Goal: Transaction & Acquisition: Purchase product/service

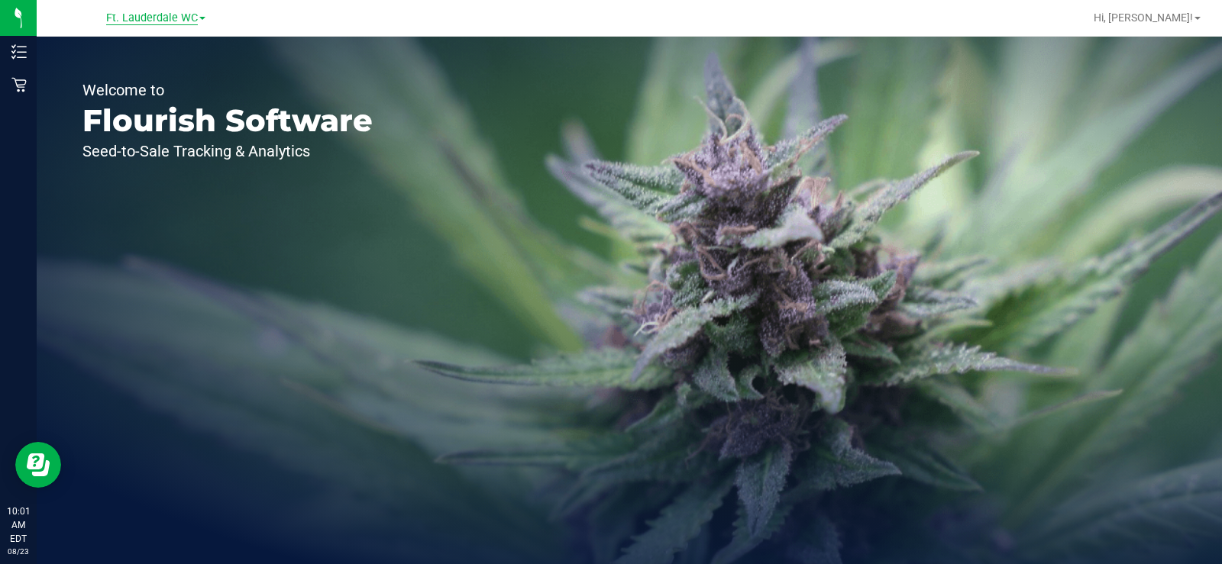
click at [125, 20] on span "Ft. Lauderdale WC" at bounding box center [152, 18] width 92 height 14
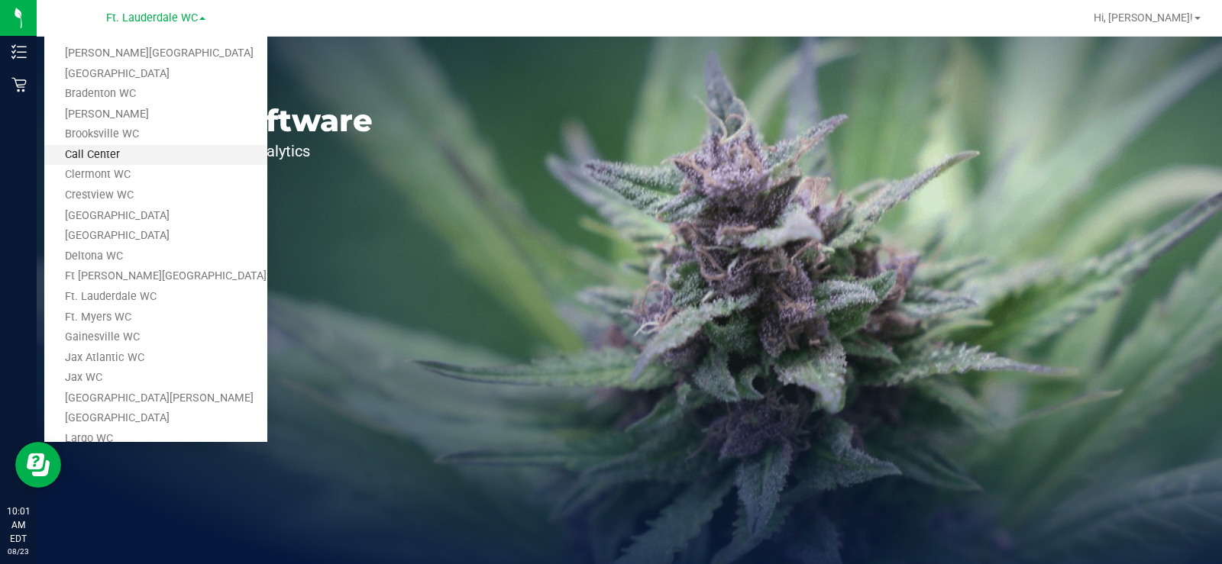
click at [102, 160] on link "Call Center" at bounding box center [155, 155] width 223 height 21
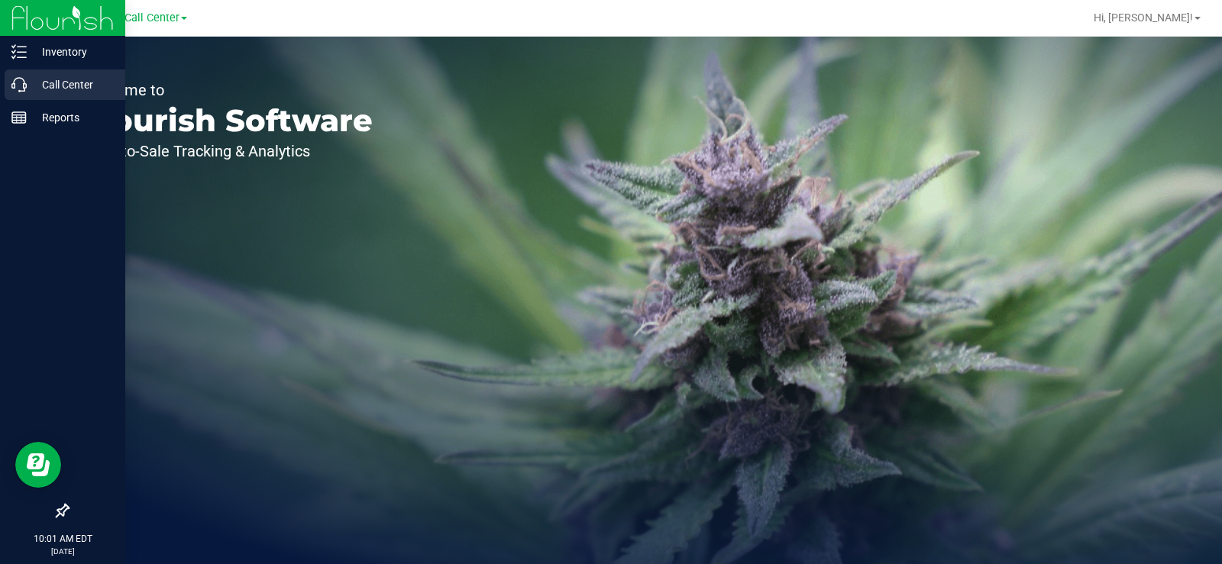
click at [24, 88] on icon at bounding box center [18, 84] width 15 height 15
click at [29, 89] on p "Call Center" at bounding box center [73, 85] width 92 height 18
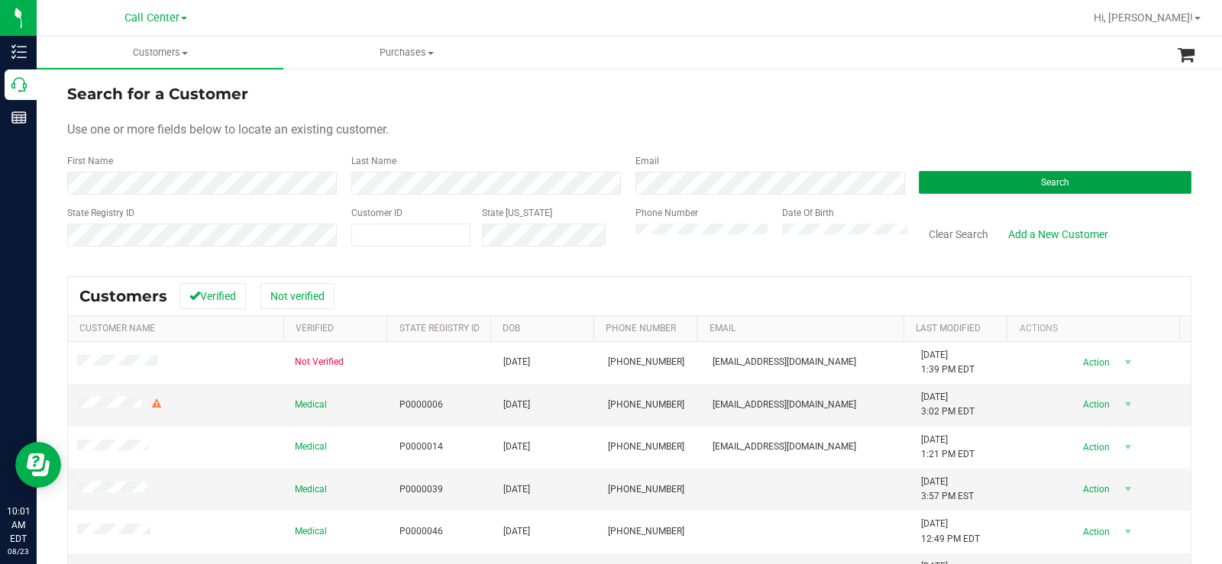
click at [988, 186] on button "Search" at bounding box center [1055, 182] width 273 height 23
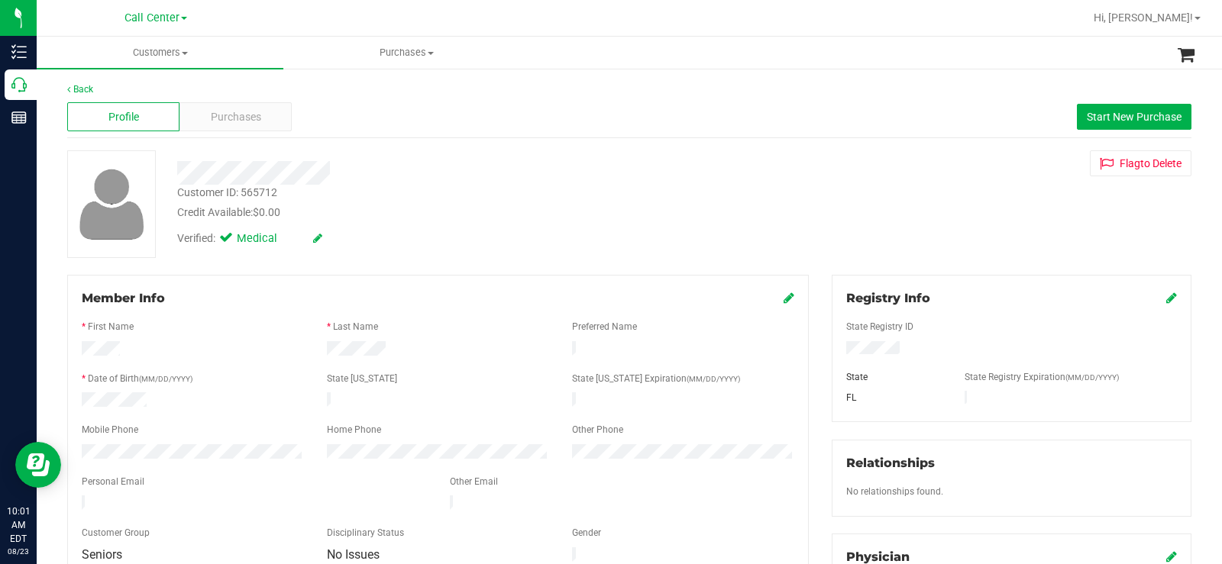
click at [840, 348] on div at bounding box center [1012, 349] width 354 height 17
click at [159, 401] on div at bounding box center [192, 402] width 245 height 18
drag, startPoint x: 163, startPoint y: 395, endPoint x: 65, endPoint y: 399, distance: 98.6
click at [65, 399] on div "Member Info * First Name * Last Name Preferred Name * Date of Birth (MM/DD/YYYY…" at bounding box center [438, 497] width 765 height 445
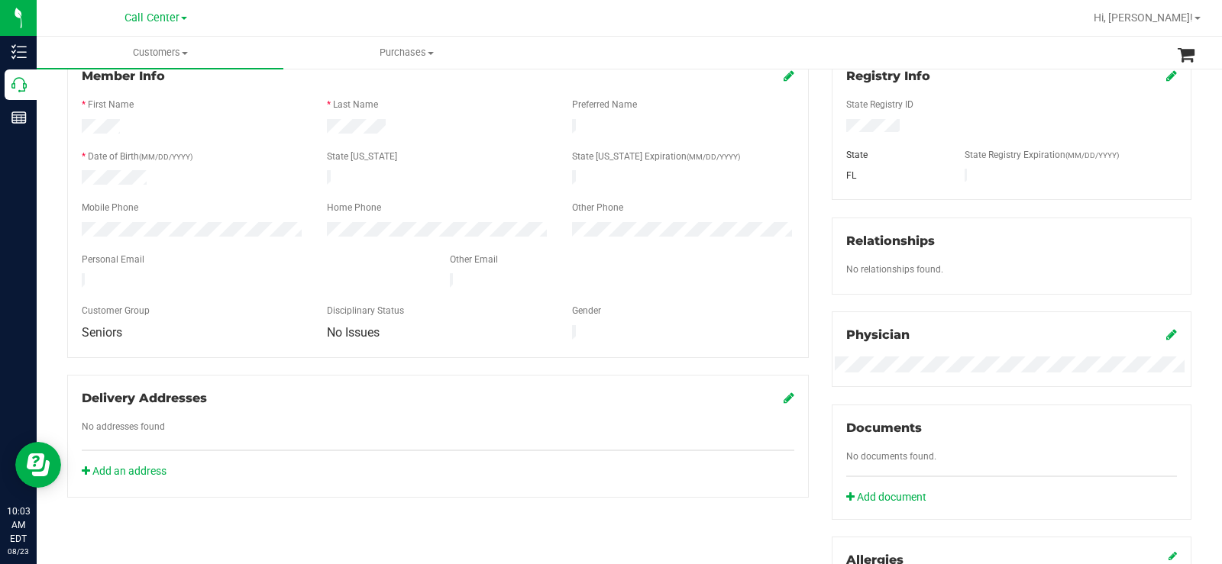
scroll to position [464, 0]
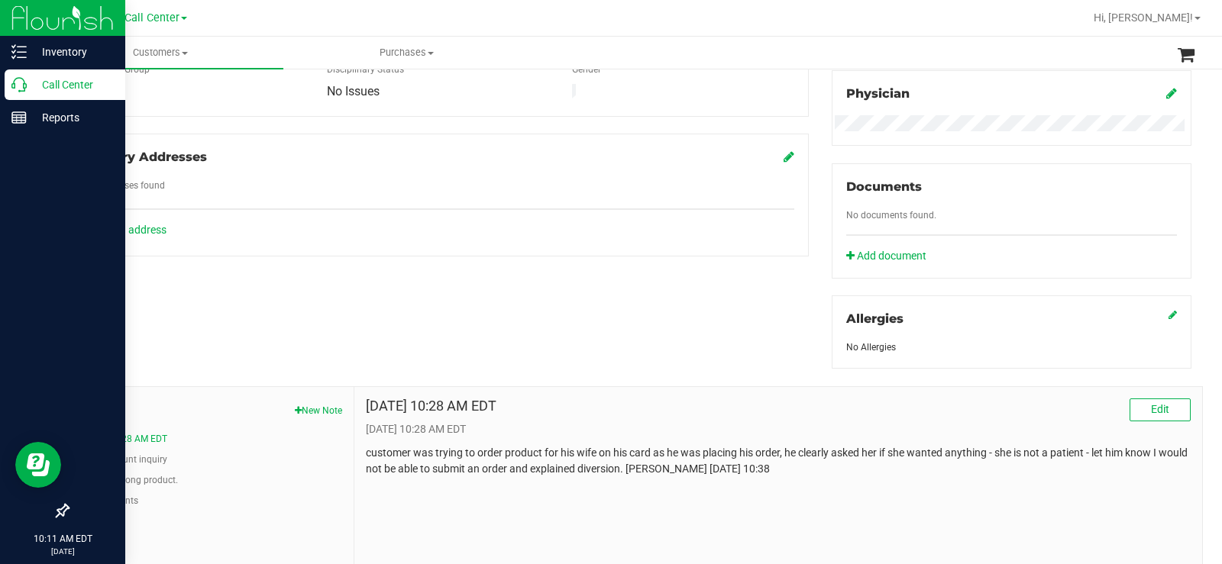
click at [18, 82] on icon at bounding box center [18, 84] width 15 height 15
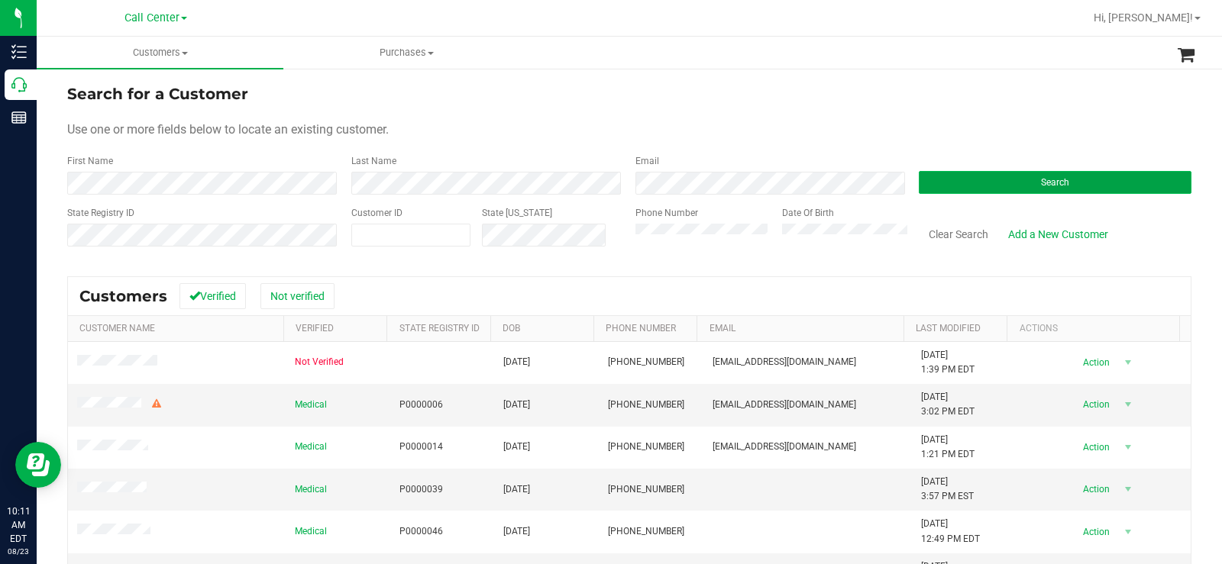
click at [969, 186] on button "Search" at bounding box center [1055, 182] width 273 height 23
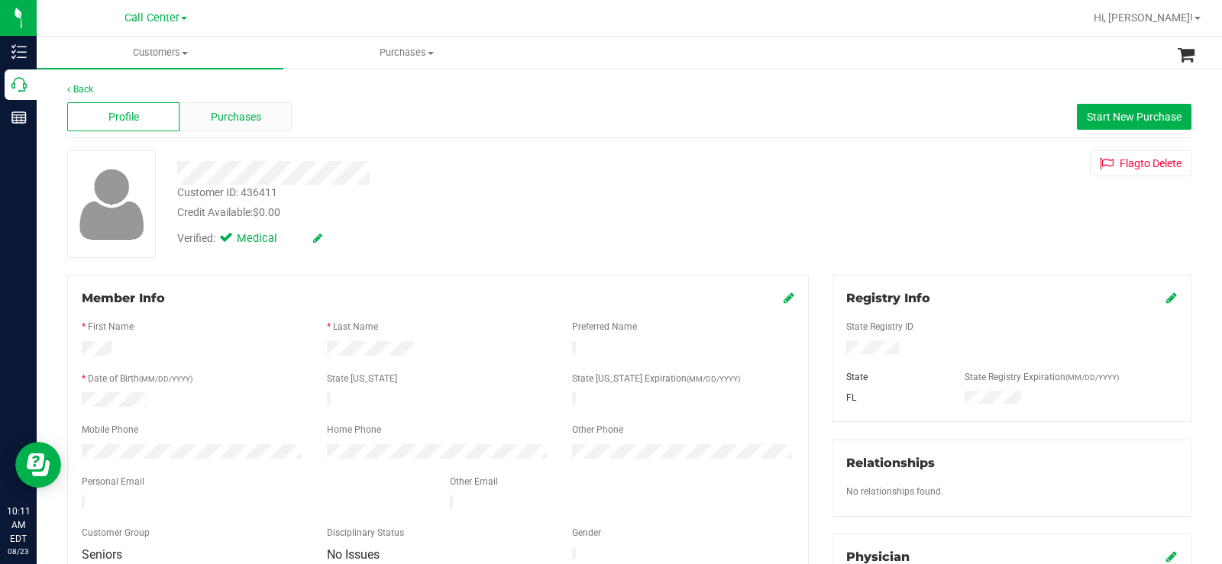
click at [267, 124] on div "Purchases" at bounding box center [235, 116] width 112 height 29
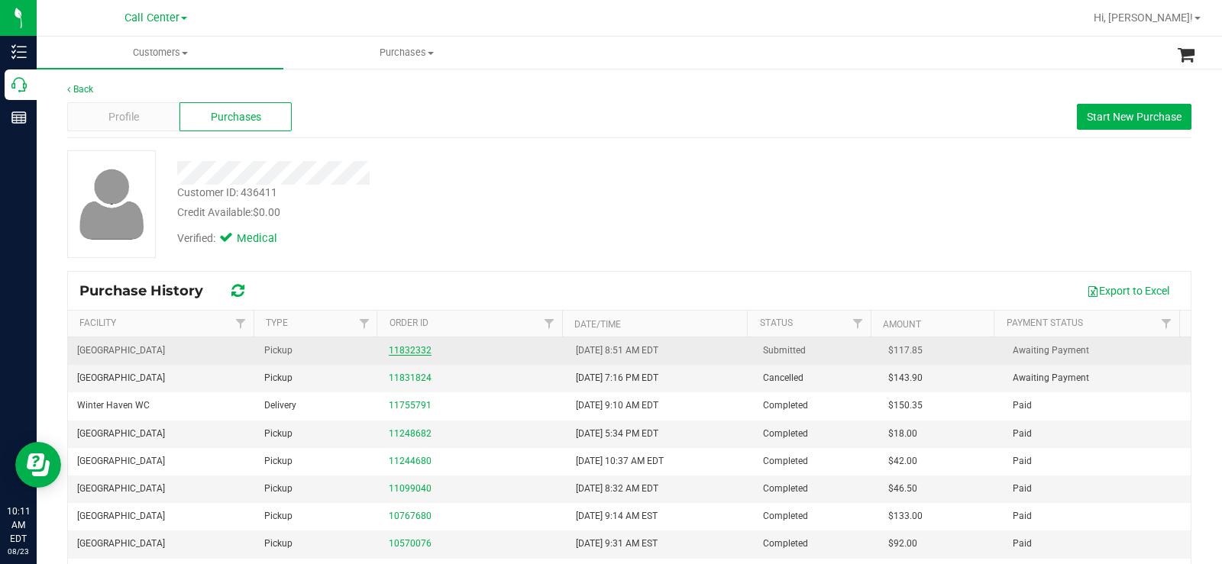
click at [409, 348] on link "11832332" at bounding box center [410, 350] width 43 height 11
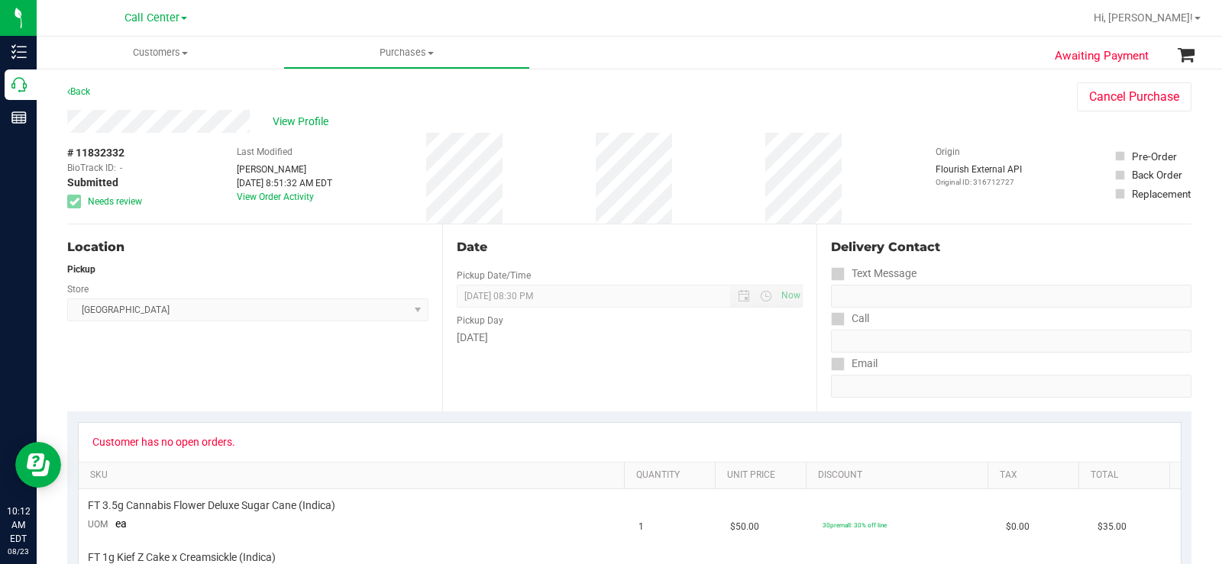
click at [595, 176] on div "# 11832332 BioTrack ID: - Submitted Needs review Last Modified Mary Martinez Au…" at bounding box center [629, 178] width 1124 height 91
click at [83, 95] on link "Back" at bounding box center [78, 91] width 23 height 11
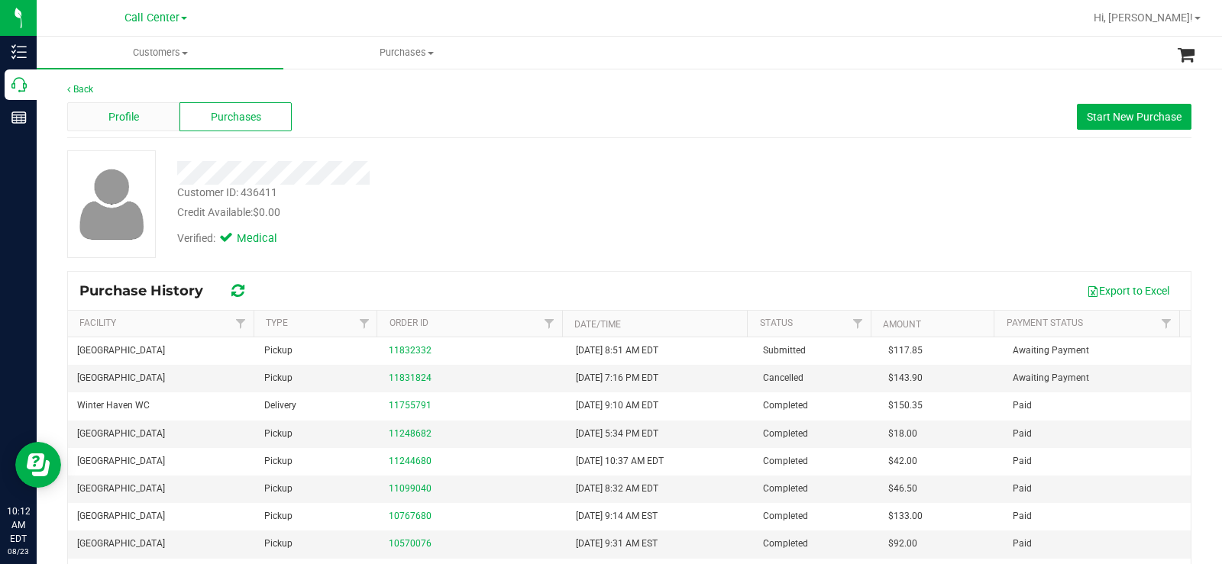
click at [150, 115] on div "Profile" at bounding box center [123, 116] width 112 height 29
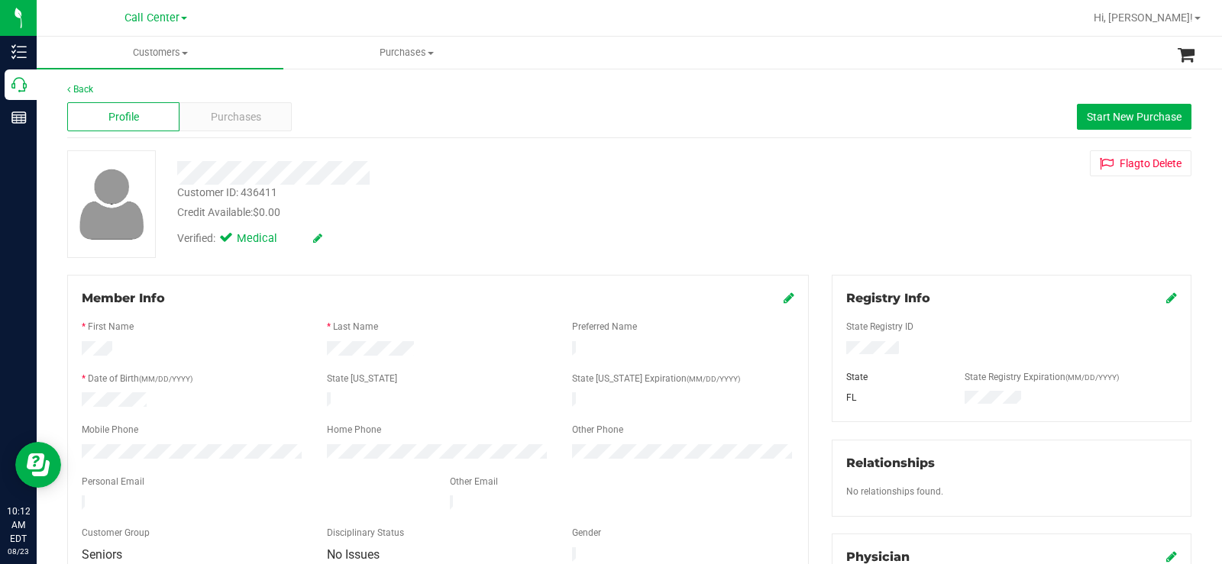
drag, startPoint x: 154, startPoint y: 395, endPoint x: 76, endPoint y: 396, distance: 78.7
click at [76, 396] on div at bounding box center [192, 402] width 245 height 18
drag, startPoint x: 434, startPoint y: 347, endPoint x: 312, endPoint y: 352, distance: 122.3
click at [312, 352] on div at bounding box center [438, 350] width 736 height 18
click at [280, 105] on div "Purchases" at bounding box center [235, 116] width 112 height 29
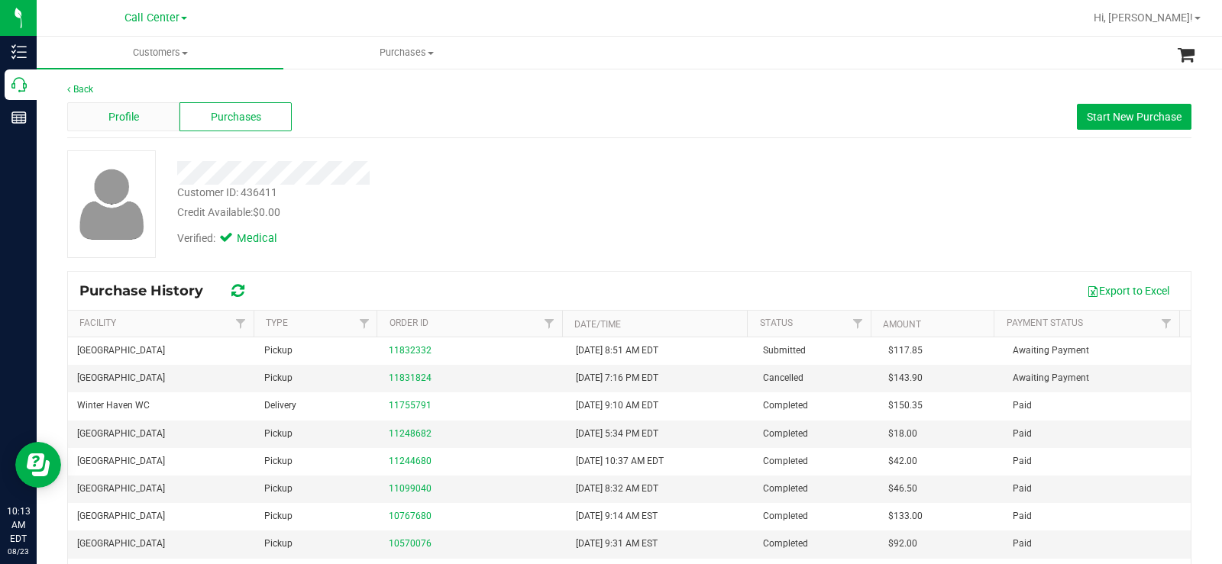
drag, startPoint x: 131, startPoint y: 117, endPoint x: 140, endPoint y: 129, distance: 15.3
click at [140, 129] on div "Profile" at bounding box center [123, 116] width 112 height 29
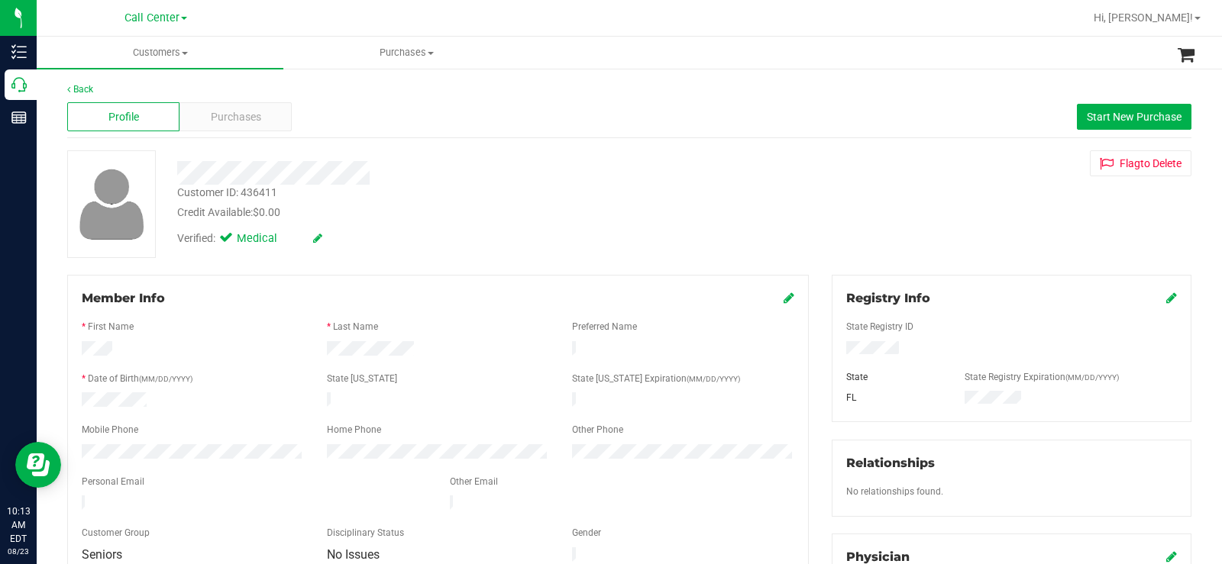
click at [179, 169] on div "Customer ID: 436411 Credit Available: $0.00 Verified: Medical" at bounding box center [453, 202] width 574 height 104
click at [403, 196] on div "Customer ID: 436411 Credit Available: $0.00" at bounding box center [453, 203] width 574 height 36
click at [454, 238] on div "Verified: Medical" at bounding box center [453, 238] width 574 height 34
click at [257, 117] on span "Purchases" at bounding box center [236, 117] width 50 height 16
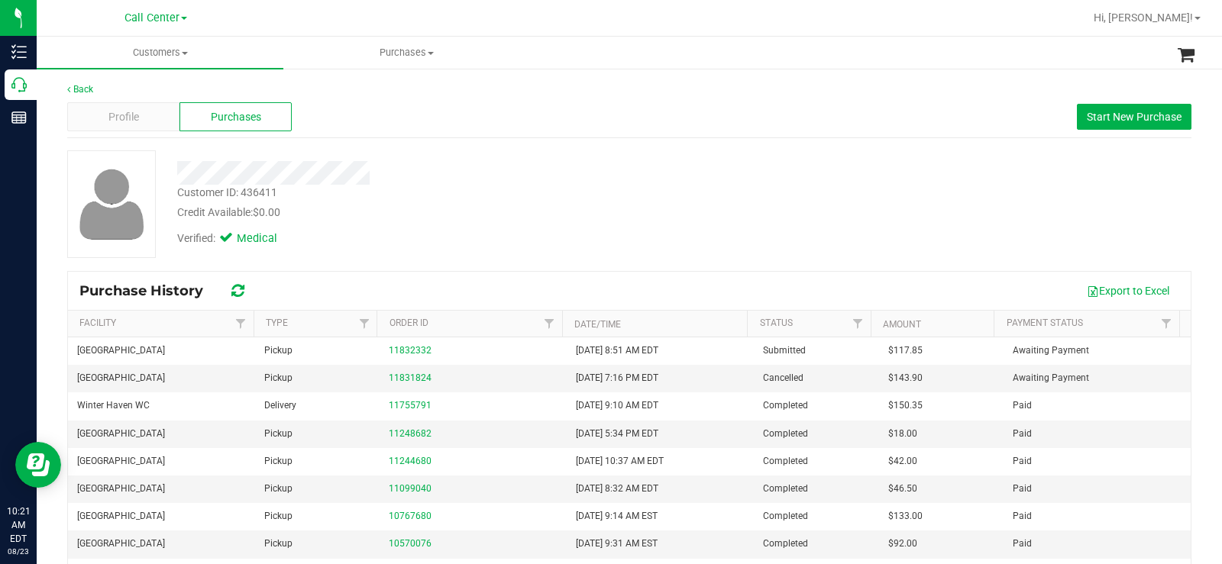
drag, startPoint x: 587, startPoint y: 164, endPoint x: 644, endPoint y: 141, distance: 61.3
click at [589, 163] on div at bounding box center [453, 173] width 574 height 24
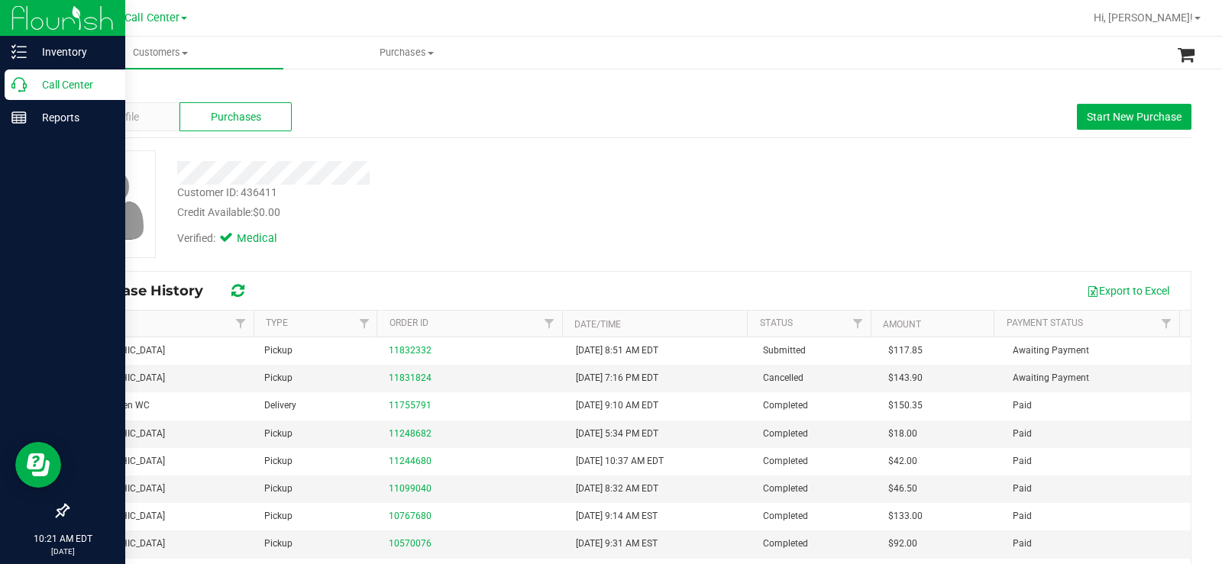
click at [21, 83] on icon at bounding box center [18, 84] width 15 height 15
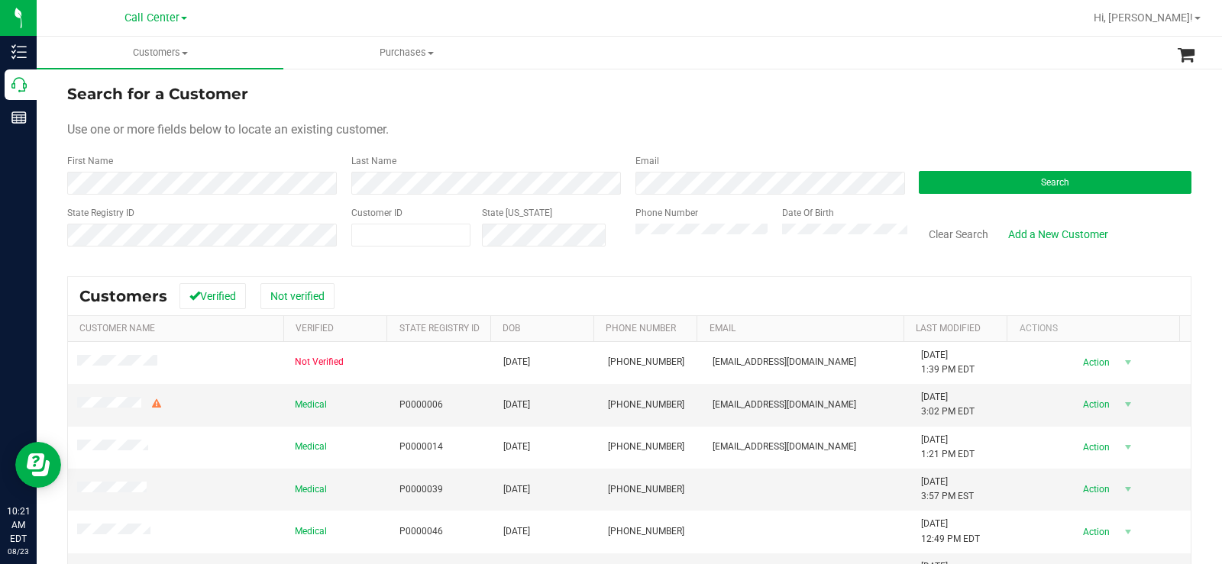
click at [1011, 168] on div "Search" at bounding box center [1049, 174] width 284 height 40
click at [1002, 185] on button "Search" at bounding box center [1055, 182] width 273 height 23
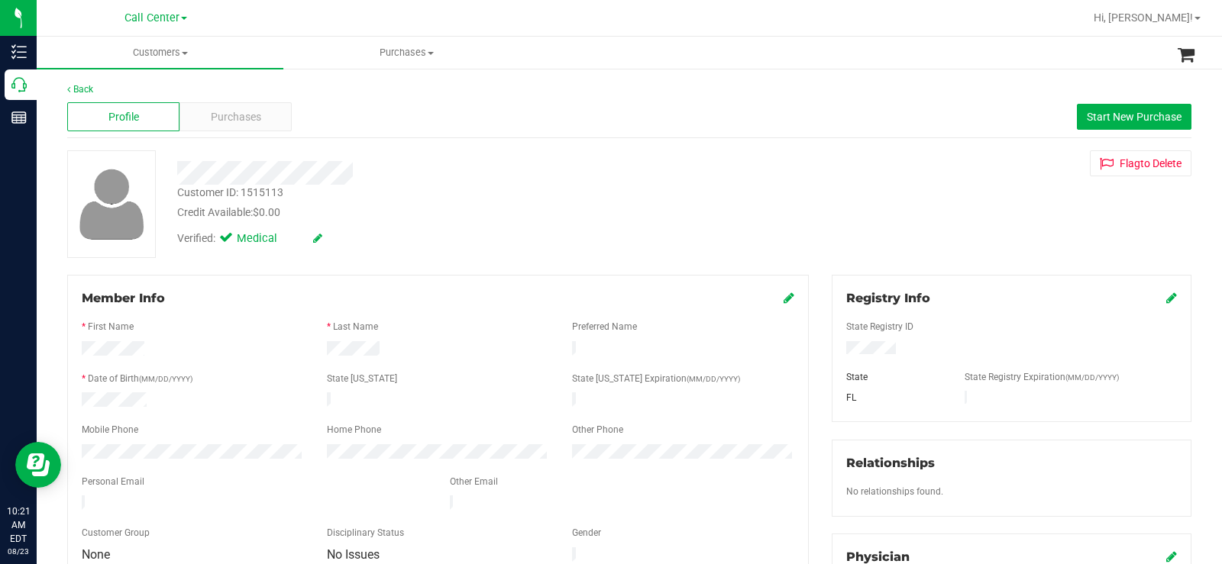
click at [557, 212] on div "Credit Available: $0.00" at bounding box center [452, 213] width 551 height 16
drag, startPoint x: 908, startPoint y: 351, endPoint x: 826, endPoint y: 355, distance: 81.8
click at [832, 355] on div "Registry Info State Registry ID State State Registry Expiration (MM/DD/YYYY) FL" at bounding box center [1012, 348] width 360 height 147
click at [502, 138] on div "Back Profile Purchases Start New Purchase Customer ID: 1515113 Credit Available…" at bounding box center [629, 569] width 1124 height 974
click at [264, 123] on div "Purchases" at bounding box center [235, 116] width 112 height 29
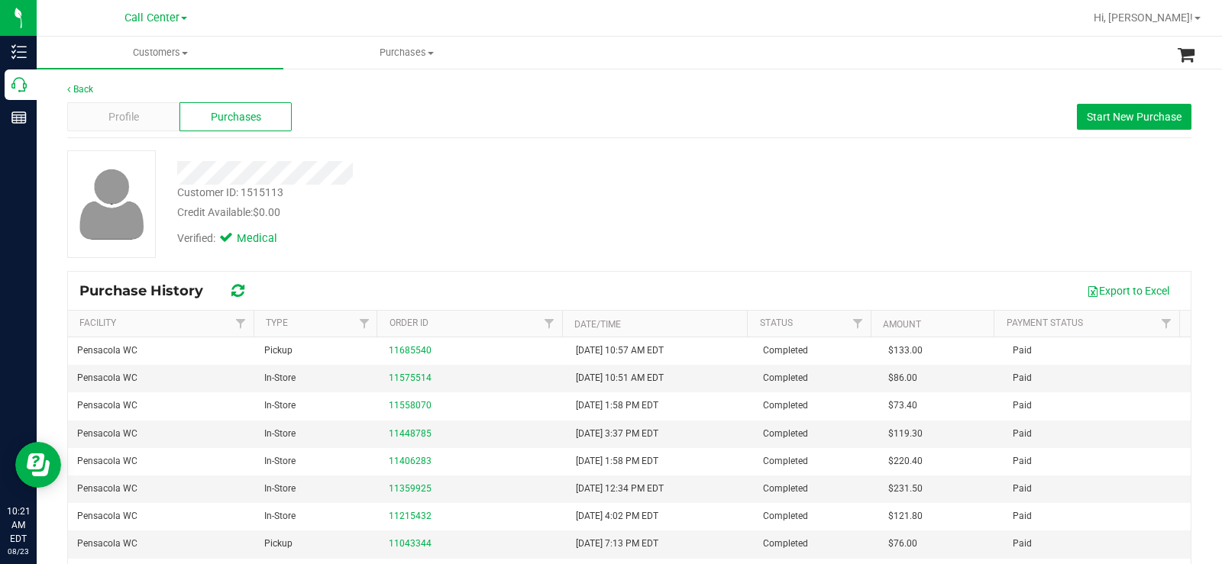
click at [584, 195] on div "Customer ID: 1515113 Credit Available: $0.00" at bounding box center [453, 203] width 574 height 36
drag, startPoint x: 745, startPoint y: 162, endPoint x: 884, endPoint y: 160, distance: 139.0
click at [774, 163] on div "Customer ID: 1515113 Credit Available: $0.00 Verified: Medical" at bounding box center [629, 204] width 1147 height 108
click at [1089, 121] on span "Start New Purchase" at bounding box center [1134, 117] width 95 height 12
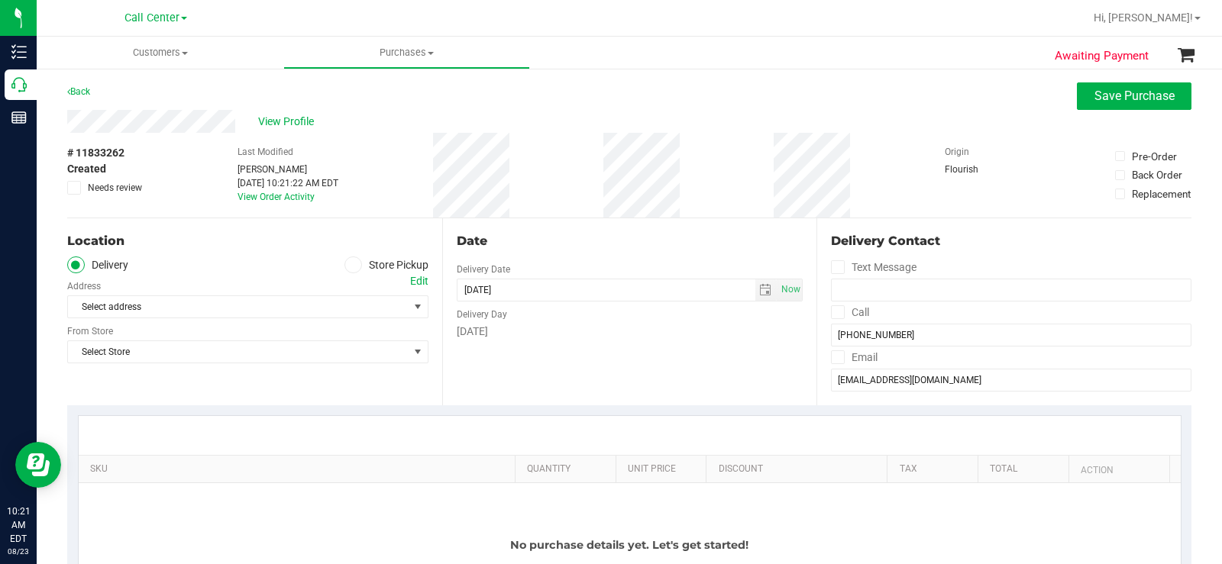
click at [348, 265] on icon at bounding box center [352, 265] width 9 height 0
click at [0, 0] on input "Store Pickup" at bounding box center [0, 0] width 0 height 0
click at [272, 312] on span "Select Store" at bounding box center [238, 306] width 341 height 21
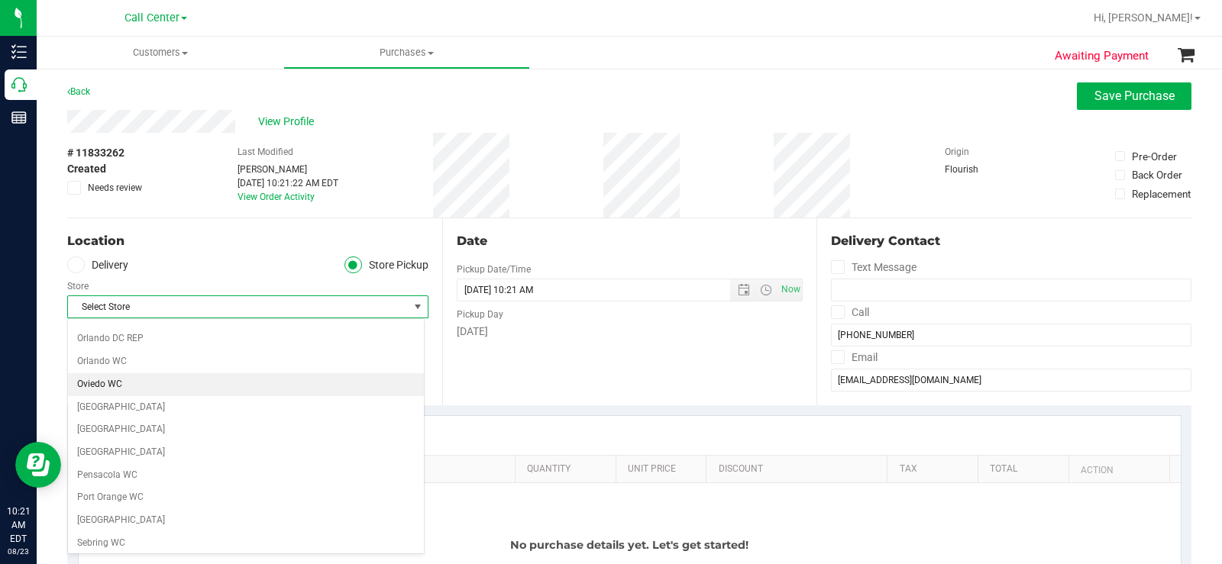
scroll to position [764, 0]
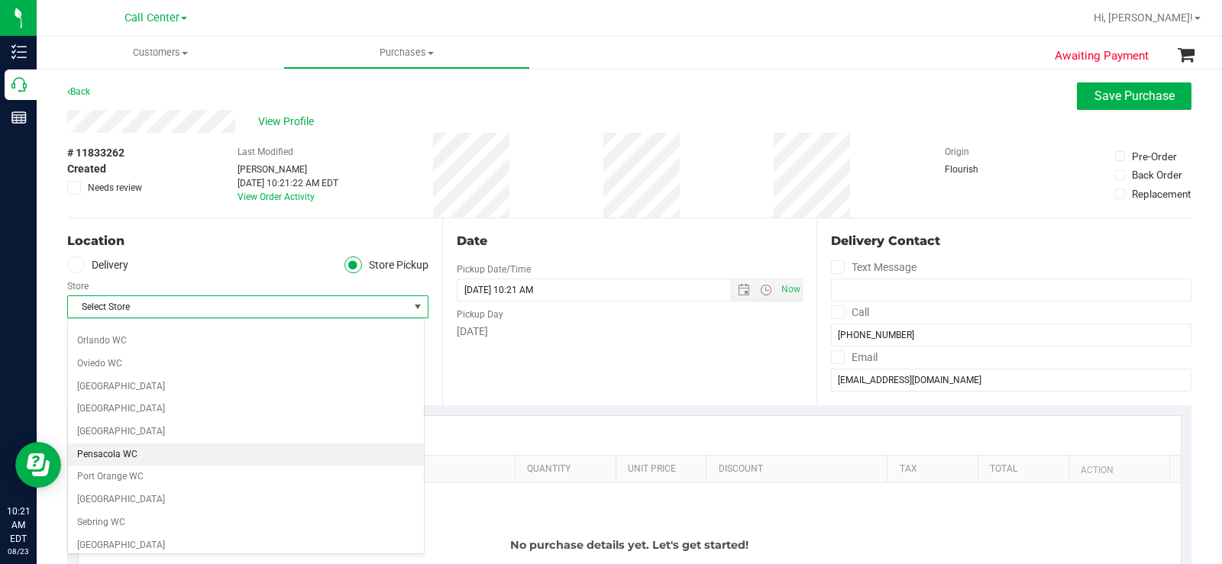
click at [173, 453] on li "Pensacola WC" at bounding box center [246, 455] width 356 height 23
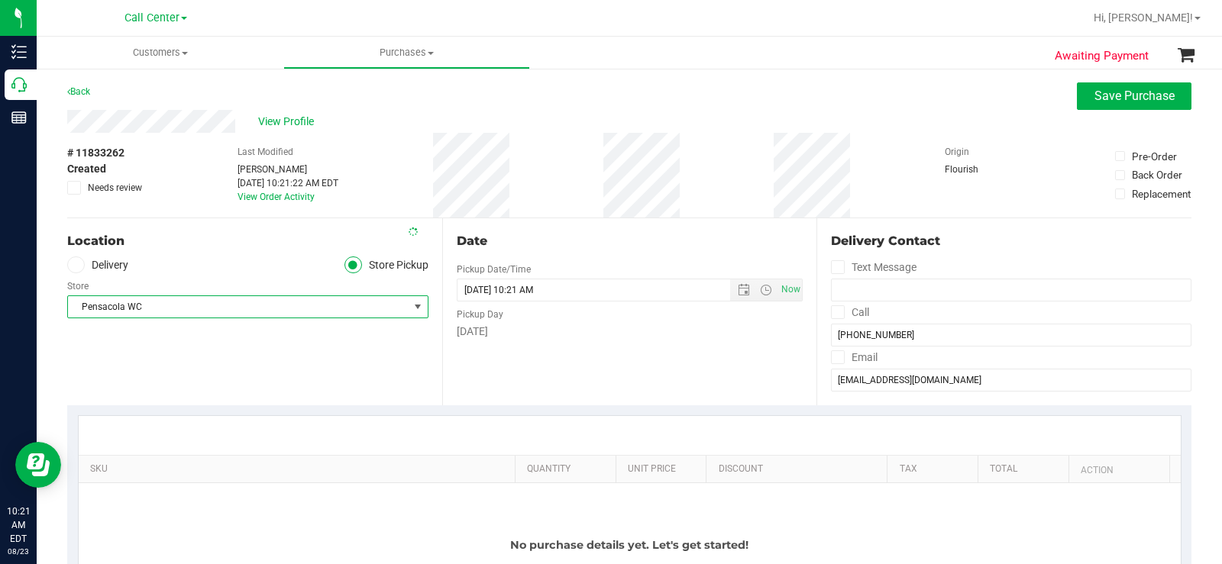
click at [592, 359] on div "Date Pickup Date/Time 08/23/2025 Now 08/23/2025 10:21 AM Now Pickup Day Saturday" at bounding box center [629, 311] width 375 height 187
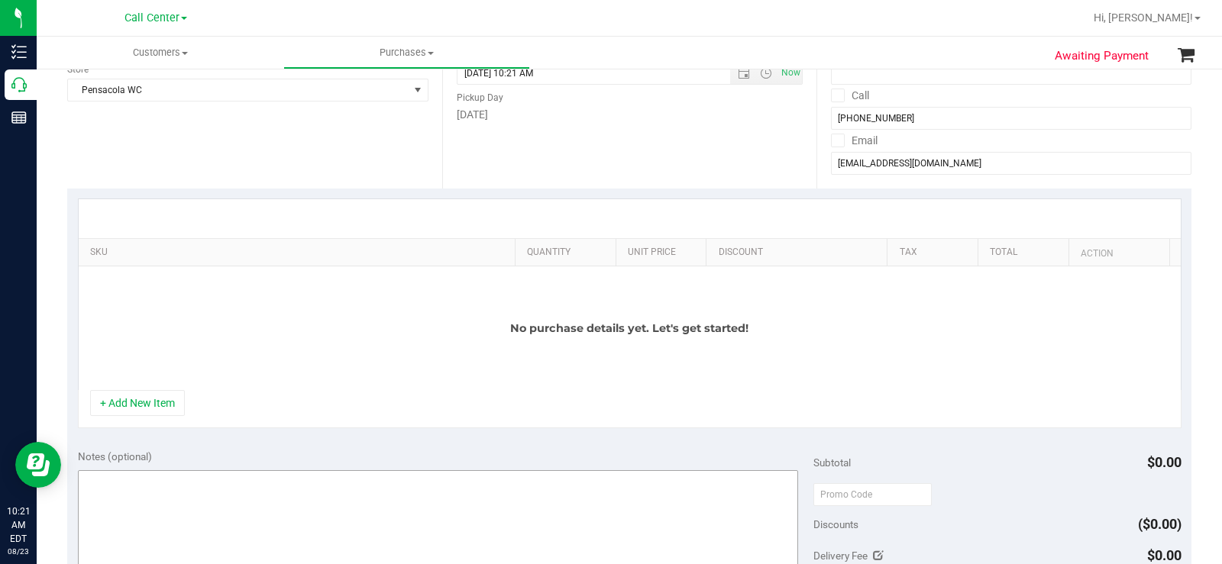
scroll to position [306, 0]
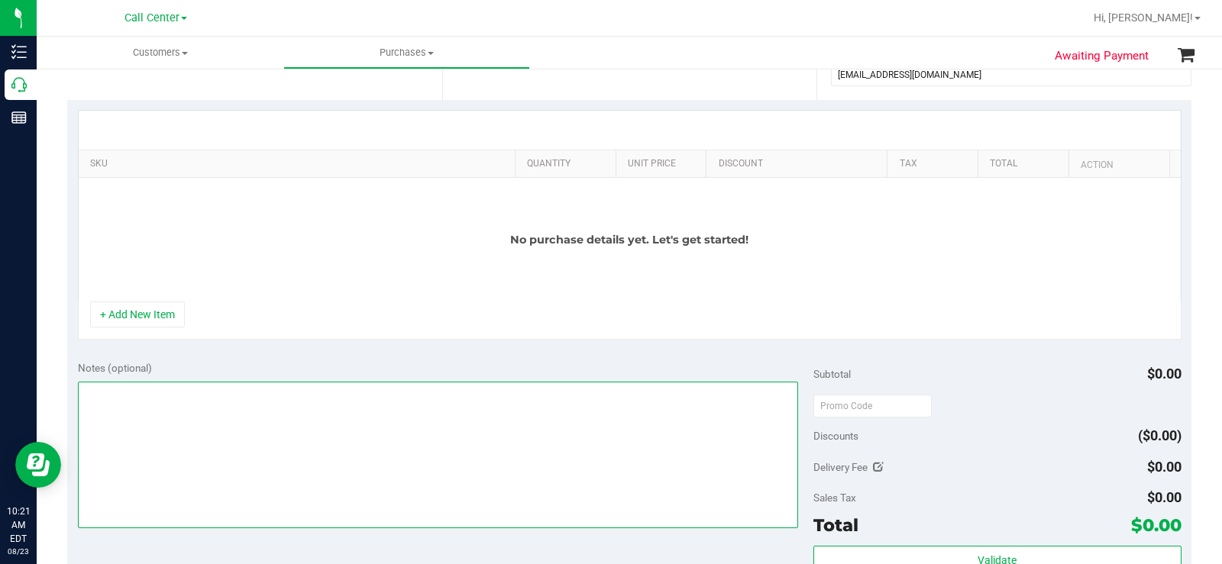
click at [192, 441] on textarea at bounding box center [438, 455] width 720 height 147
type textarea "CC MB 08/23"
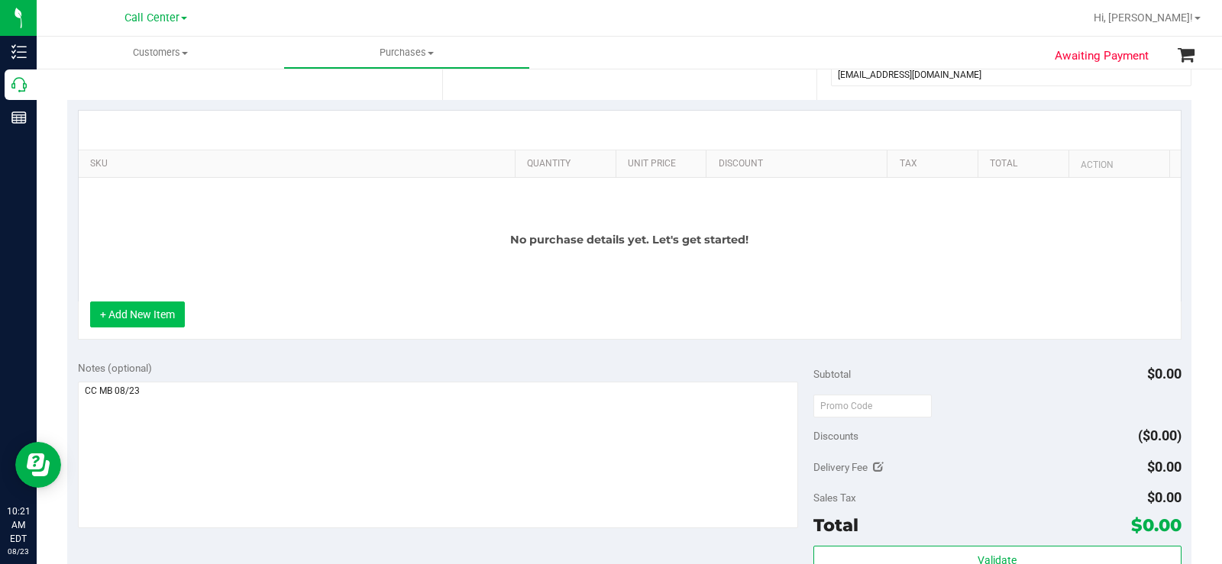
click at [172, 316] on button "+ Add New Item" at bounding box center [137, 315] width 95 height 26
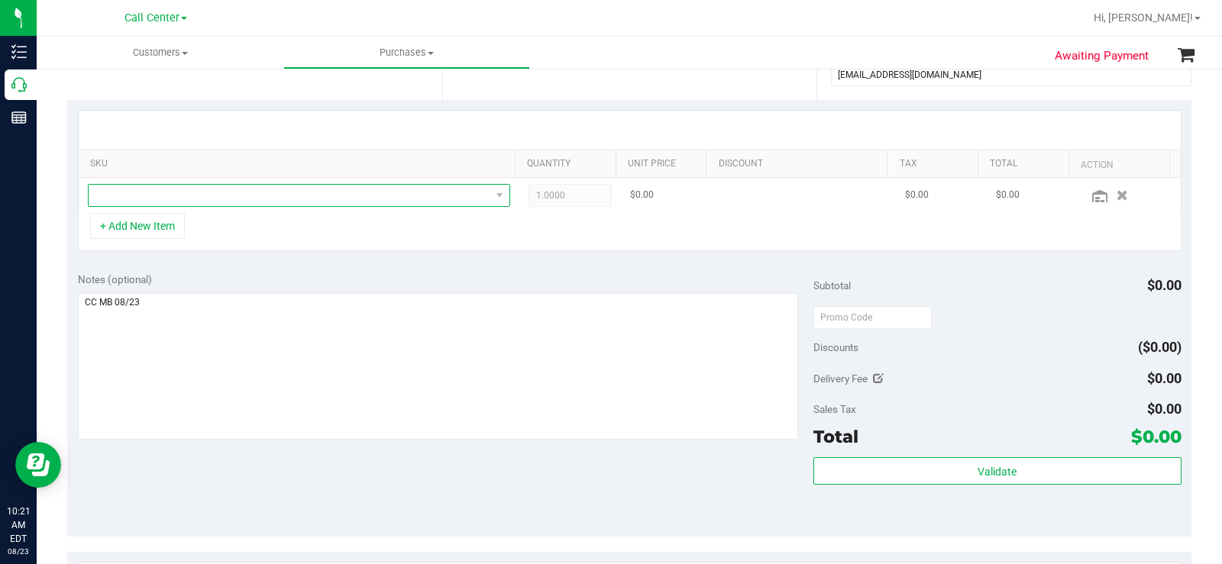
click at [178, 187] on span "NO DATA FOUND" at bounding box center [290, 195] width 402 height 21
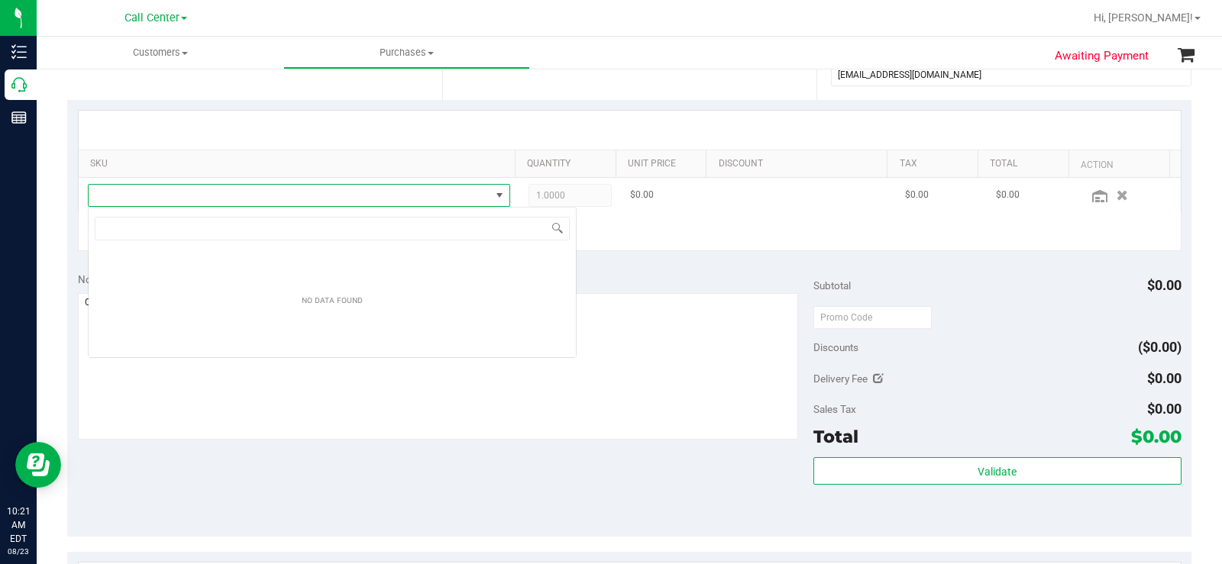
scroll to position [23, 414]
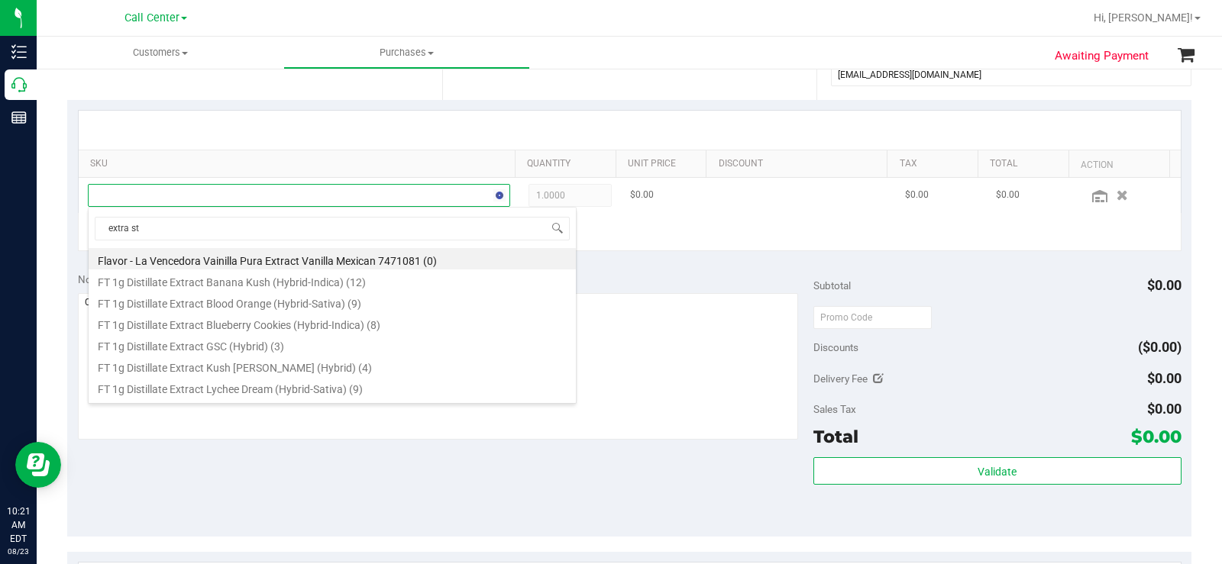
type input "extra str"
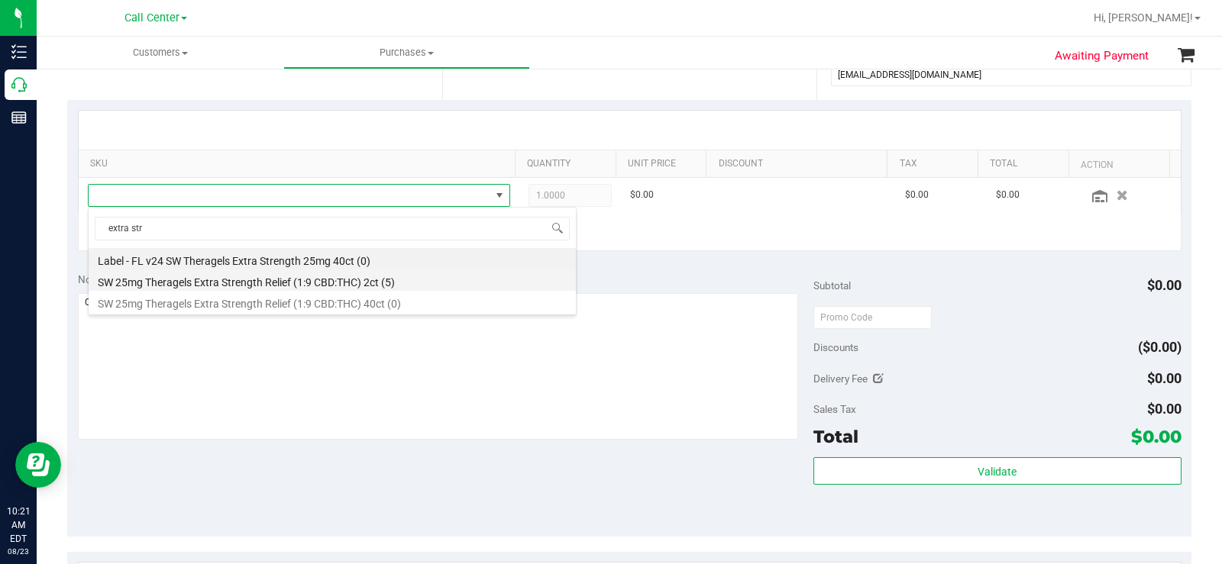
click at [389, 276] on li "SW 25mg Theragels Extra Strength Relief (1:9 CBD:THC) 2ct (5)" at bounding box center [332, 280] width 487 height 21
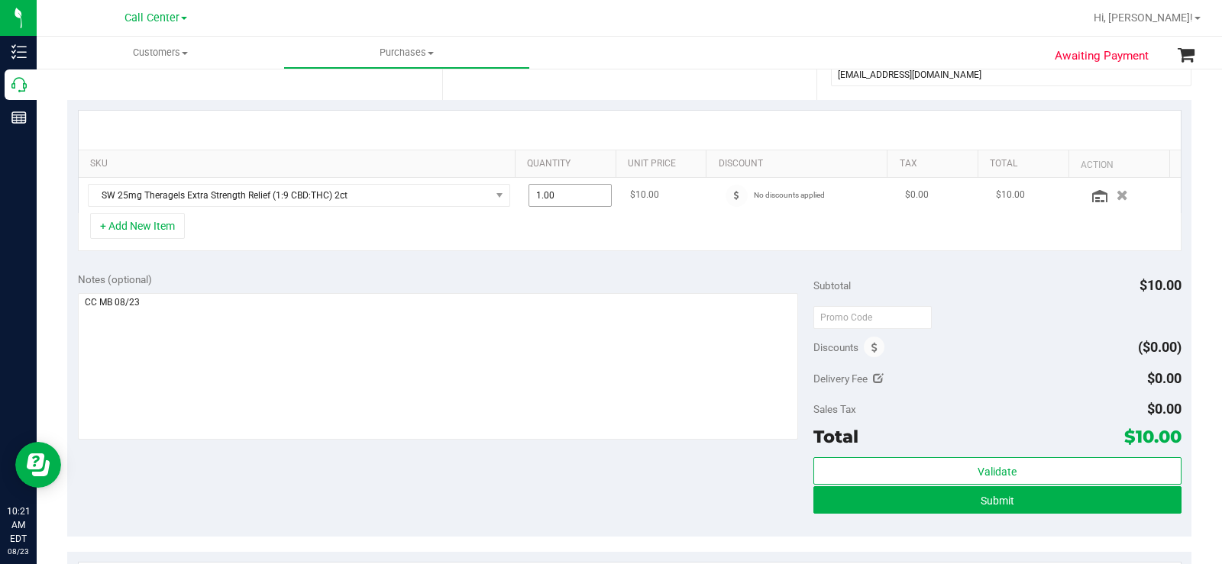
click at [558, 201] on span "1.00 1" at bounding box center [570, 195] width 83 height 23
click at [558, 201] on input "1" at bounding box center [570, 195] width 82 height 21
type input "5"
type input "5.00"
click at [657, 328] on textarea at bounding box center [438, 366] width 720 height 147
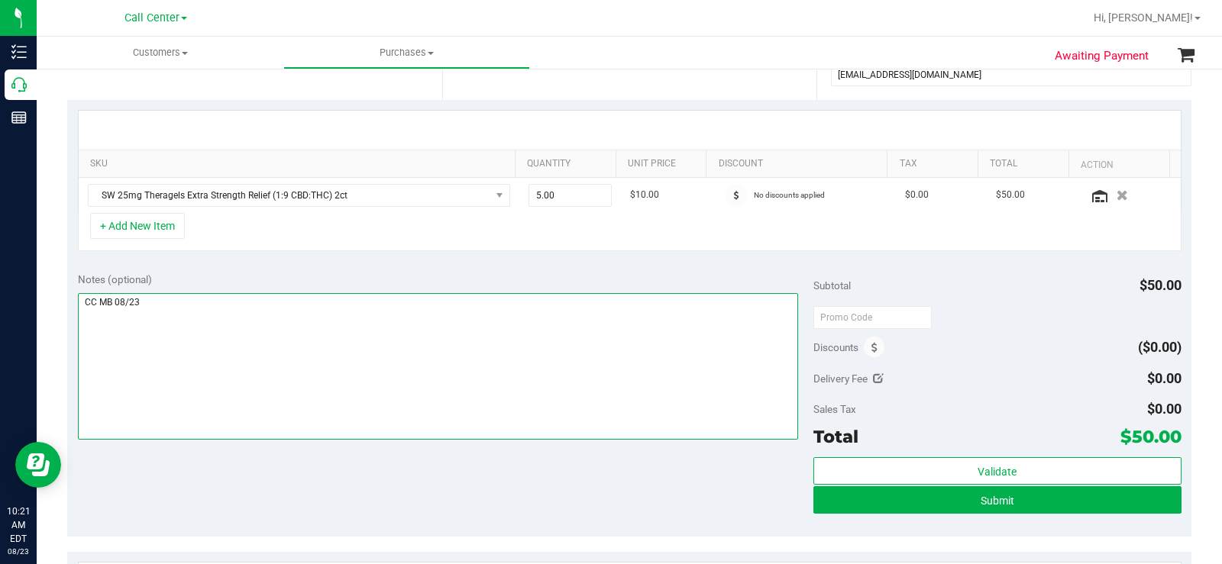
drag, startPoint x: 642, startPoint y: 325, endPoint x: 619, endPoint y: 328, distance: 23.0
click at [642, 325] on textarea at bounding box center [438, 366] width 720 height 147
drag, startPoint x: 164, startPoint y: 315, endPoint x: 75, endPoint y: 309, distance: 89.6
click at [75, 309] on div "Notes (optional) Subtotal $50.00 Discounts ($0.00) Delivery Fee $0.00 Sales Tax…" at bounding box center [629, 399] width 1124 height 275
click at [474, 320] on textarea at bounding box center [438, 366] width 720 height 147
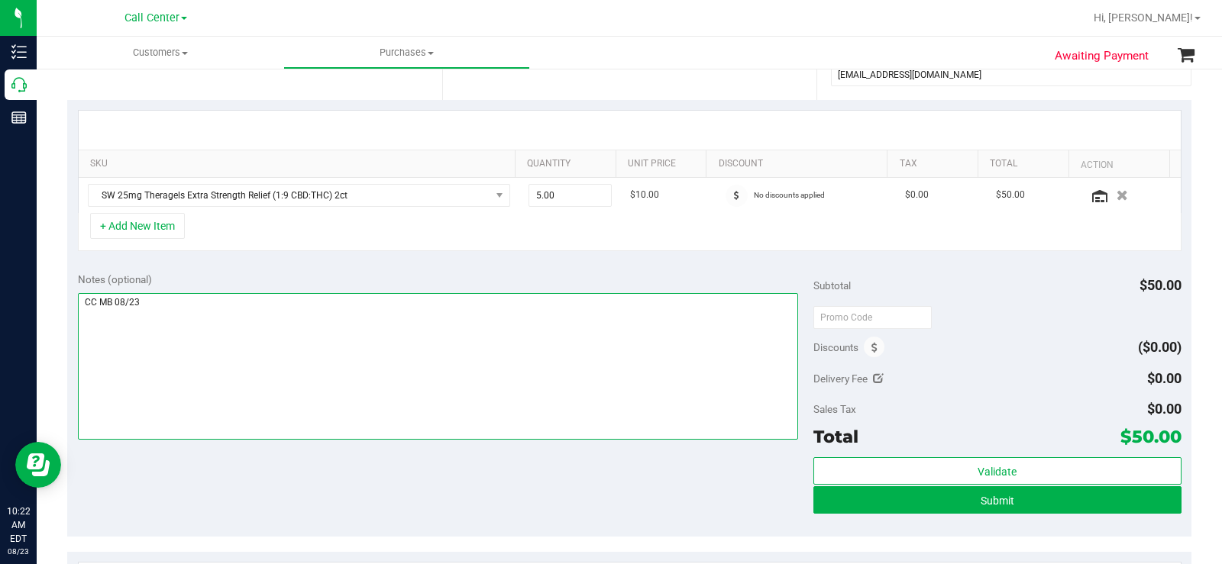
scroll to position [458, 0]
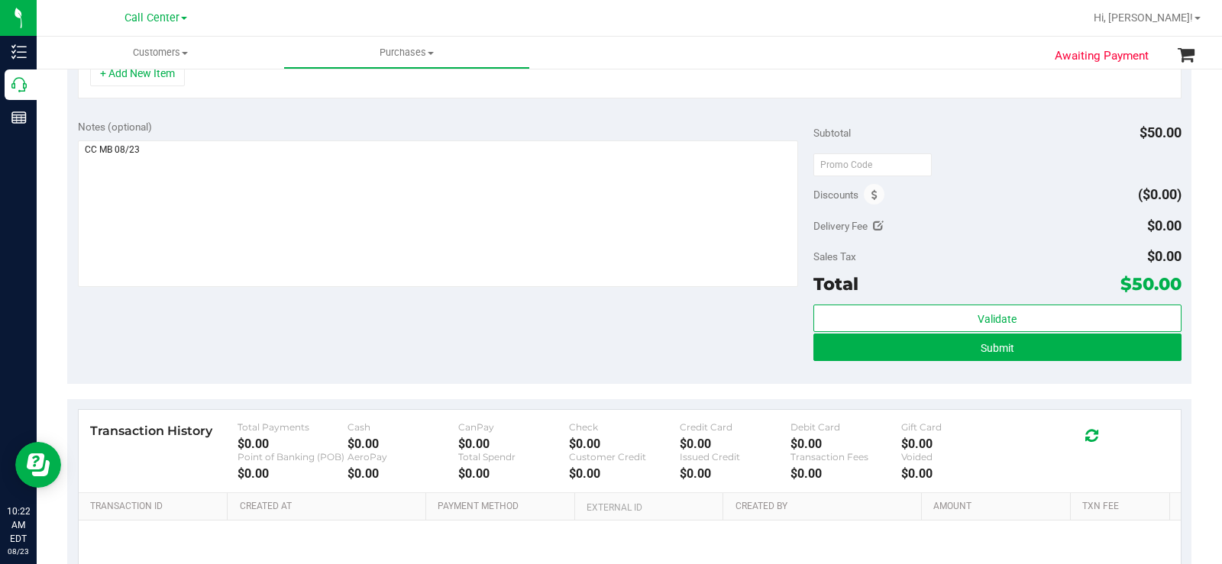
click at [686, 333] on div "Notes (optional) Subtotal $50.00 Discounts ($0.00) Delivery Fee $0.00 Sales Tax…" at bounding box center [629, 246] width 1124 height 275
click at [852, 349] on button "Submit" at bounding box center [997, 347] width 368 height 27
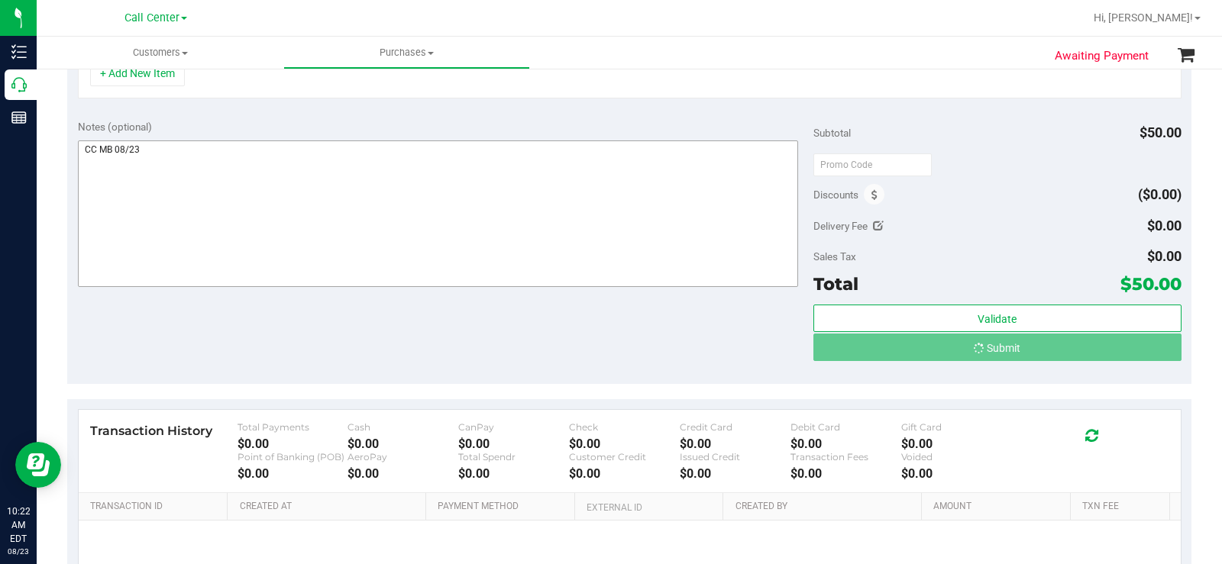
scroll to position [435, 0]
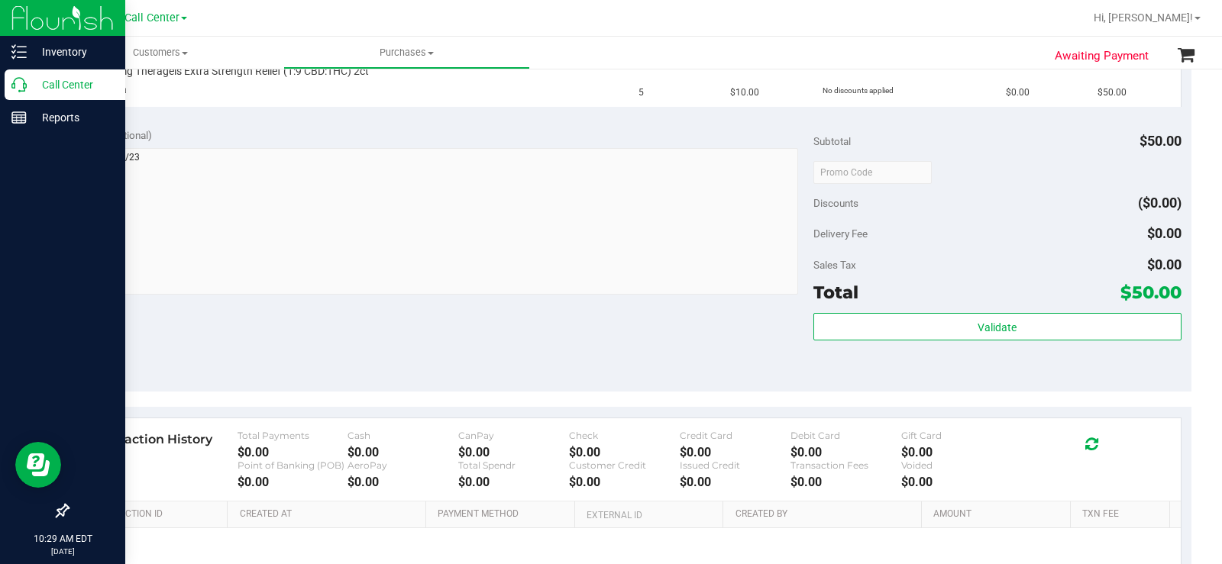
click at [25, 81] on icon at bounding box center [18, 84] width 15 height 15
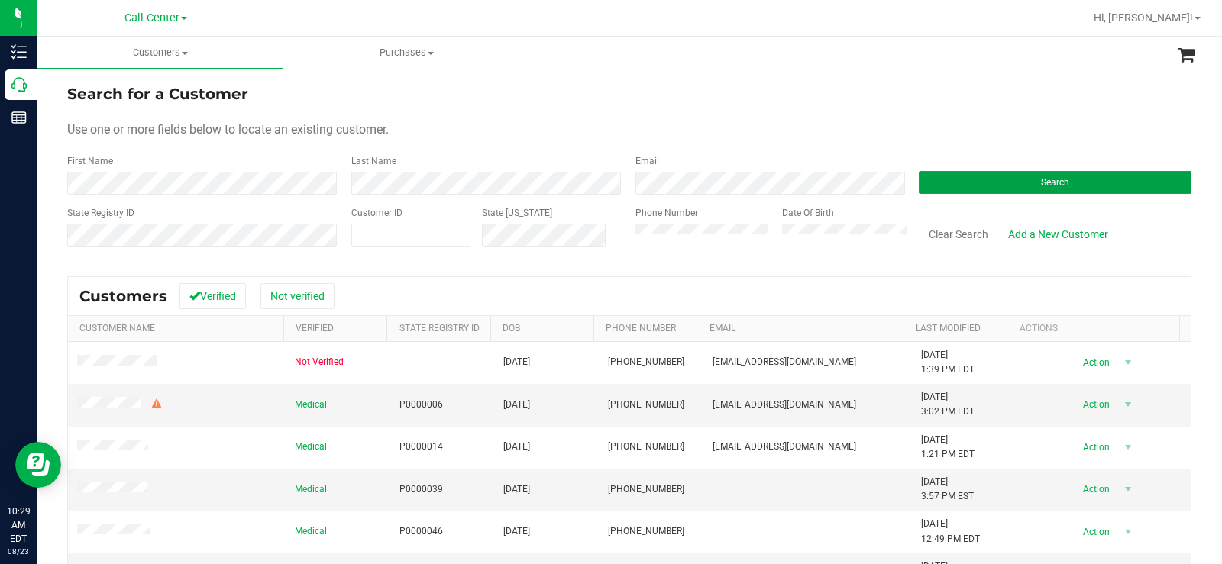
drag, startPoint x: 942, startPoint y: 188, endPoint x: 763, endPoint y: 160, distance: 180.8
click at [942, 187] on button "Search" at bounding box center [1055, 182] width 273 height 23
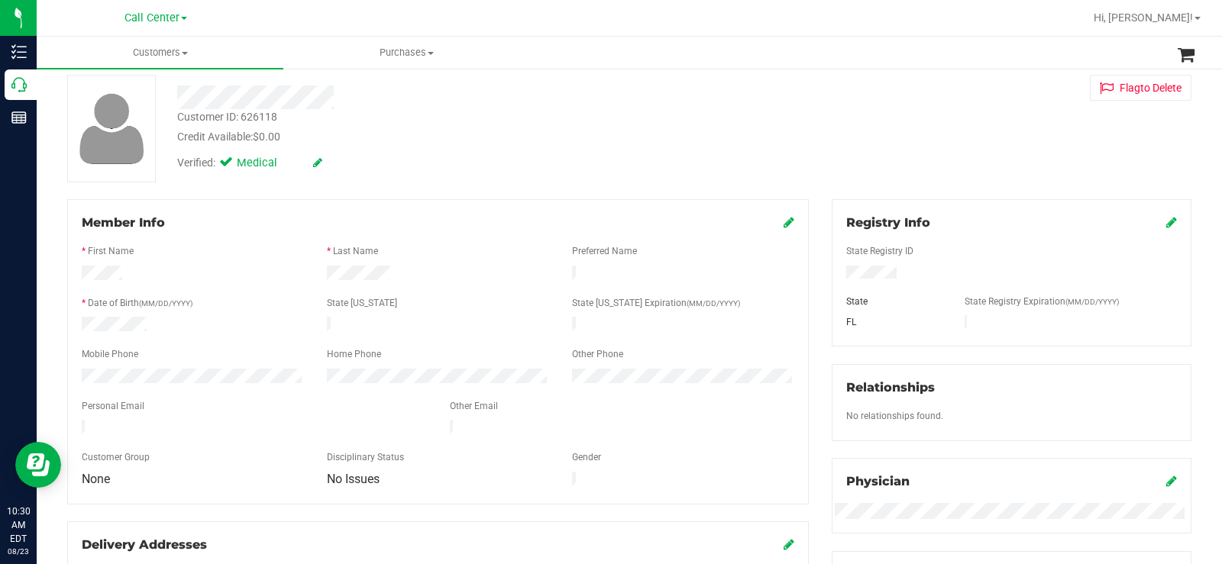
scroll to position [76, 0]
click at [251, 419] on div at bounding box center [254, 428] width 368 height 18
click at [89, 420] on div at bounding box center [254, 428] width 368 height 18
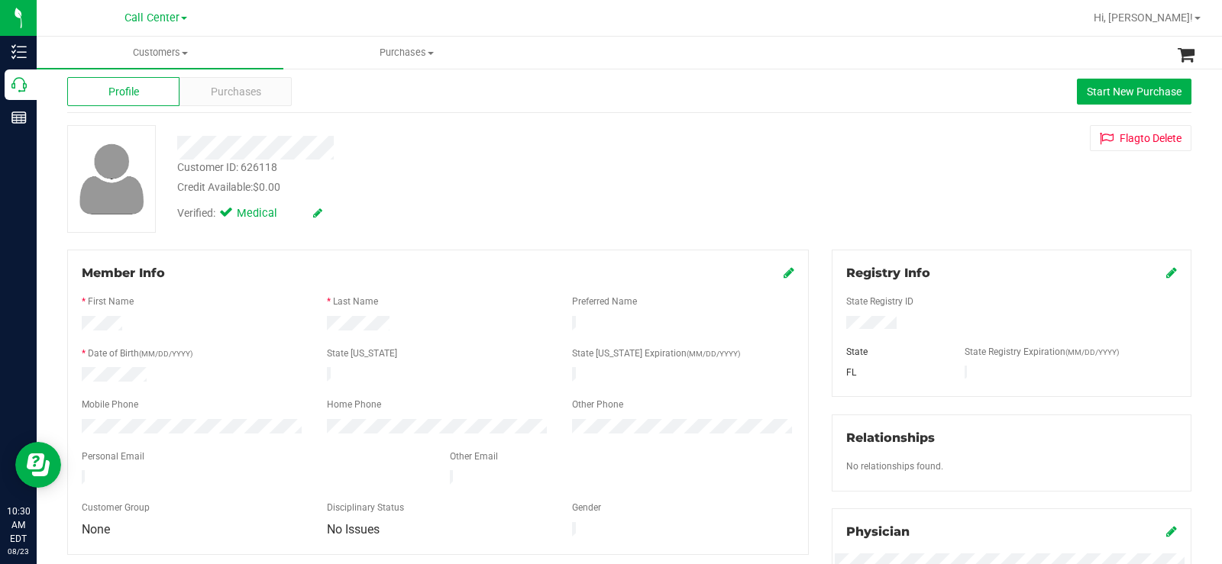
scroll to position [0, 0]
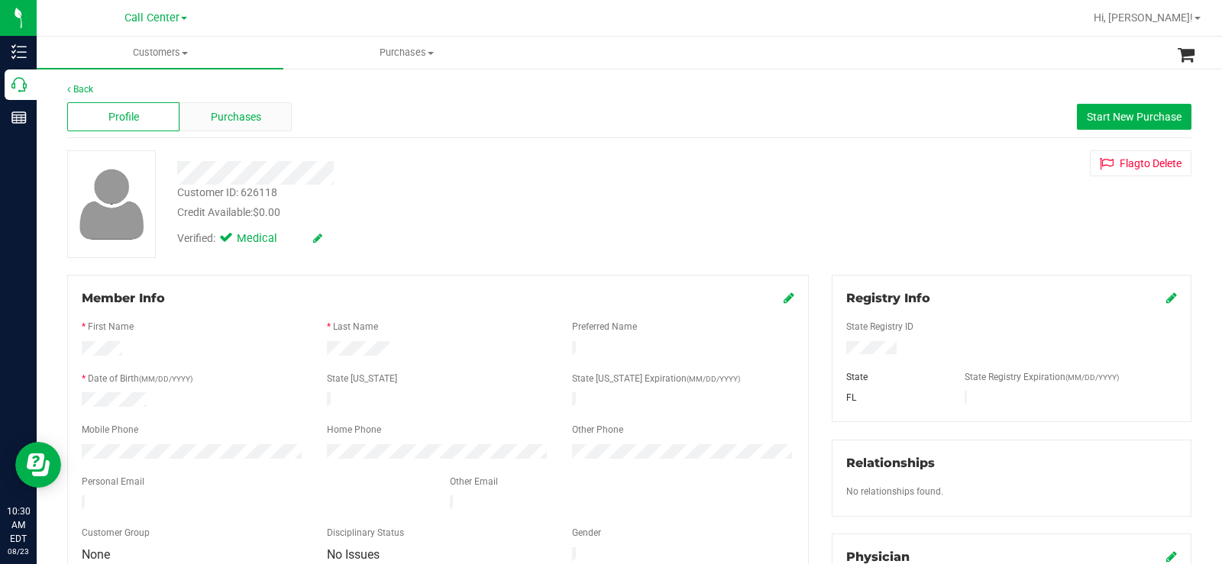
click at [254, 108] on div "Purchases" at bounding box center [235, 116] width 112 height 29
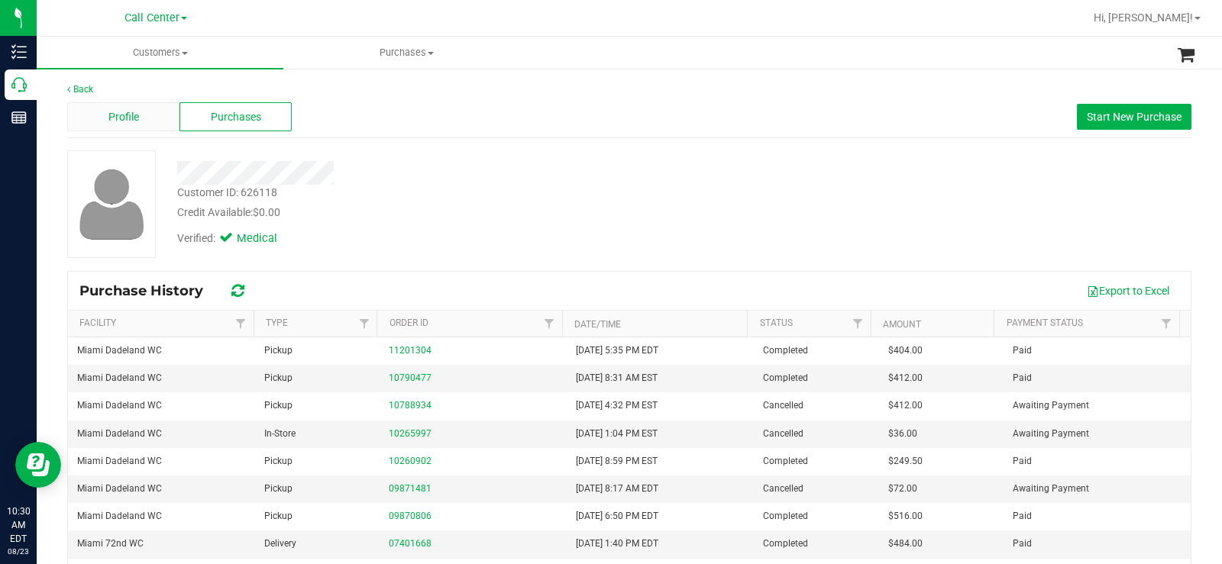
click at [150, 119] on div "Profile" at bounding box center [123, 116] width 112 height 29
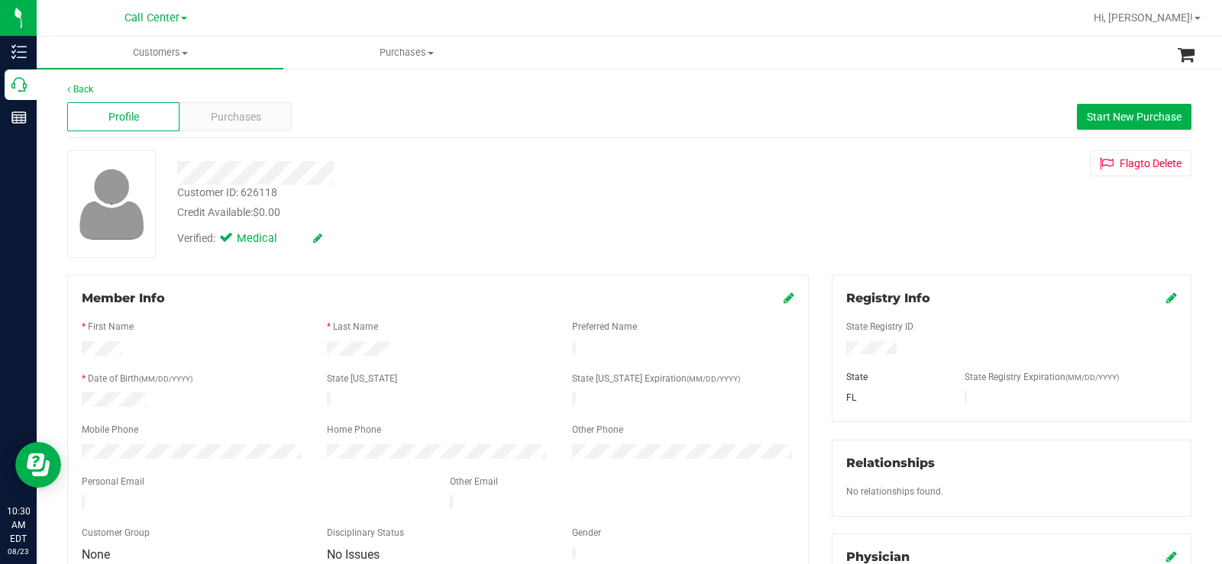
click at [241, 487] on form "Member Info * First Name * Last Name Preferred Name * Date of Birth (MM/DD/YYYY…" at bounding box center [438, 427] width 713 height 276
click at [247, 496] on div at bounding box center [254, 505] width 368 height 18
click at [245, 496] on div at bounding box center [254, 505] width 368 height 18
click at [98, 501] on div at bounding box center [254, 505] width 368 height 18
click at [227, 112] on span "Purchases" at bounding box center [236, 117] width 50 height 16
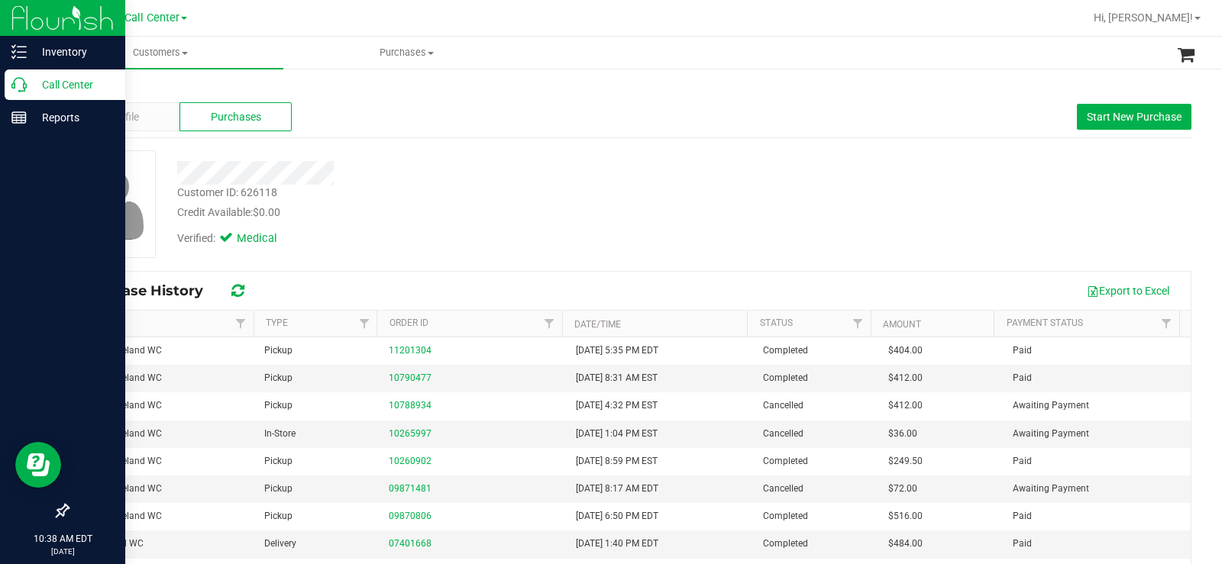
click at [25, 75] on div "Call Center" at bounding box center [65, 85] width 121 height 31
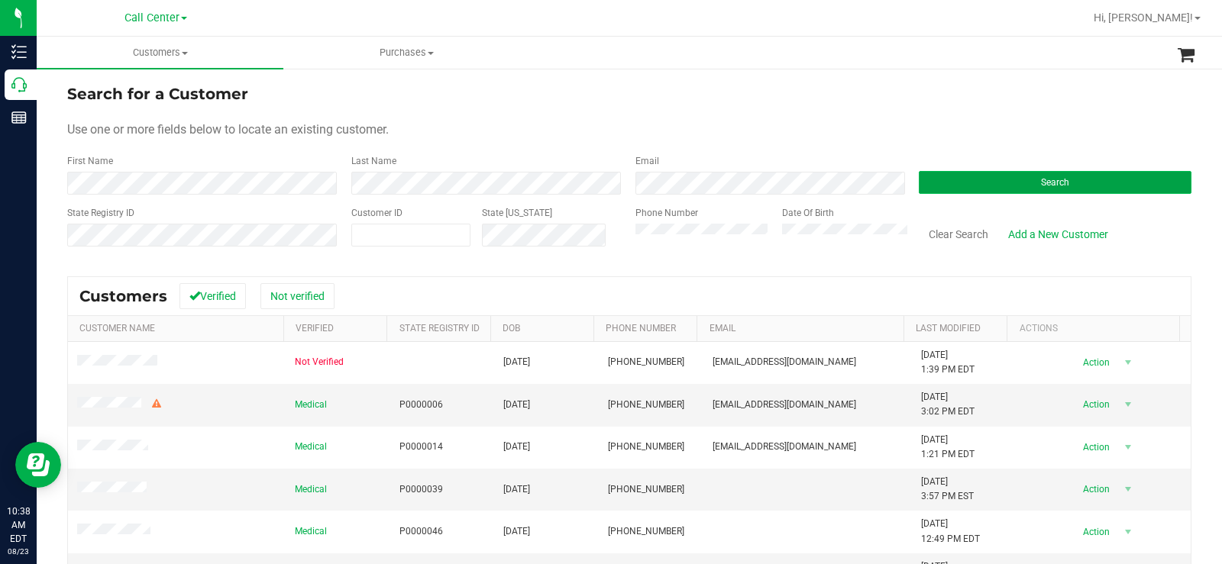
click at [980, 182] on button "Search" at bounding box center [1055, 182] width 273 height 23
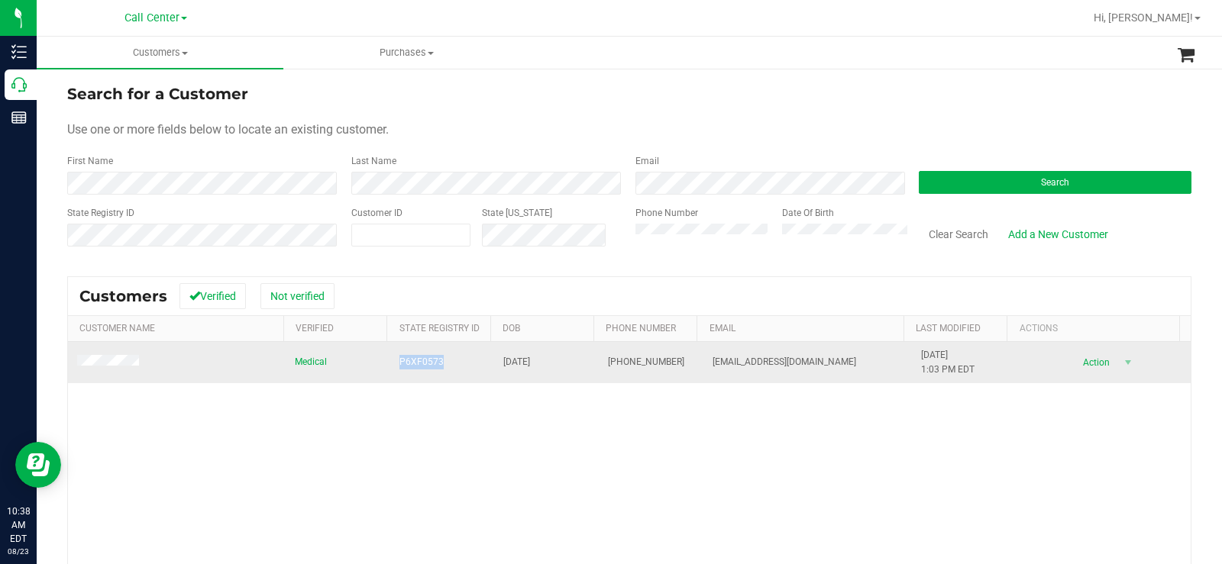
drag, startPoint x: 443, startPoint y: 361, endPoint x: 393, endPoint y: 366, distance: 50.6
click at [393, 366] on td "P6XF0573" at bounding box center [442, 362] width 105 height 41
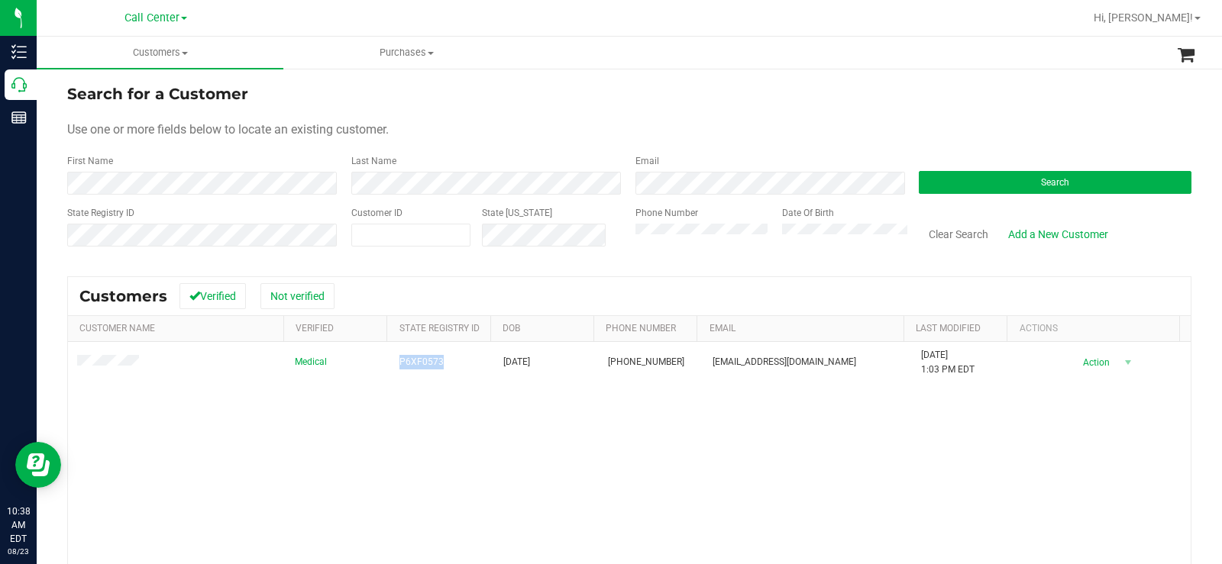
copy span "P6XF0573"
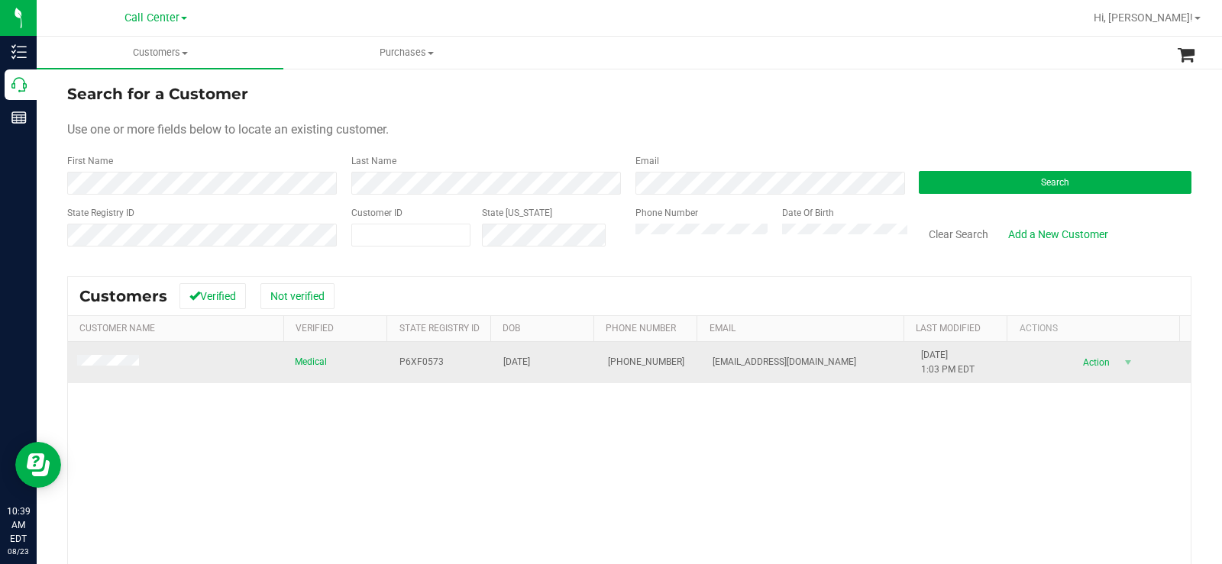
click at [558, 377] on td "09/28/1963" at bounding box center [546, 362] width 105 height 41
copy span "09/28/1963"
drag, startPoint x: 552, startPoint y: 361, endPoint x: 496, endPoint y: 368, distance: 56.2
click at [496, 368] on td "09/28/1963" at bounding box center [546, 362] width 105 height 41
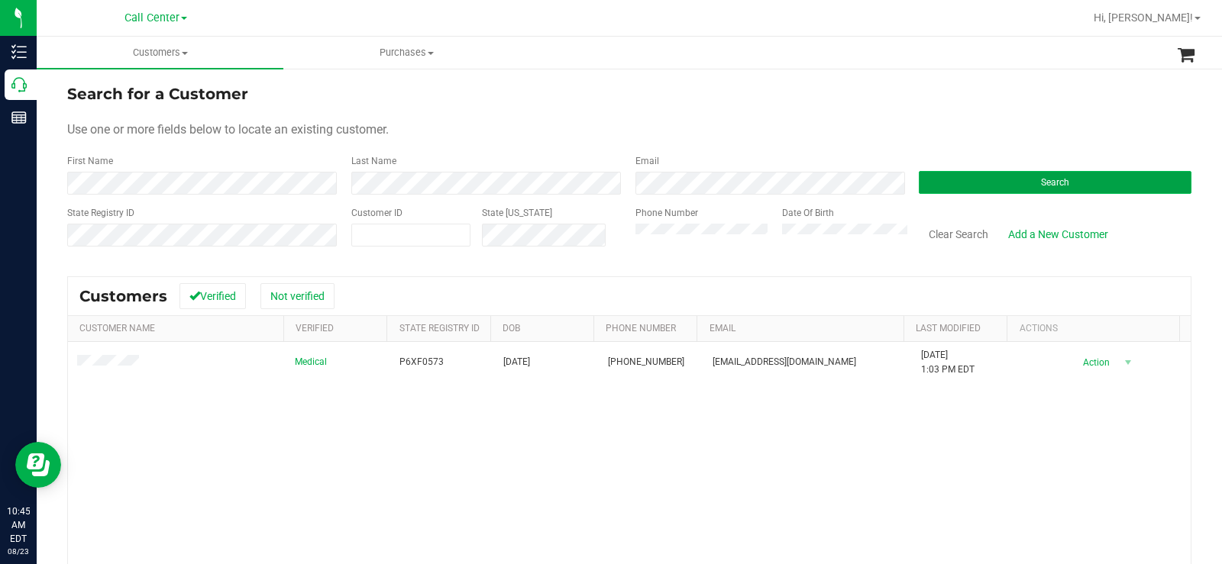
click at [937, 182] on button "Search" at bounding box center [1055, 182] width 273 height 23
click at [969, 179] on button "Search" at bounding box center [1055, 182] width 273 height 23
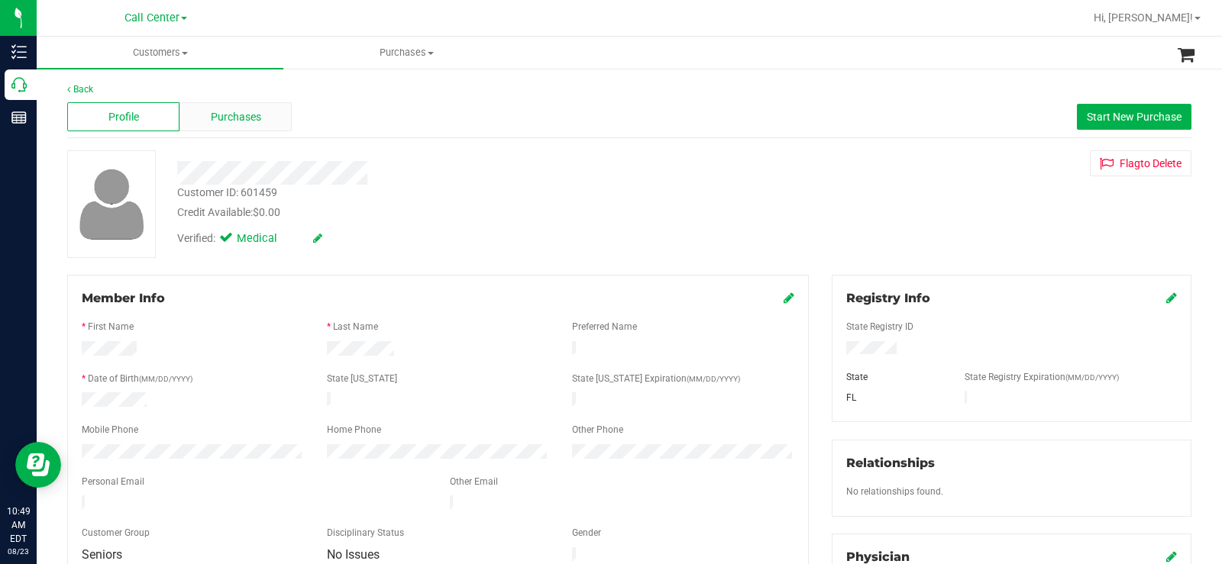
click at [267, 121] on div "Purchases" at bounding box center [235, 116] width 112 height 29
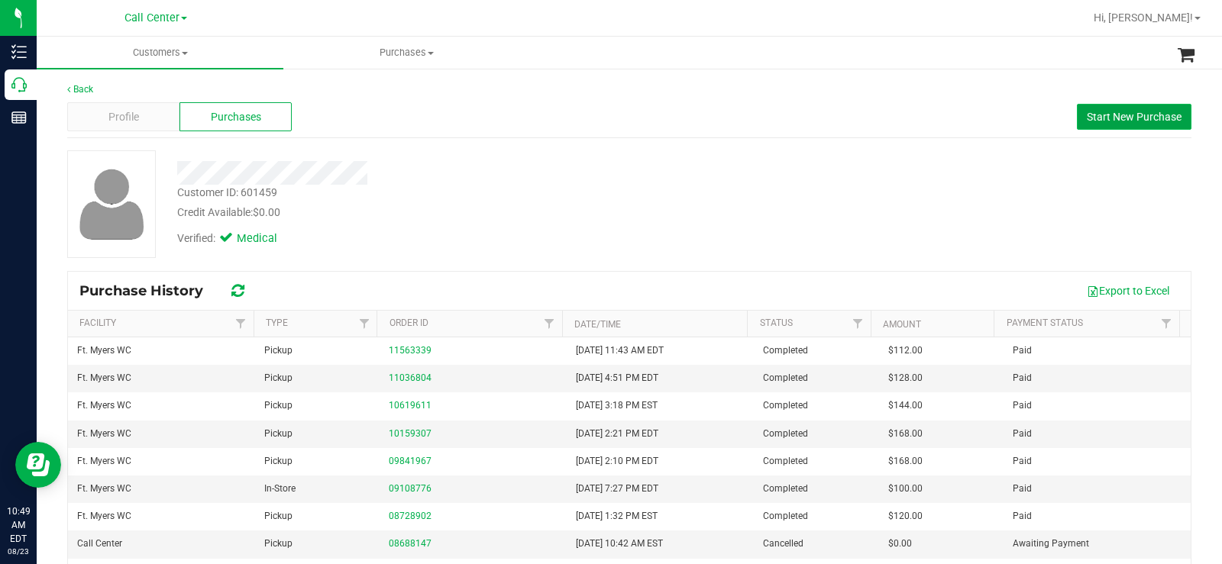
click at [1139, 117] on span "Start New Purchase" at bounding box center [1134, 117] width 95 height 12
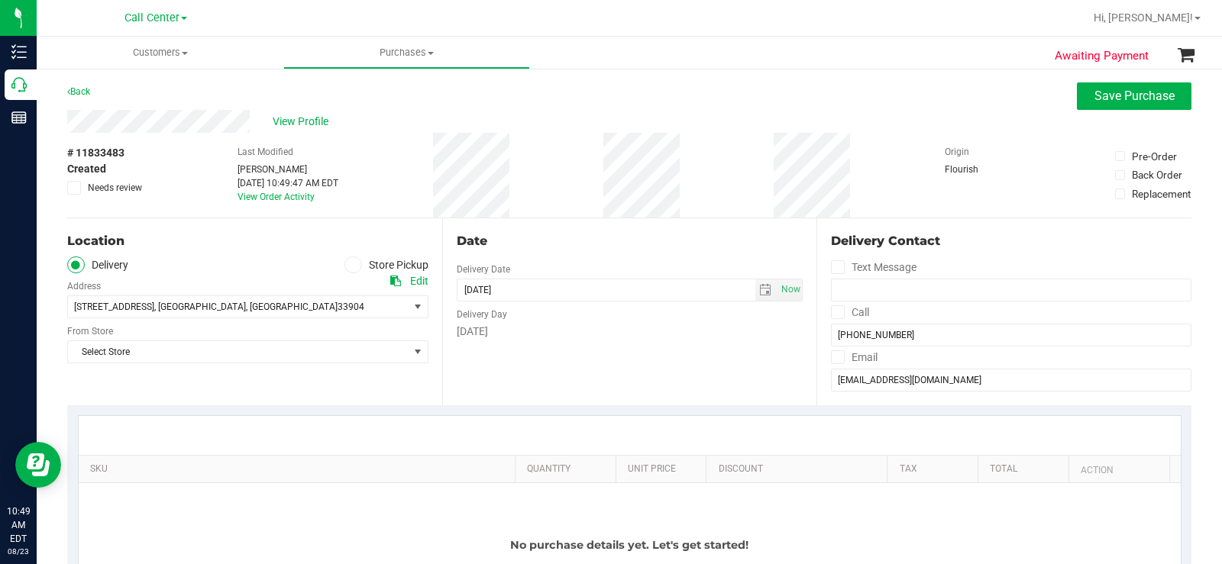
click at [360, 261] on label "Store Pickup" at bounding box center [386, 266] width 84 height 18
click at [0, 0] on input "Store Pickup" at bounding box center [0, 0] width 0 height 0
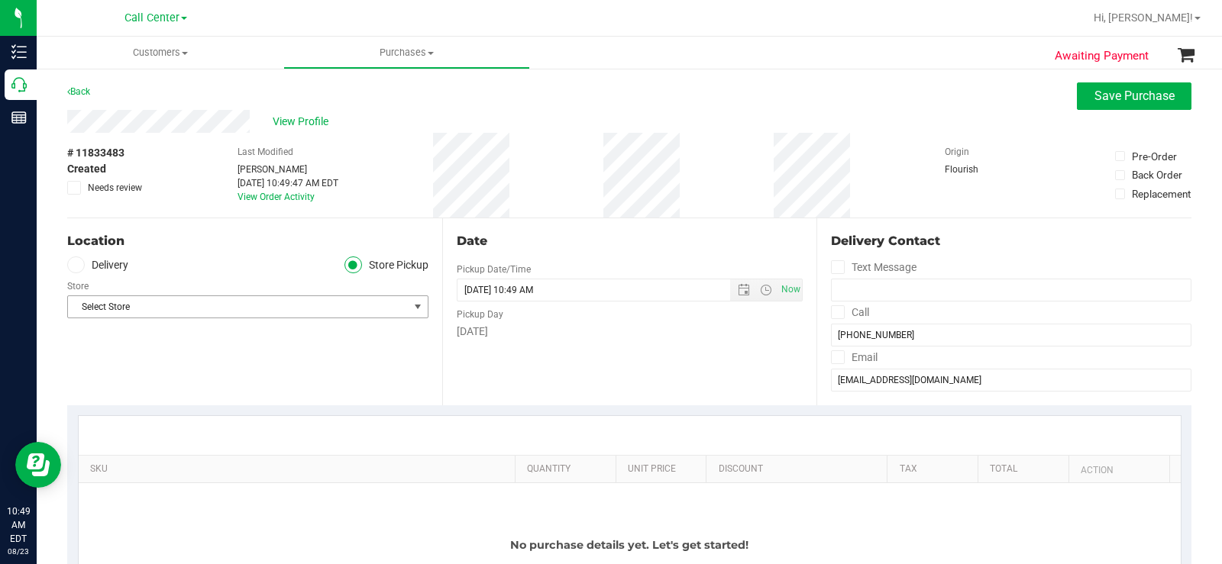
click at [318, 303] on span "Select Store" at bounding box center [238, 306] width 341 height 21
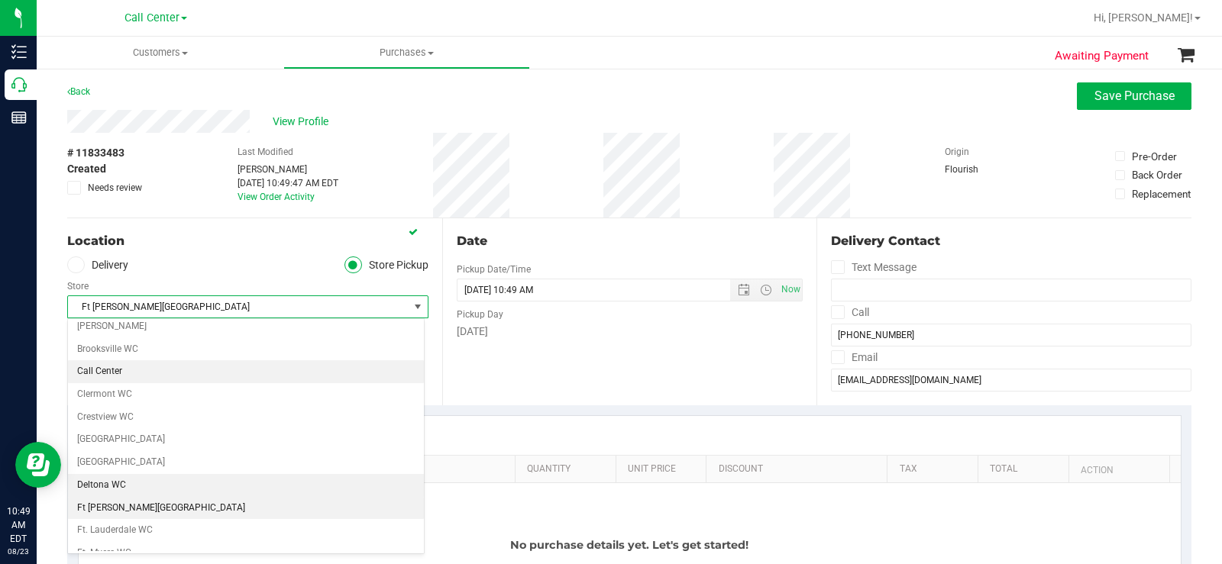
scroll to position [120, 0]
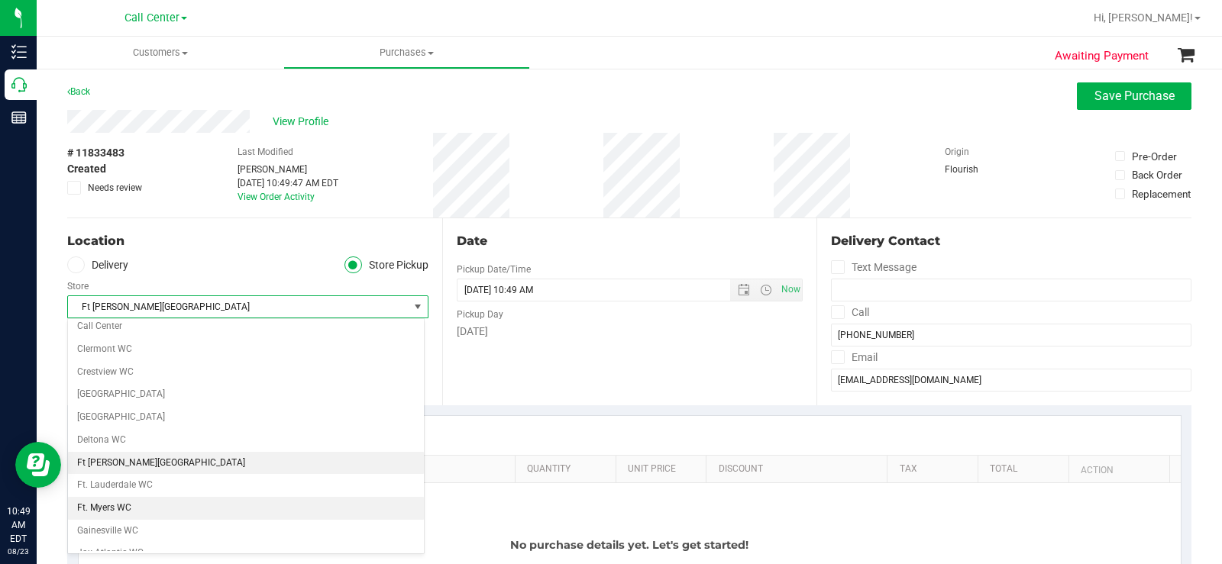
click at [150, 509] on li "Ft. Myers WC" at bounding box center [246, 508] width 356 height 23
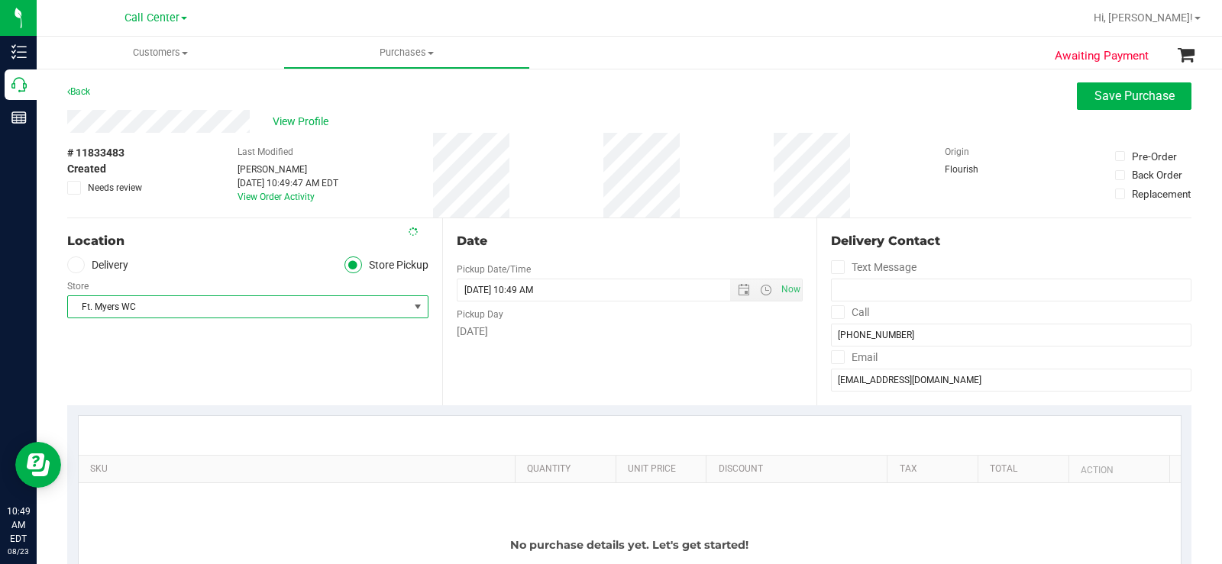
drag, startPoint x: 470, startPoint y: 461, endPoint x: 464, endPoint y: 412, distance: 49.4
click at [471, 461] on th "SKU" at bounding box center [297, 469] width 436 height 27
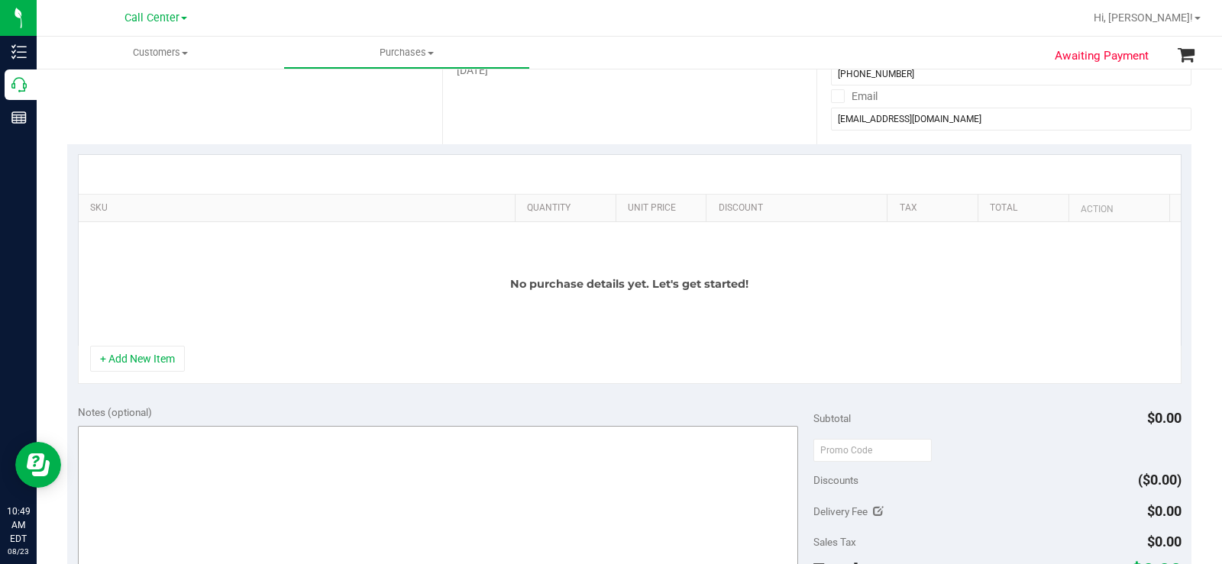
scroll to position [306, 0]
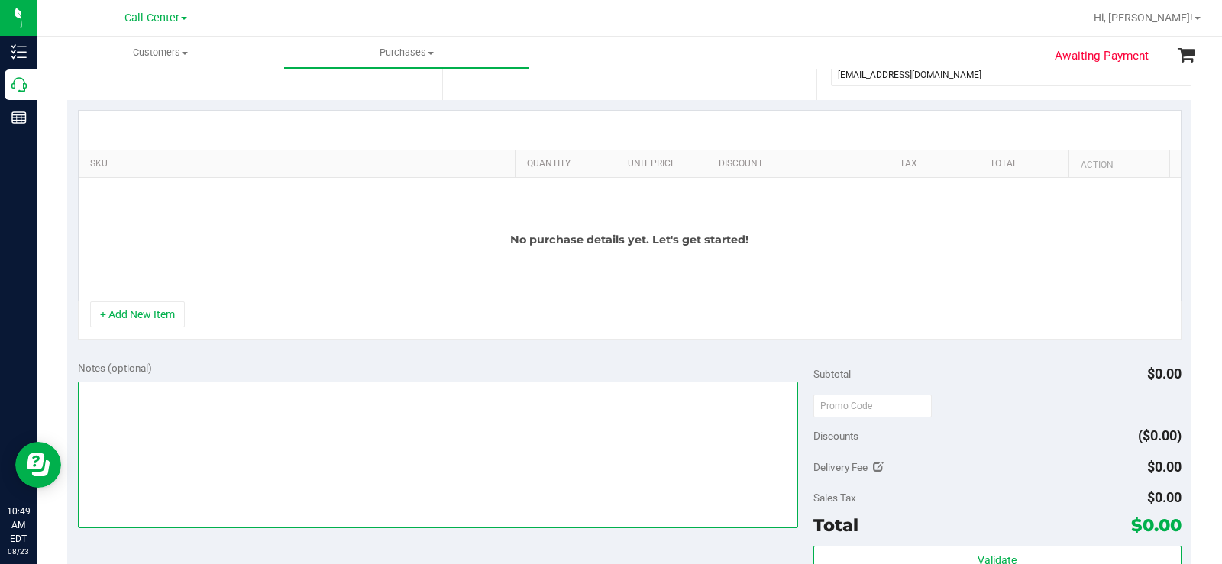
click at [237, 462] on textarea at bounding box center [438, 455] width 720 height 147
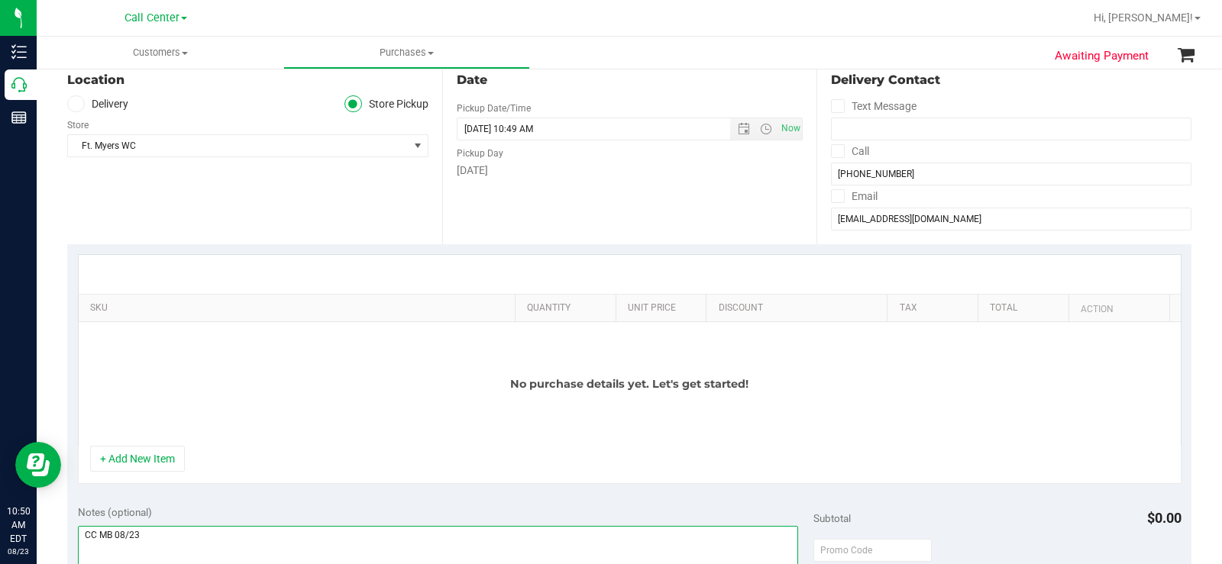
scroll to position [0, 0]
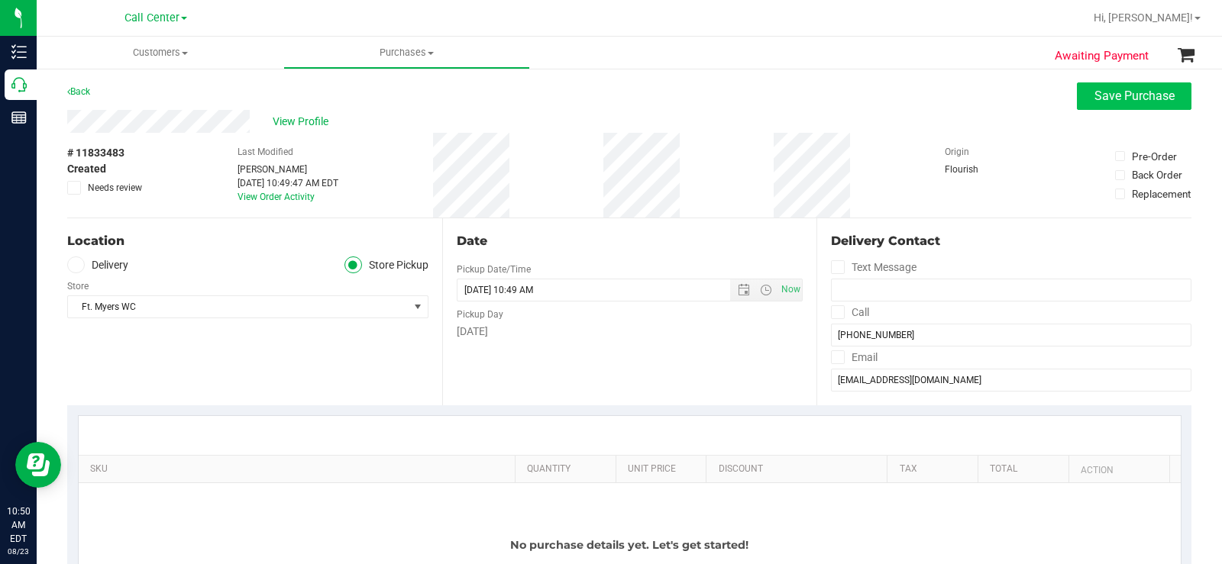
type textarea "CC MB 08/23"
click at [1114, 103] on button "Save Purchase" at bounding box center [1134, 95] width 115 height 27
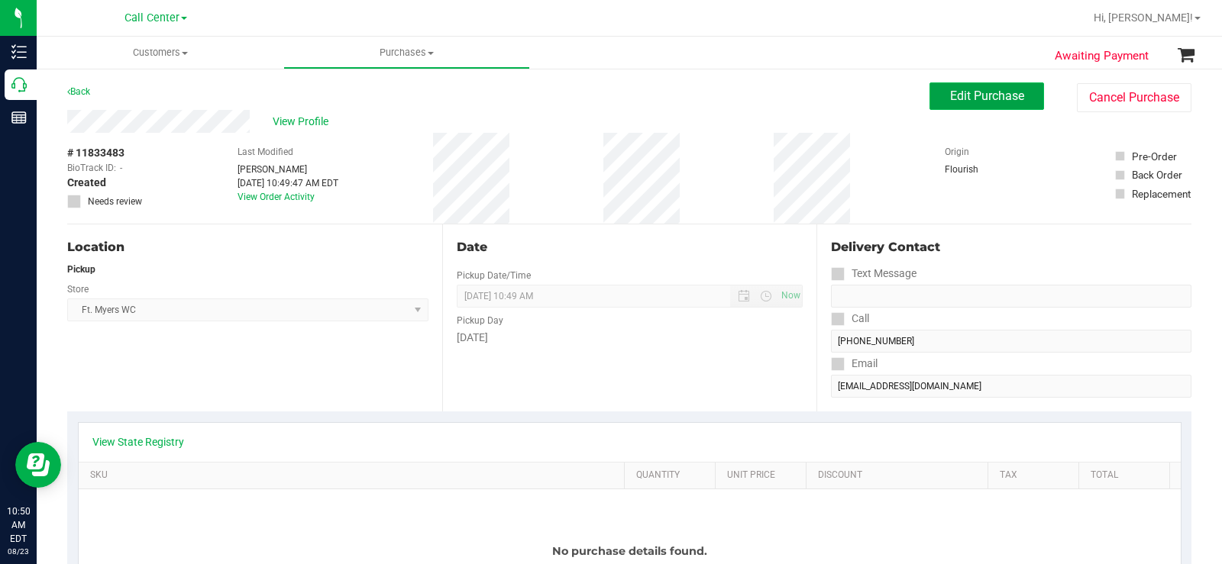
click at [985, 92] on span "Edit Purchase" at bounding box center [987, 96] width 74 height 15
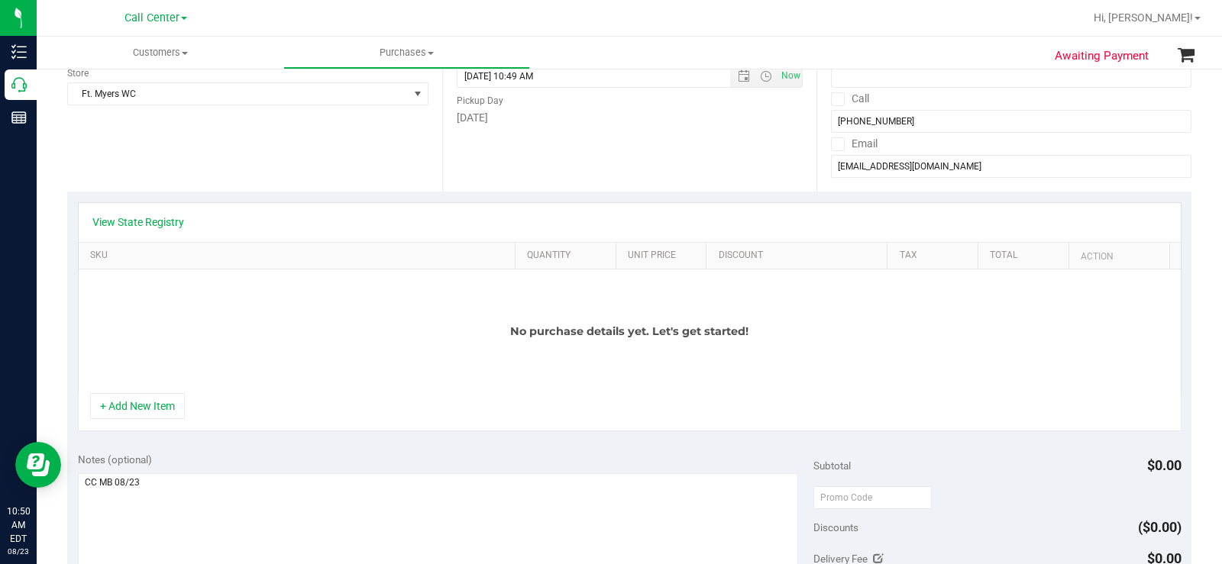
scroll to position [229, 0]
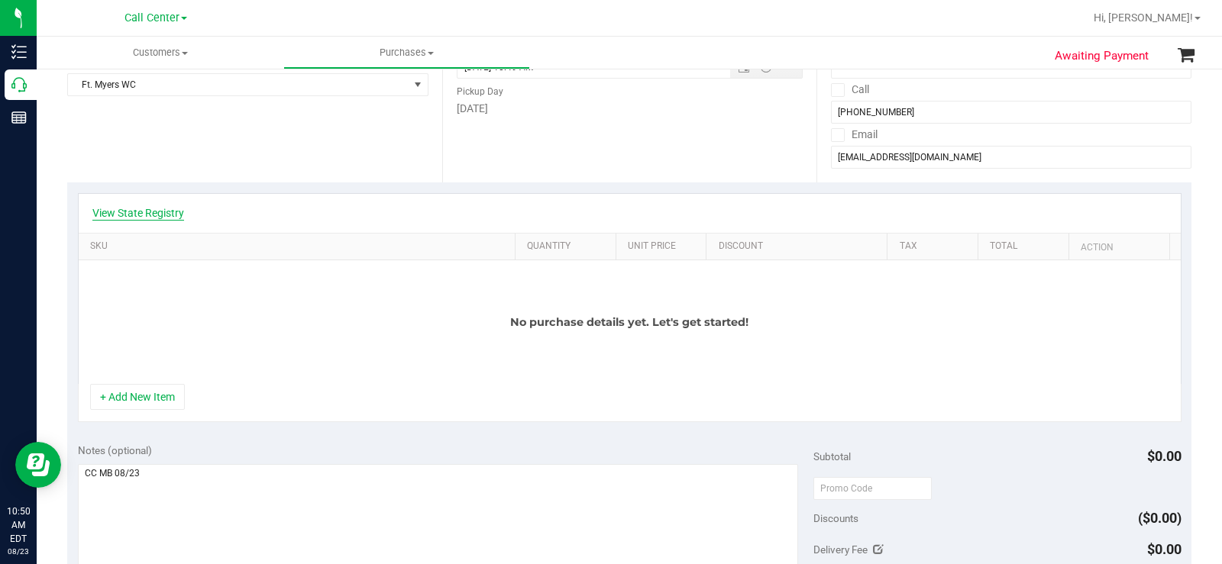
click at [176, 211] on link "View State Registry" at bounding box center [138, 212] width 92 height 15
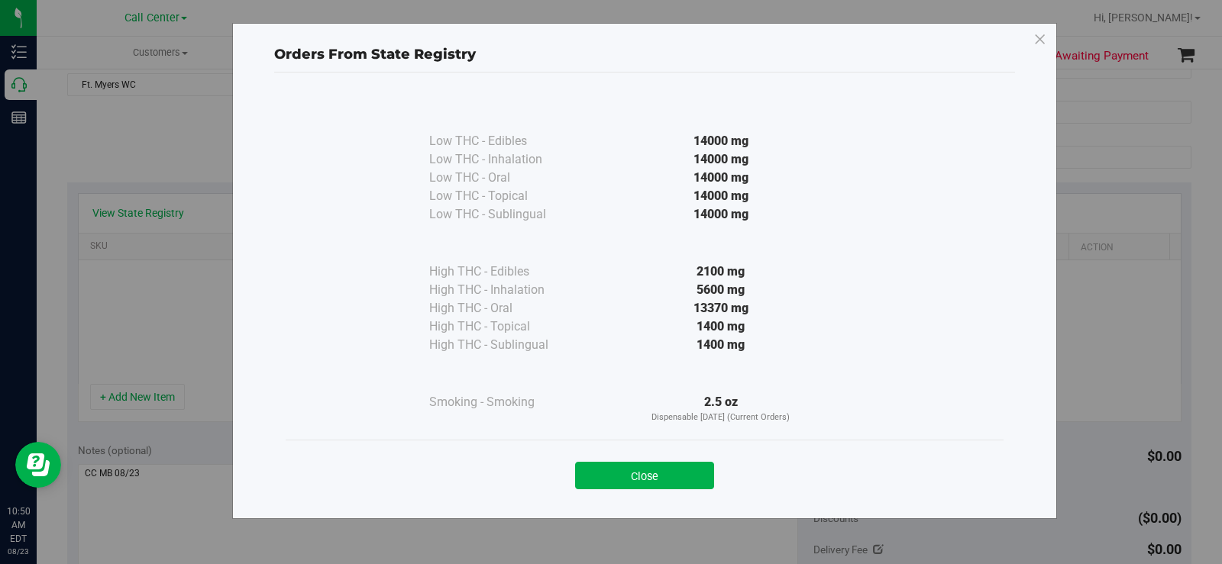
click at [656, 493] on div "Close" at bounding box center [645, 471] width 718 height 62
click at [661, 483] on button "Close" at bounding box center [644, 475] width 139 height 27
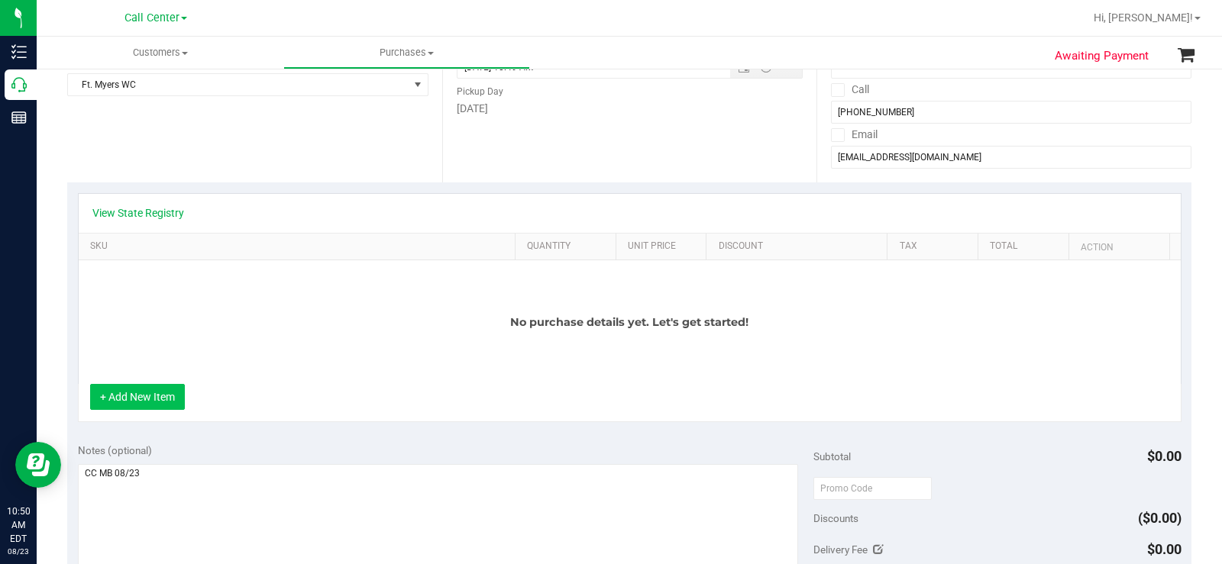
click at [144, 392] on button "+ Add New Item" at bounding box center [137, 397] width 95 height 26
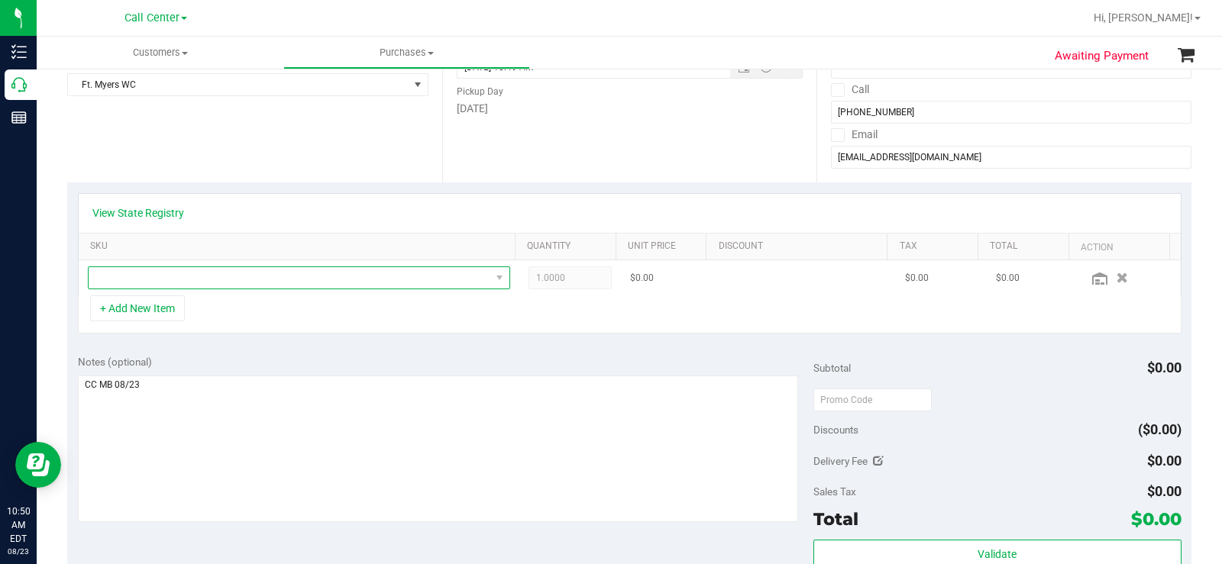
click at [221, 278] on span "NO DATA FOUND" at bounding box center [290, 277] width 402 height 21
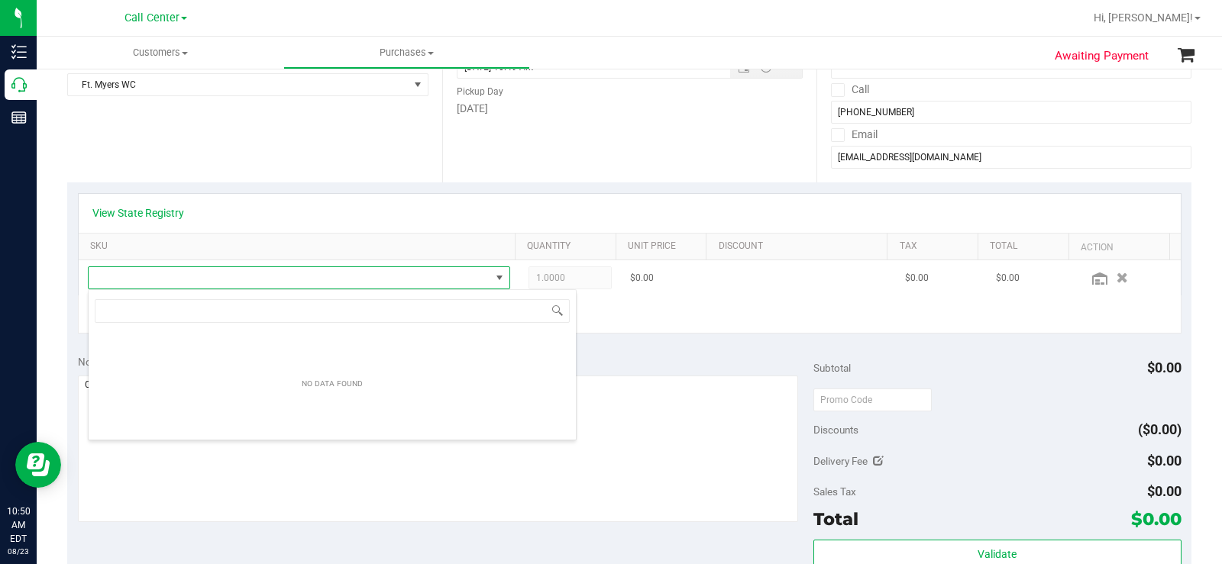
scroll to position [23, 409]
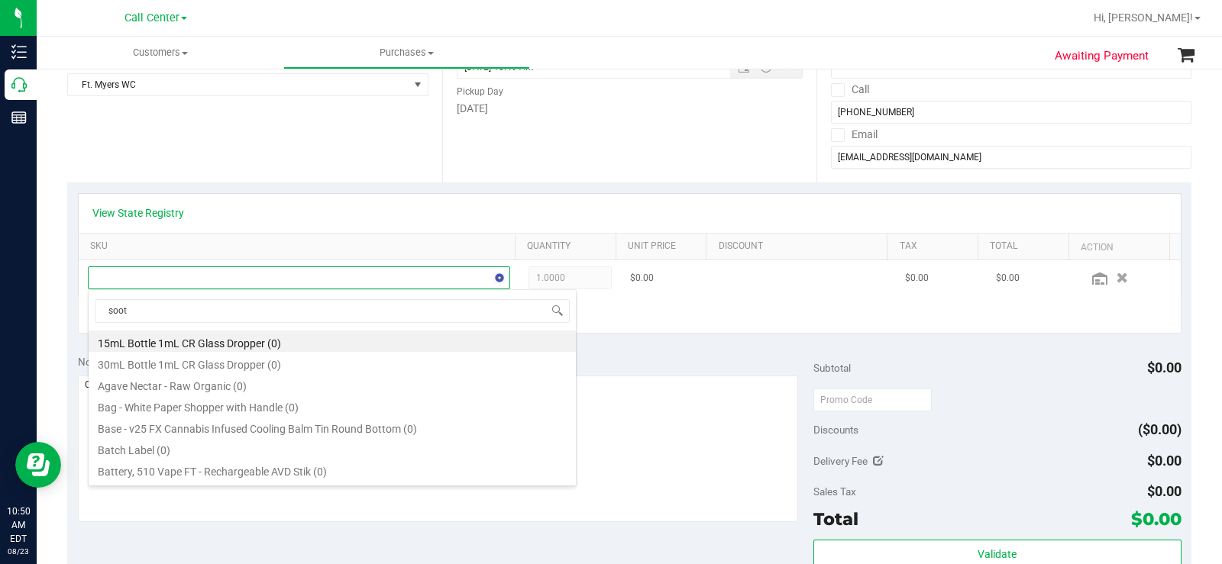
type input "sooth"
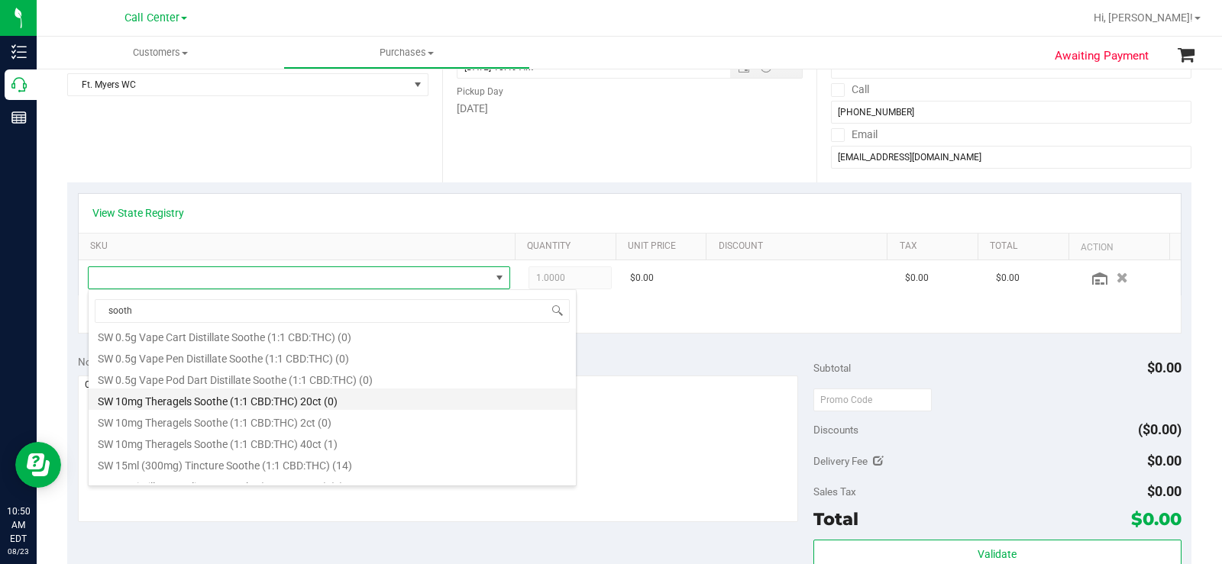
scroll to position [917, 0]
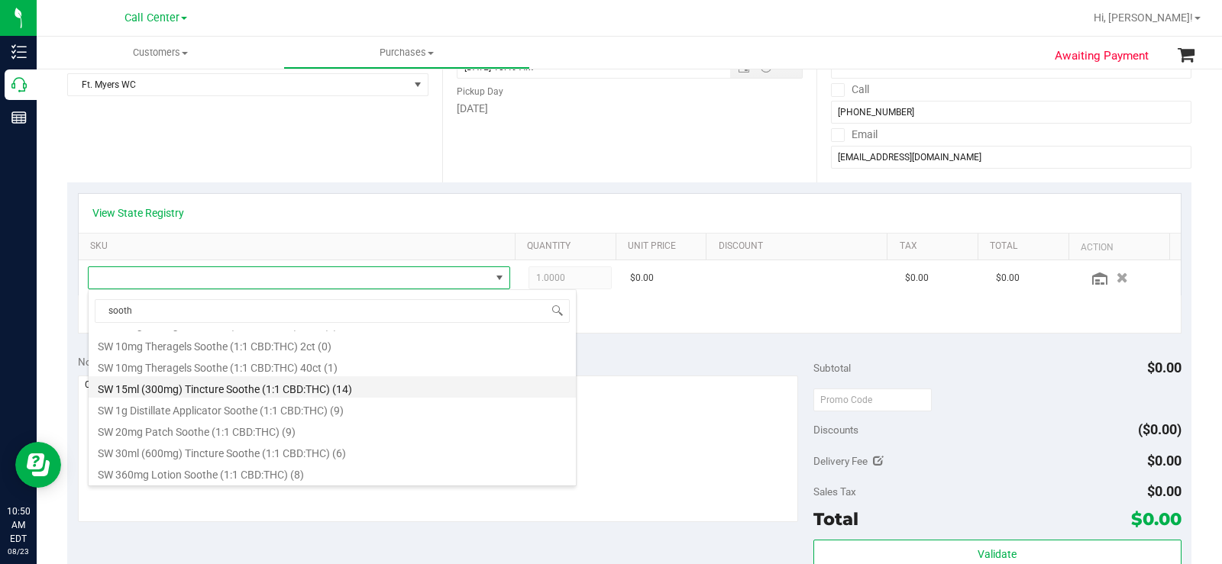
click at [372, 393] on li "SW 15ml (300mg) Tincture Soothe (1:1 CBD:THC) (14)" at bounding box center [332, 387] width 487 height 21
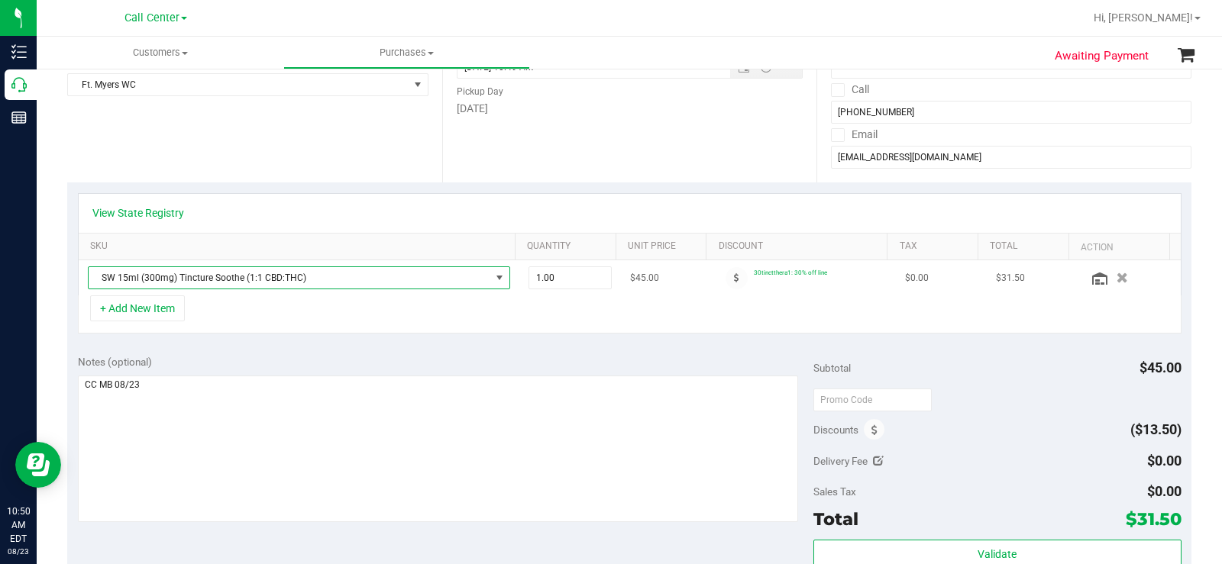
click at [441, 281] on span "SW 15ml (300mg) Tincture Soothe (1:1 CBD:THC)" at bounding box center [290, 277] width 402 height 21
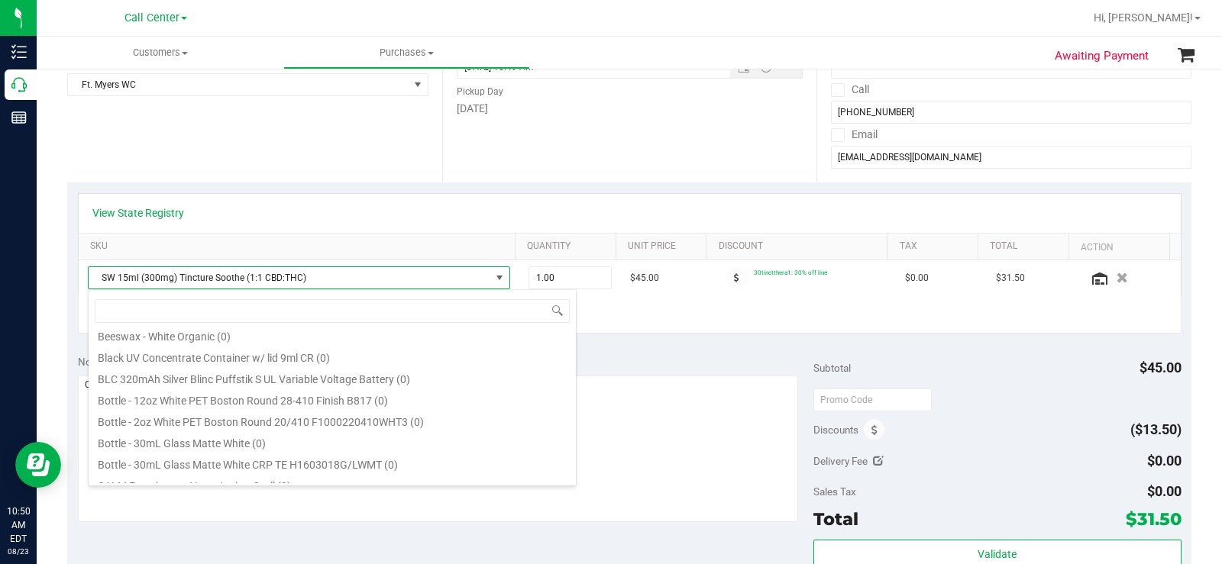
scroll to position [229, 0]
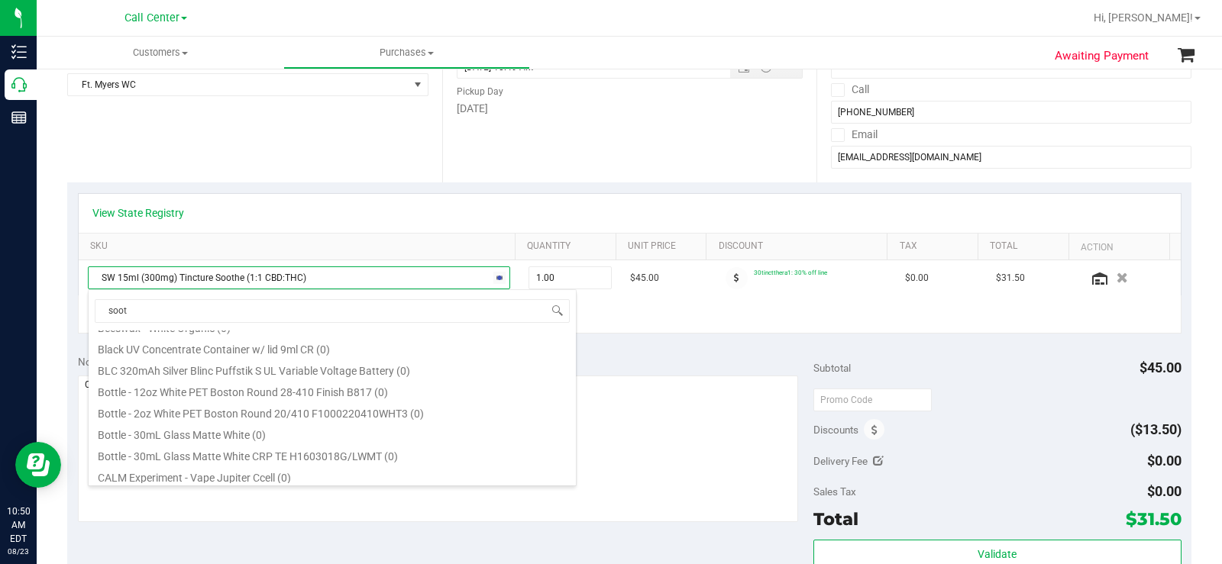
type input "sooth"
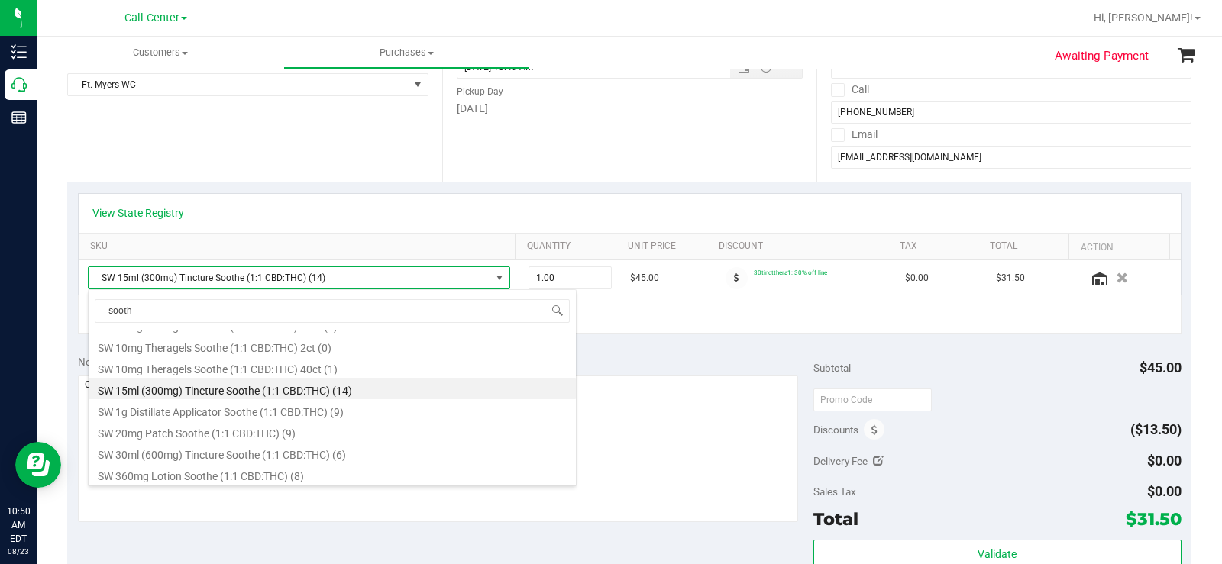
scroll to position [917, 0]
click at [405, 453] on li "SW 30ml (600mg) Tincture Soothe (1:1 CBD:THC) (6)" at bounding box center [332, 451] width 487 height 21
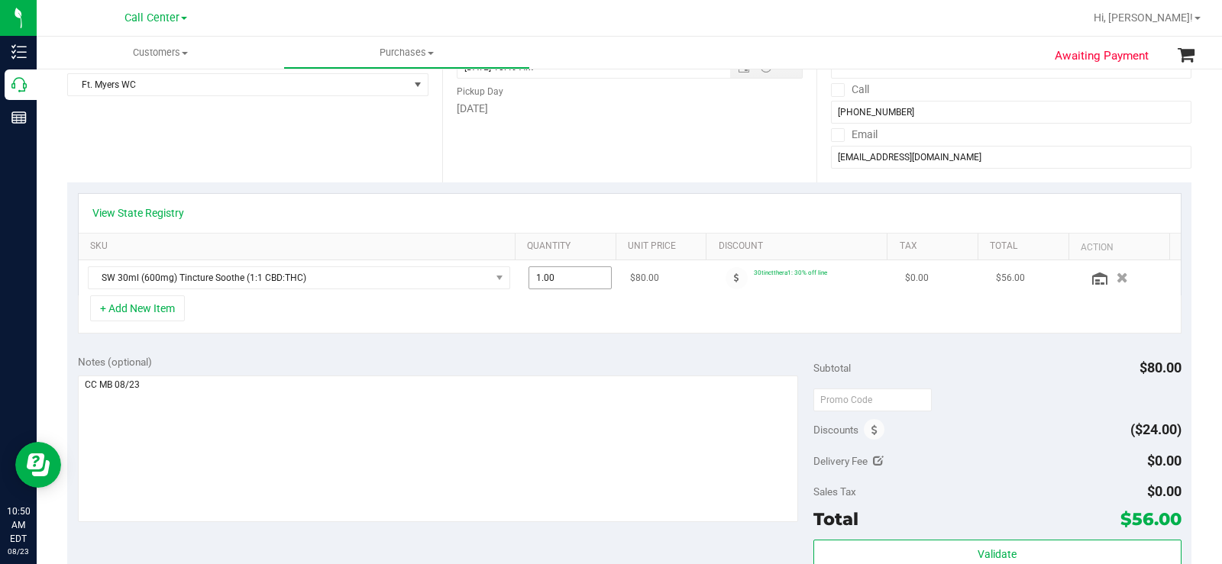
click at [561, 276] on span "1.00 1" at bounding box center [570, 278] width 83 height 23
click at [0, 0] on input "1" at bounding box center [0, 0] width 0 height 0
type input "2"
type input "2.00"
click at [590, 328] on div "+ Add New Item" at bounding box center [630, 315] width 1104 height 38
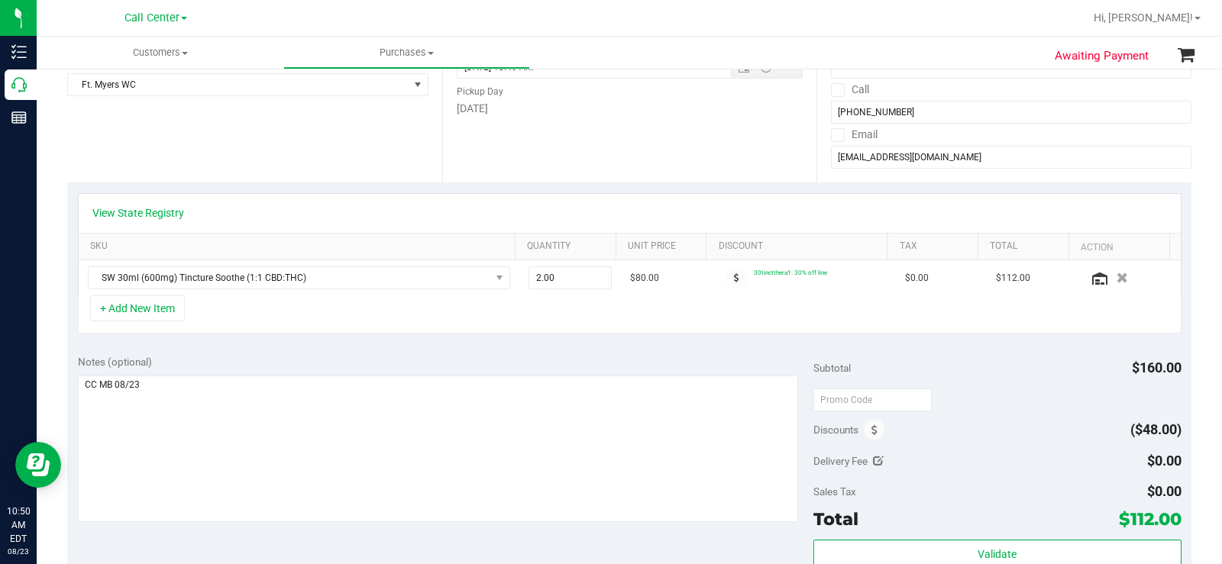
click at [575, 345] on div "Notes (optional) Subtotal $160.00 Discounts ($48.00) Delivery Fee $0.00 Sales T…" at bounding box center [629, 481] width 1124 height 275
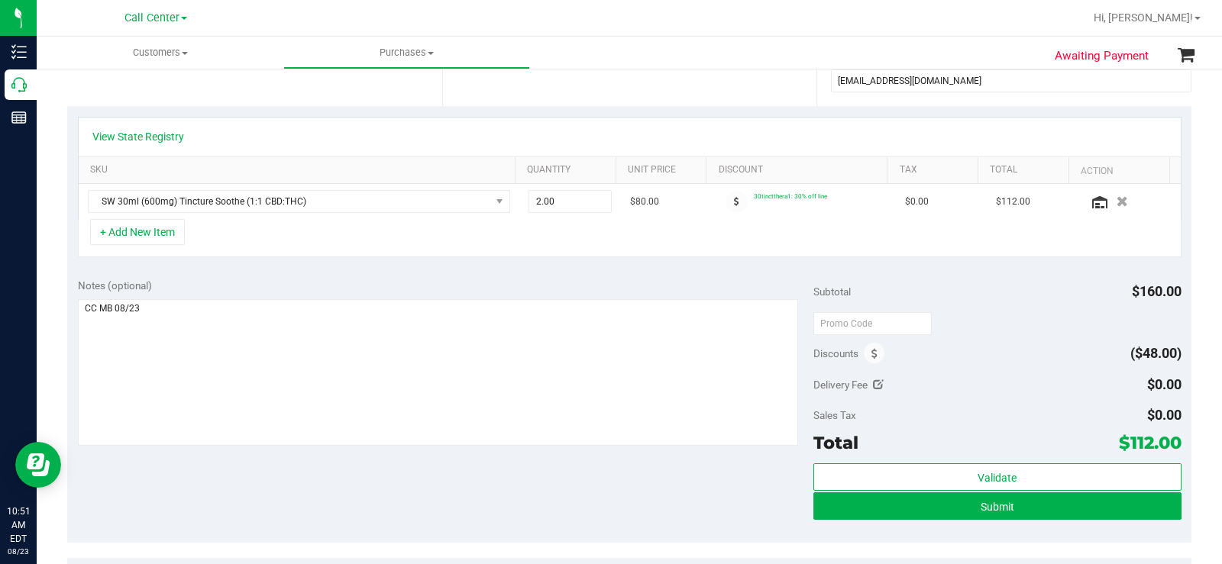
drag, startPoint x: 1109, startPoint y: 438, endPoint x: 1172, endPoint y: 437, distance: 62.6
click at [1172, 437] on div "Notes (optional) Subtotal $160.00 Discounts ($48.00) Delivery Fee $0.00 Sales T…" at bounding box center [629, 405] width 1124 height 275
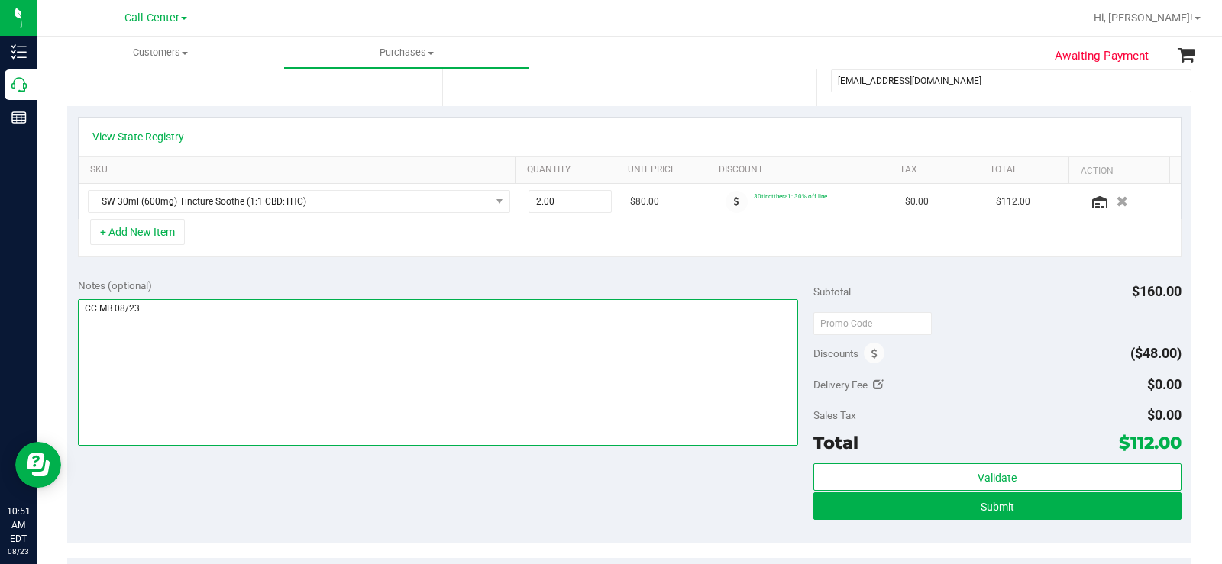
click at [698, 409] on textarea at bounding box center [438, 372] width 720 height 147
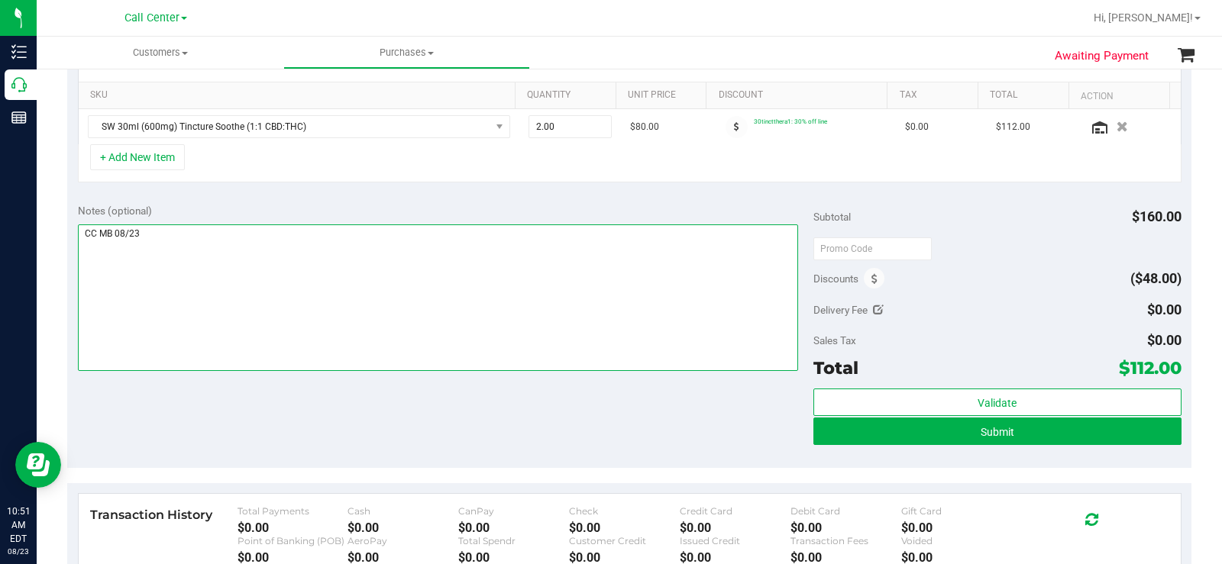
scroll to position [382, 0]
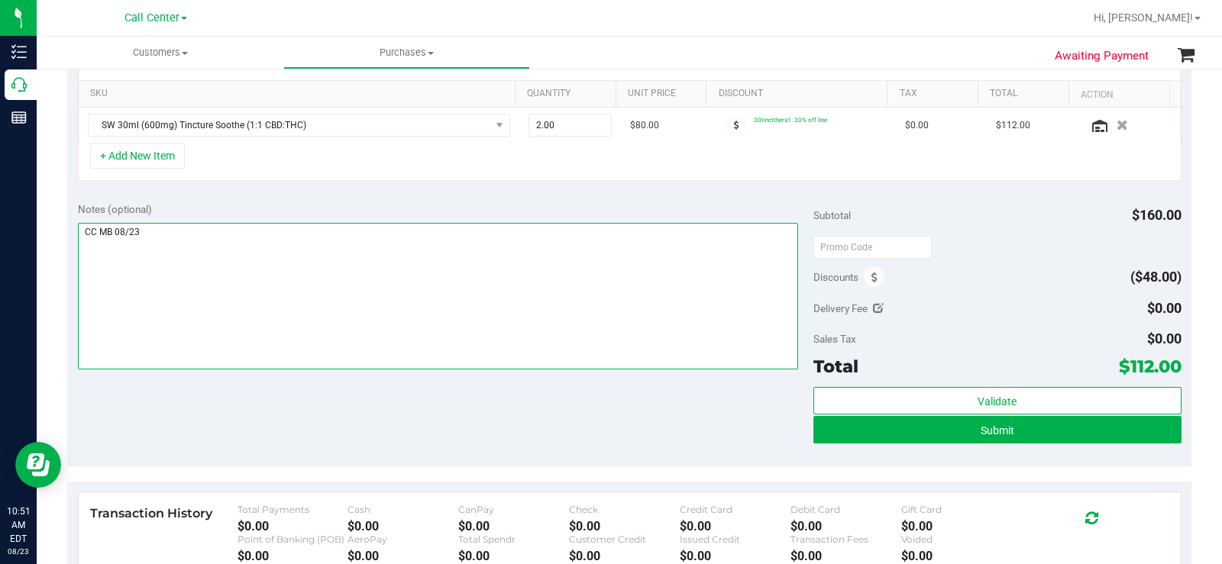
click at [613, 250] on textarea at bounding box center [438, 296] width 720 height 147
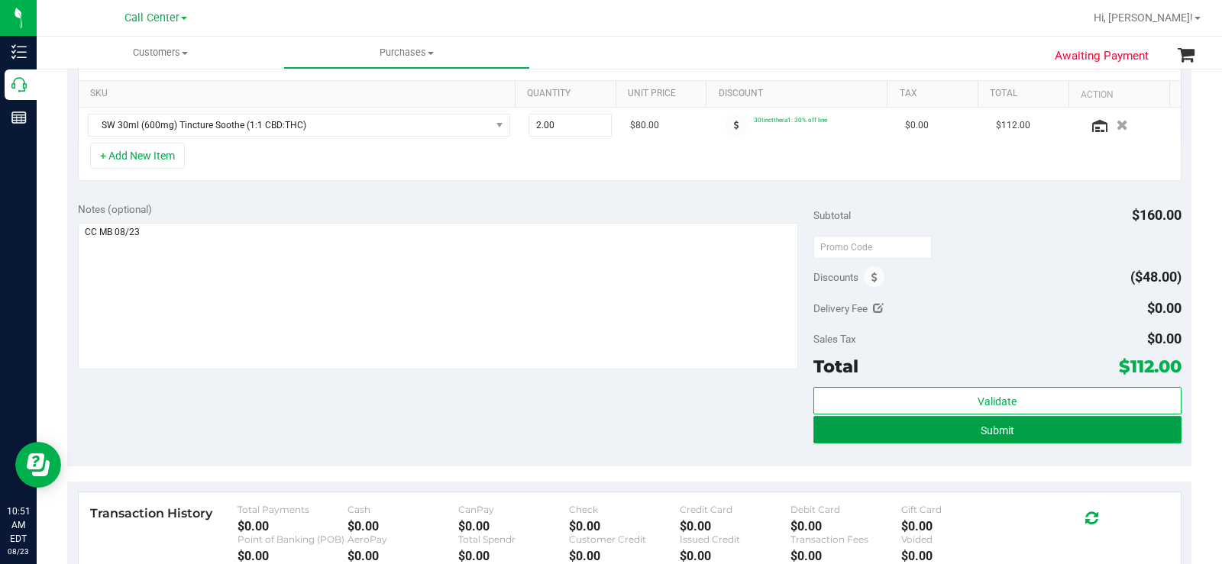
click at [942, 423] on button "Submit" at bounding box center [997, 429] width 368 height 27
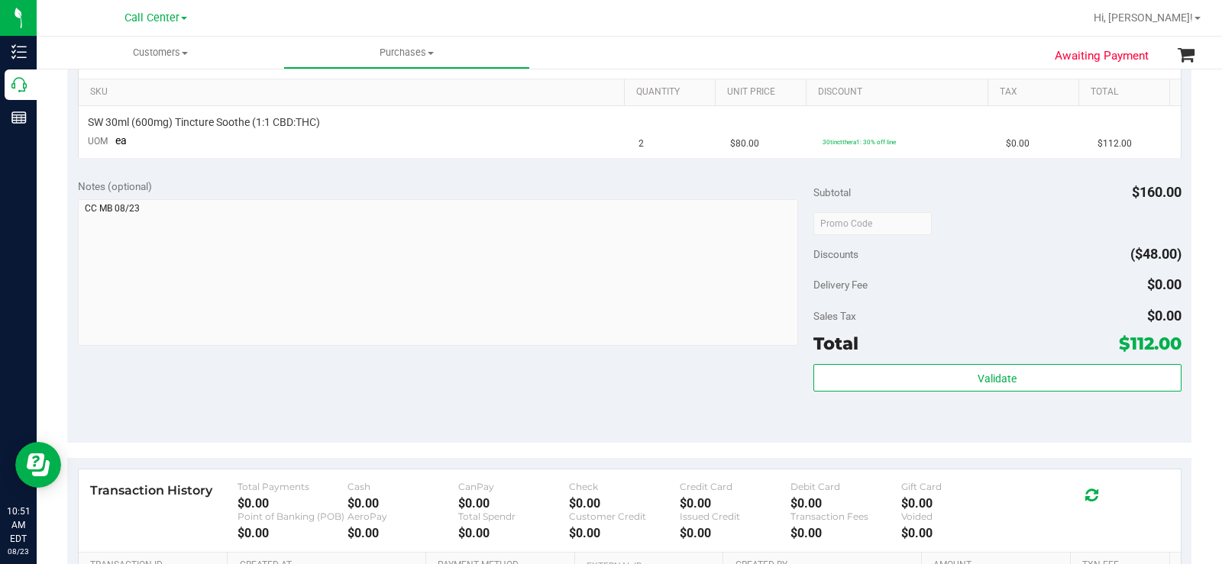
scroll to position [458, 0]
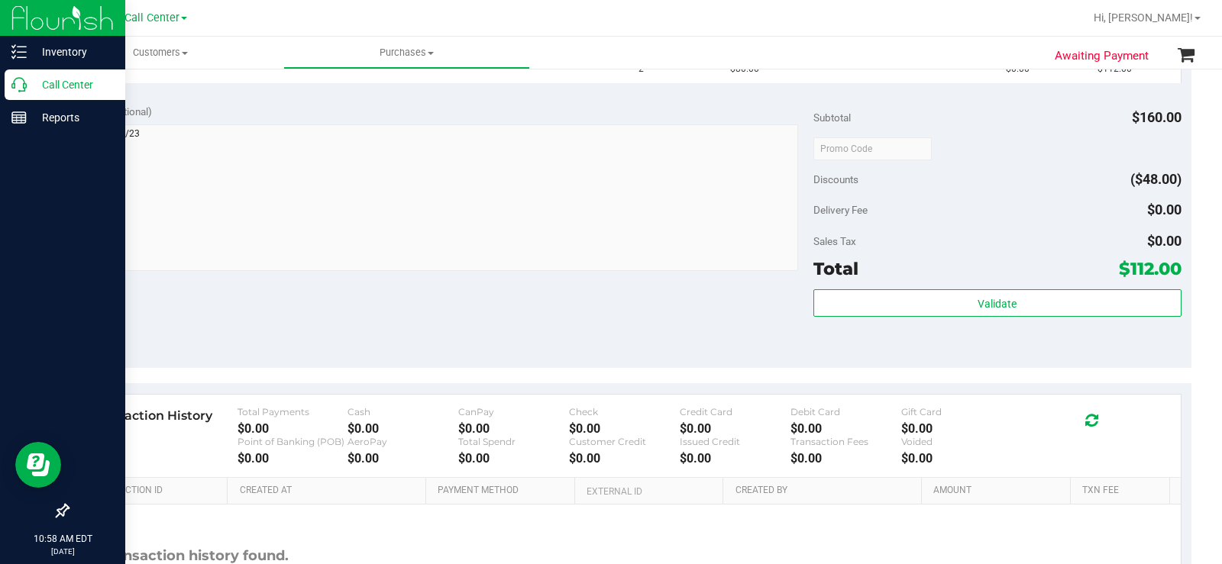
click at [11, 81] on icon at bounding box center [18, 84] width 15 height 15
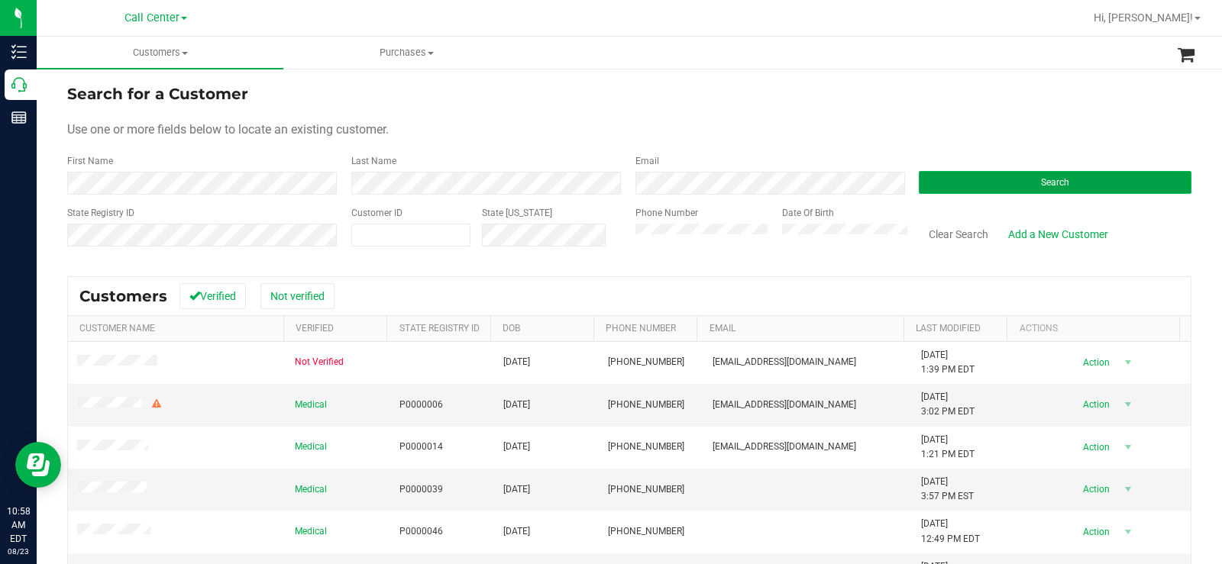
click at [1015, 181] on button "Search" at bounding box center [1055, 182] width 273 height 23
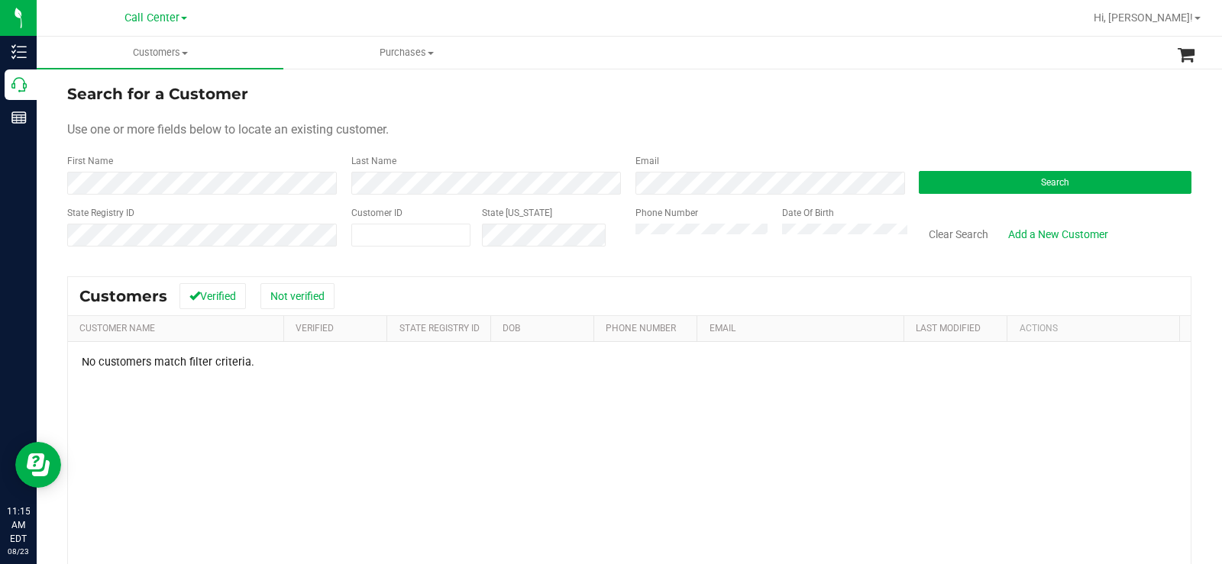
click at [999, 170] on div "Search" at bounding box center [1049, 174] width 284 height 40
click at [1001, 177] on button "Search" at bounding box center [1055, 182] width 273 height 23
click at [624, 236] on div "Phone Number Date Of Birth" at bounding box center [766, 233] width 284 height 54
click at [1049, 183] on span "Search" at bounding box center [1055, 182] width 28 height 11
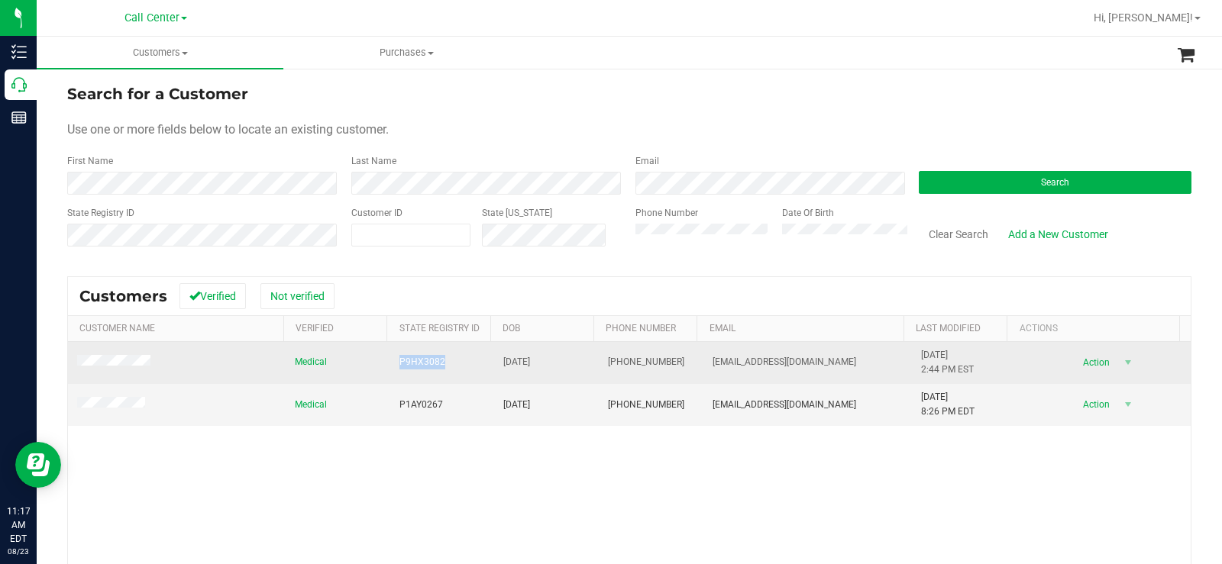
copy span "P9HX3082"
drag, startPoint x: 446, startPoint y: 360, endPoint x: 390, endPoint y: 363, distance: 55.8
click at [390, 363] on td "P9HX3082" at bounding box center [442, 363] width 105 height 42
click at [551, 362] on td "12/18/1992" at bounding box center [546, 363] width 105 height 42
drag, startPoint x: 551, startPoint y: 361, endPoint x: 489, endPoint y: 364, distance: 62.7
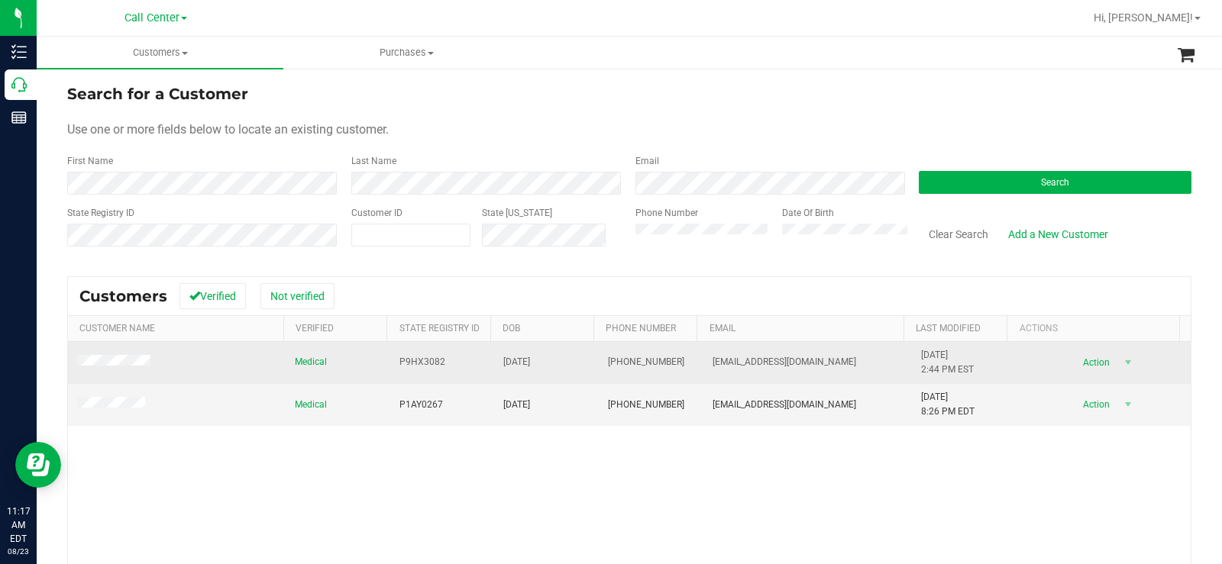
click at [494, 364] on td "12/18/1992" at bounding box center [546, 363] width 105 height 42
copy span "12/18/1992"
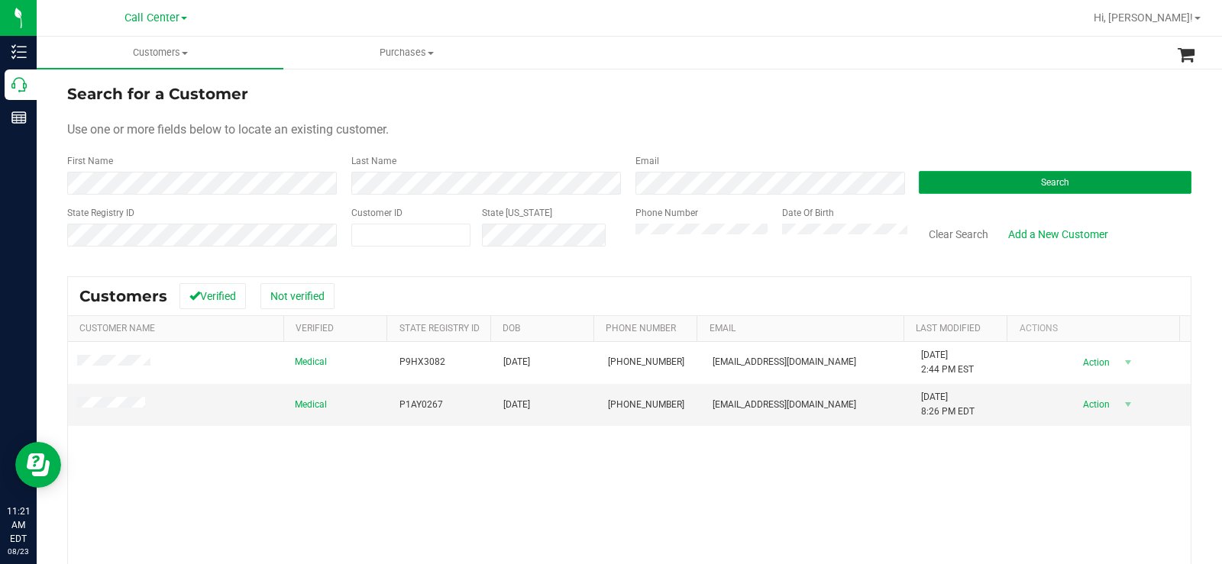
click at [1001, 176] on button "Search" at bounding box center [1055, 182] width 273 height 23
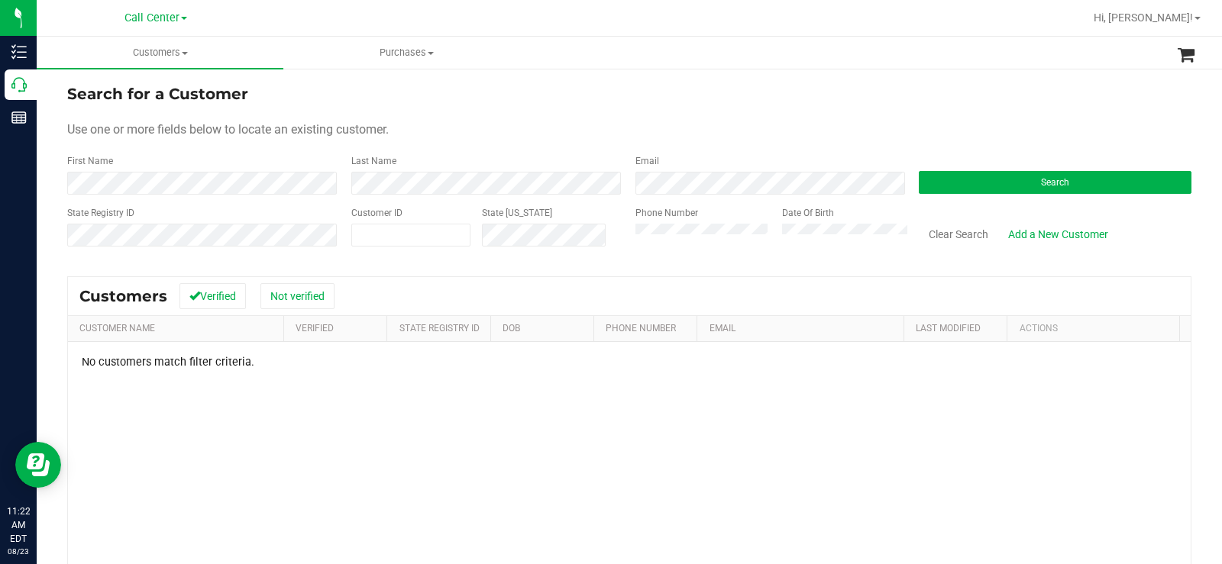
click at [616, 129] on div "Use one or more fields below to locate an existing customer." at bounding box center [629, 130] width 1124 height 18
click at [954, 171] on button "Search" at bounding box center [1055, 182] width 273 height 23
click at [991, 174] on button "Search" at bounding box center [1055, 182] width 273 height 23
click at [583, 120] on form "Search for a Customer Use one or more fields below to locate an existing custom…" at bounding box center [629, 171] width 1124 height 178
click at [1025, 187] on button "Search" at bounding box center [1055, 182] width 273 height 23
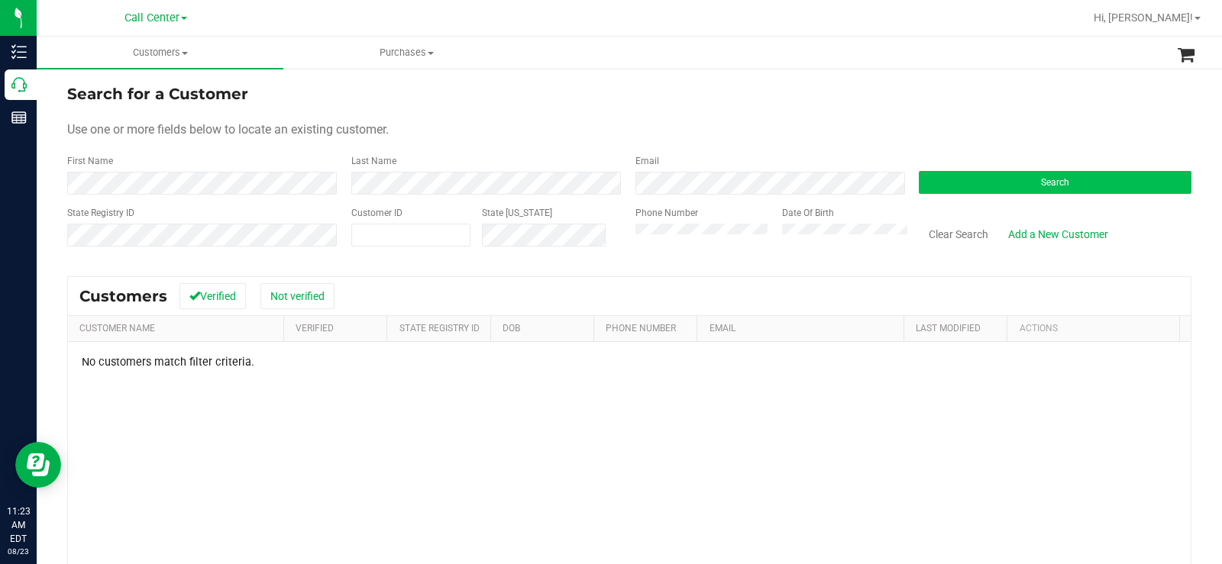
drag, startPoint x: 509, startPoint y: 102, endPoint x: 940, endPoint y: 178, distance: 437.5
click at [512, 102] on div "Search for a Customer" at bounding box center [629, 93] width 1124 height 23
drag, startPoint x: 1084, startPoint y: 179, endPoint x: 1043, endPoint y: 164, distance: 44.0
click at [1086, 179] on button "Search" at bounding box center [1055, 182] width 273 height 23
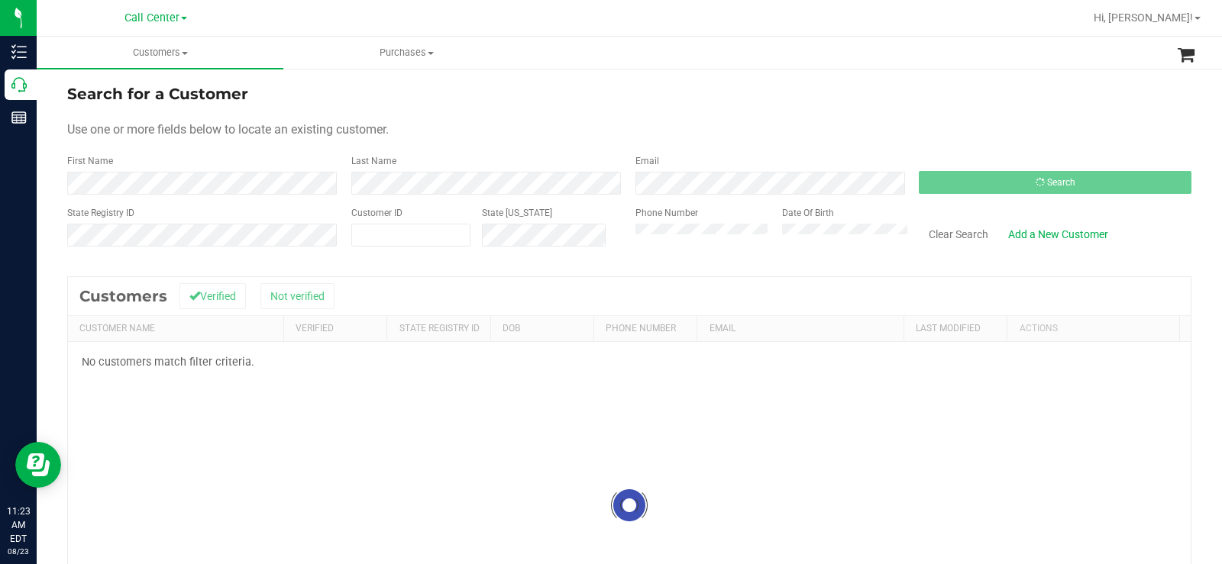
click at [752, 107] on form "Search for a Customer Use one or more fields below to locate an existing custom…" at bounding box center [629, 171] width 1124 height 178
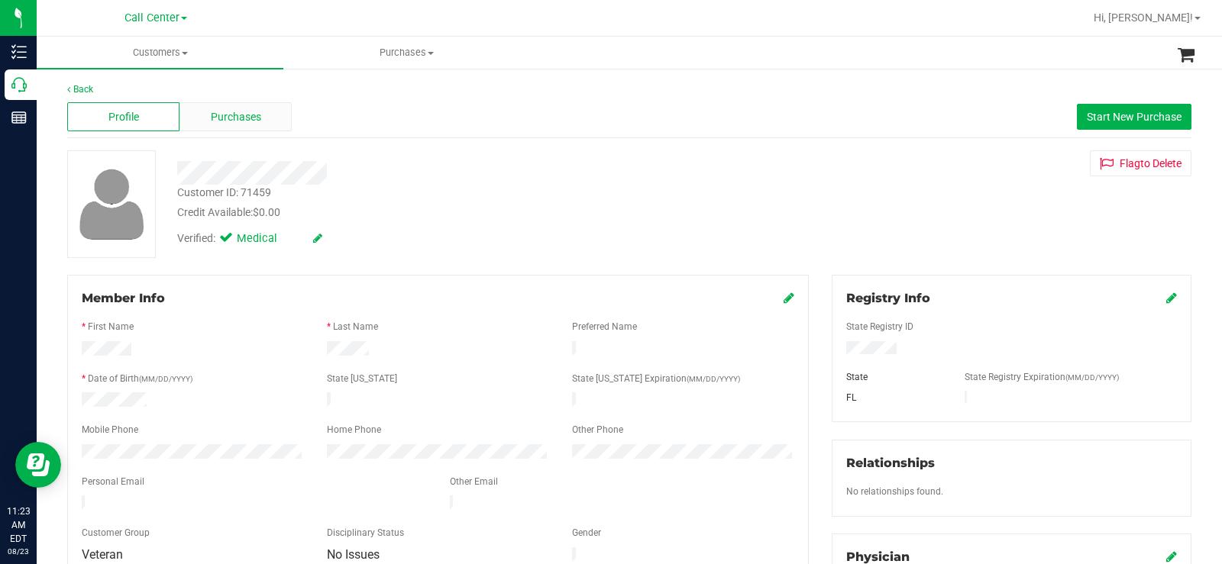
click at [280, 110] on div "Purchases" at bounding box center [235, 116] width 112 height 29
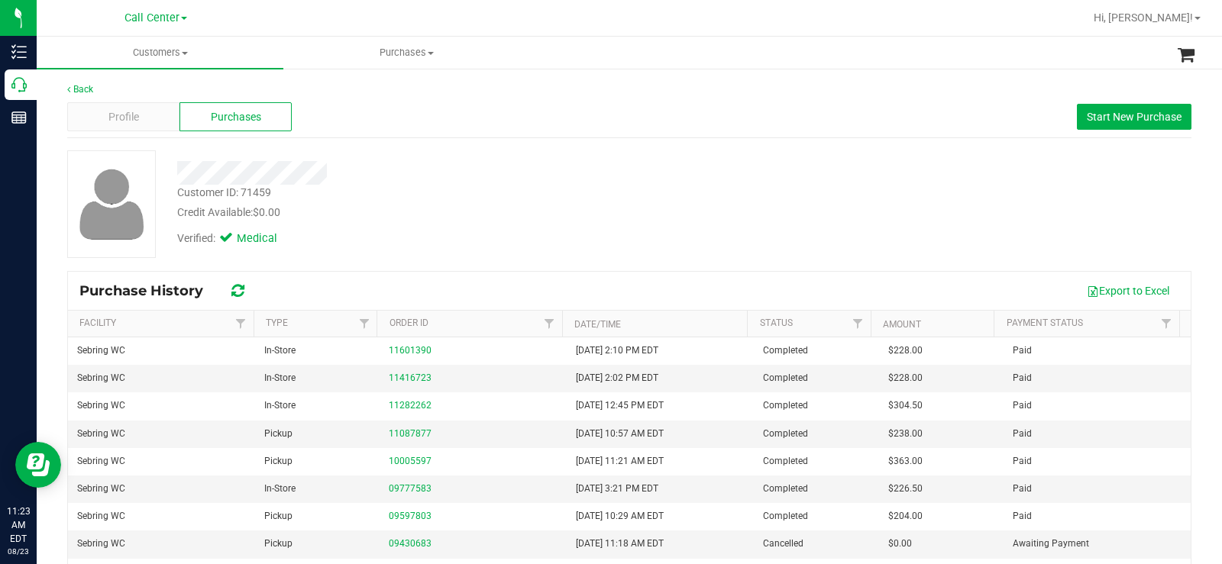
drag, startPoint x: 515, startPoint y: 144, endPoint x: 588, endPoint y: 176, distance: 79.7
click at [522, 149] on div "Back Profile Purchases Start New Purchase Customer ID: 71459 Credit Available: …" at bounding box center [629, 381] width 1124 height 598
click at [597, 190] on div "Customer ID: 71459 Credit Available: $0.00" at bounding box center [453, 203] width 574 height 36
click at [683, 145] on div "Back Profile Purchases Start New Purchase Customer ID: 71459 Credit Available: …" at bounding box center [629, 381] width 1124 height 598
drag, startPoint x: 1107, startPoint y: 114, endPoint x: 739, endPoint y: 144, distance: 368.6
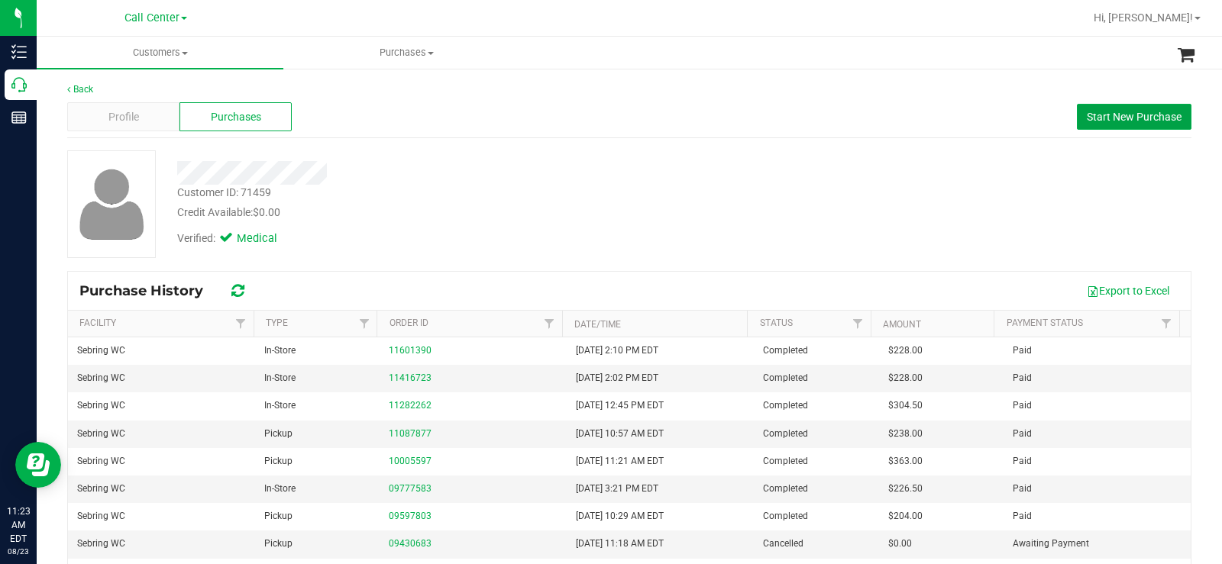
click at [1107, 114] on span "Start New Purchase" at bounding box center [1134, 117] width 95 height 12
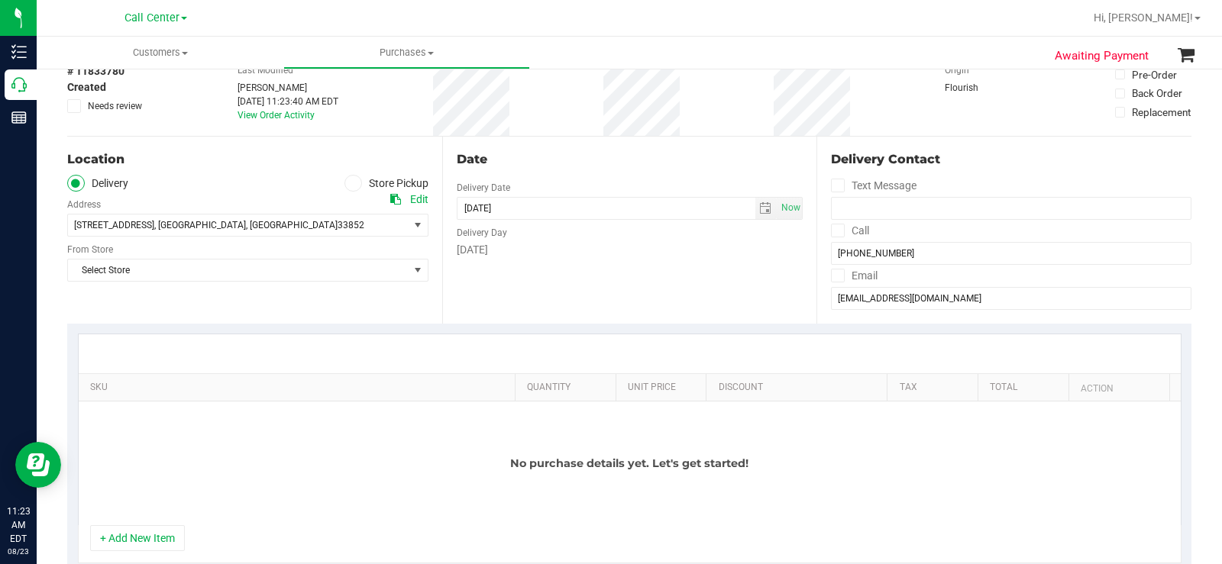
scroll to position [76, 0]
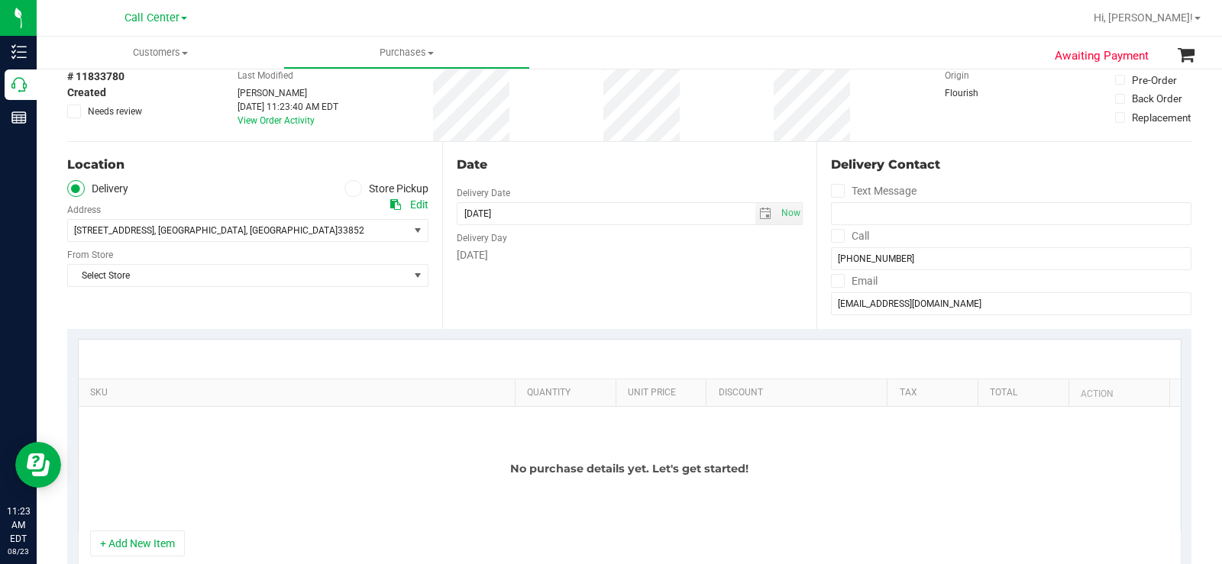
click at [349, 189] on icon at bounding box center [352, 189] width 9 height 0
click at [0, 0] on input "Store Pickup" at bounding box center [0, 0] width 0 height 0
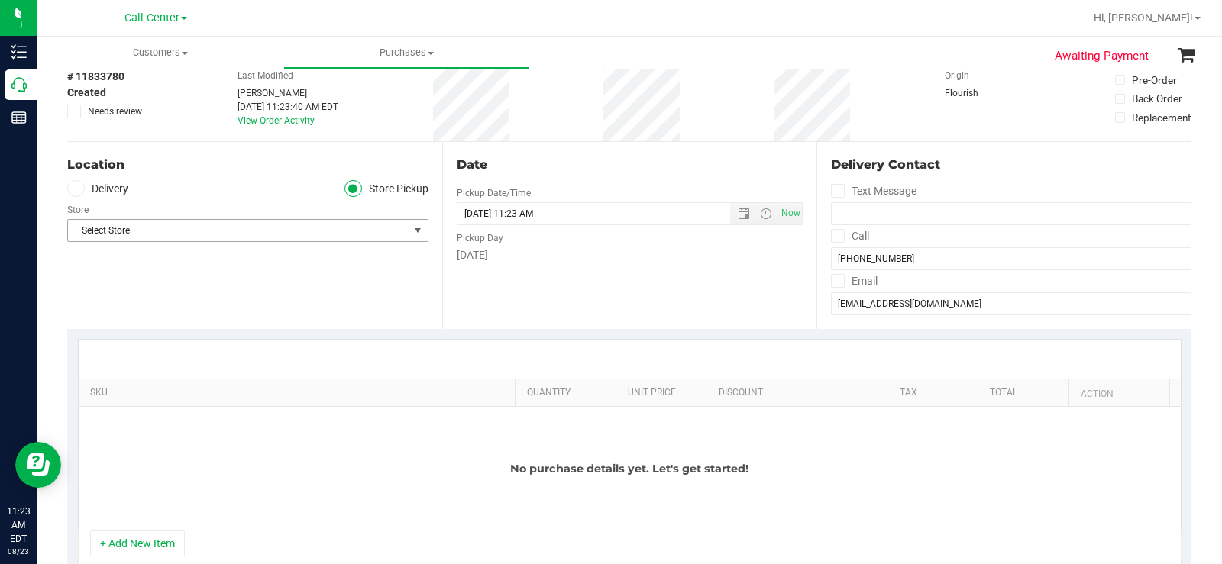
drag, startPoint x: 325, startPoint y: 231, endPoint x: 338, endPoint y: 220, distance: 16.8
click at [326, 231] on span "Select Store" at bounding box center [238, 230] width 341 height 21
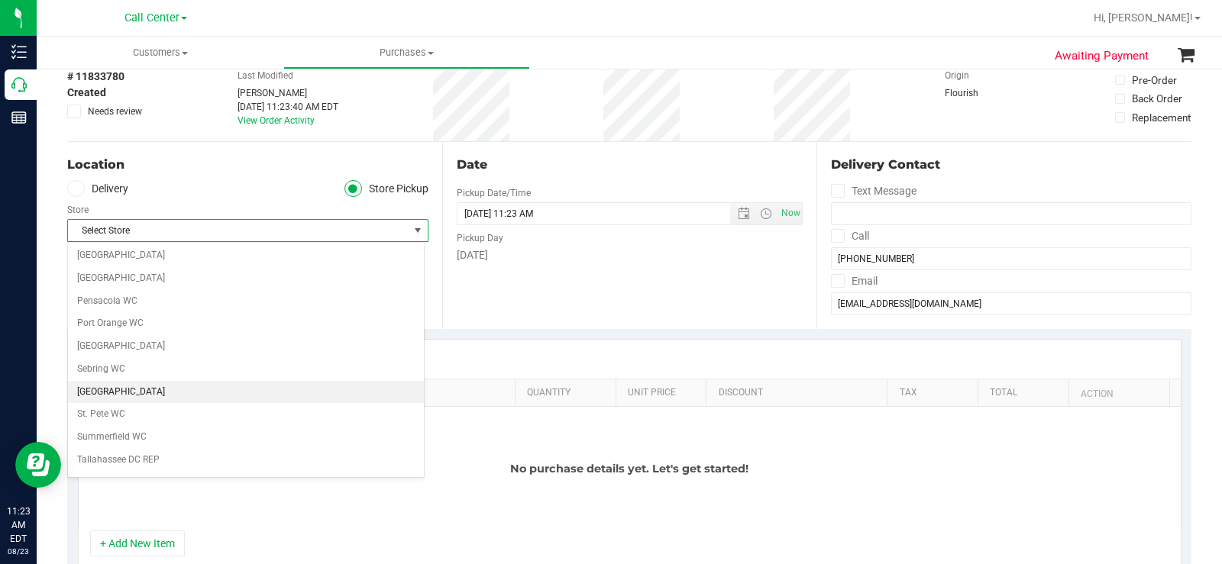
scroll to position [840, 0]
click at [163, 365] on li "Sebring WC" at bounding box center [246, 370] width 356 height 23
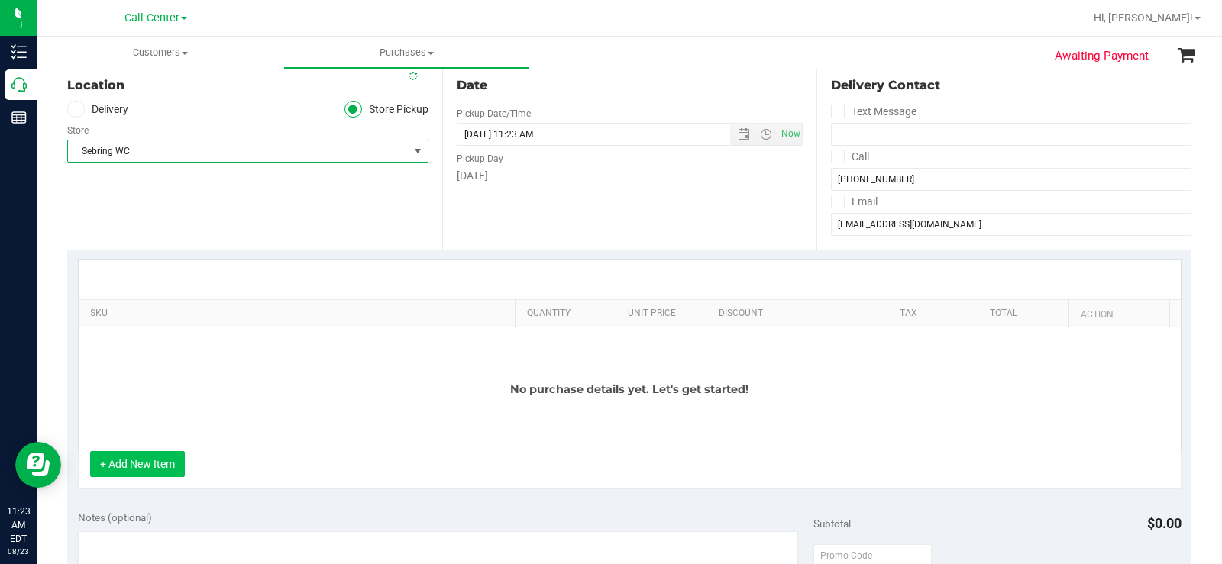
scroll to position [229, 0]
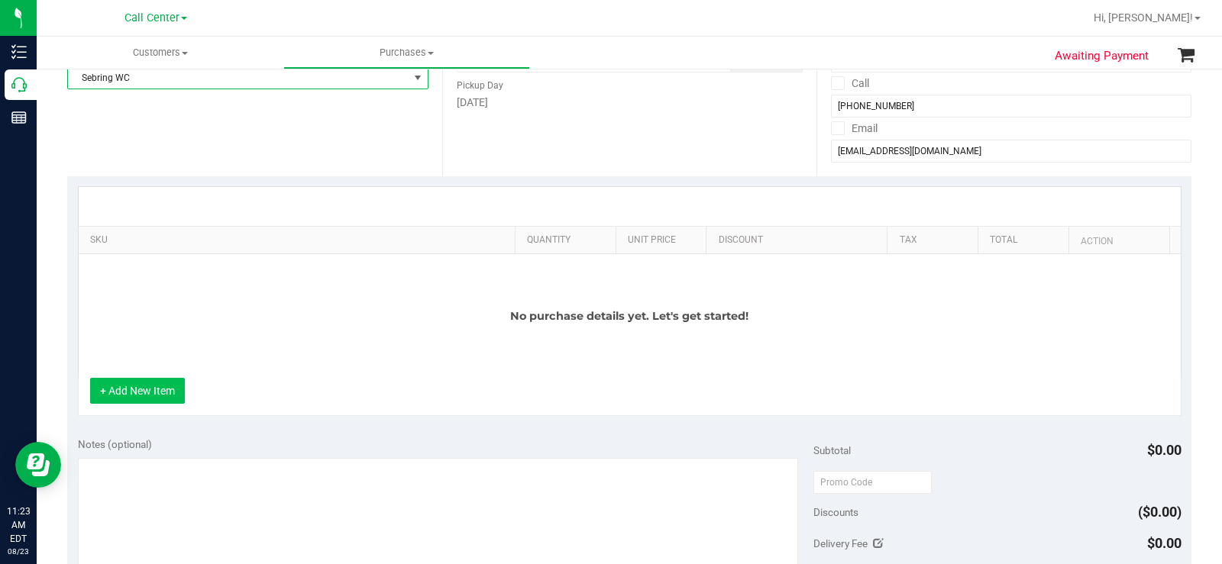
click at [165, 391] on button "+ Add New Item" at bounding box center [137, 391] width 95 height 26
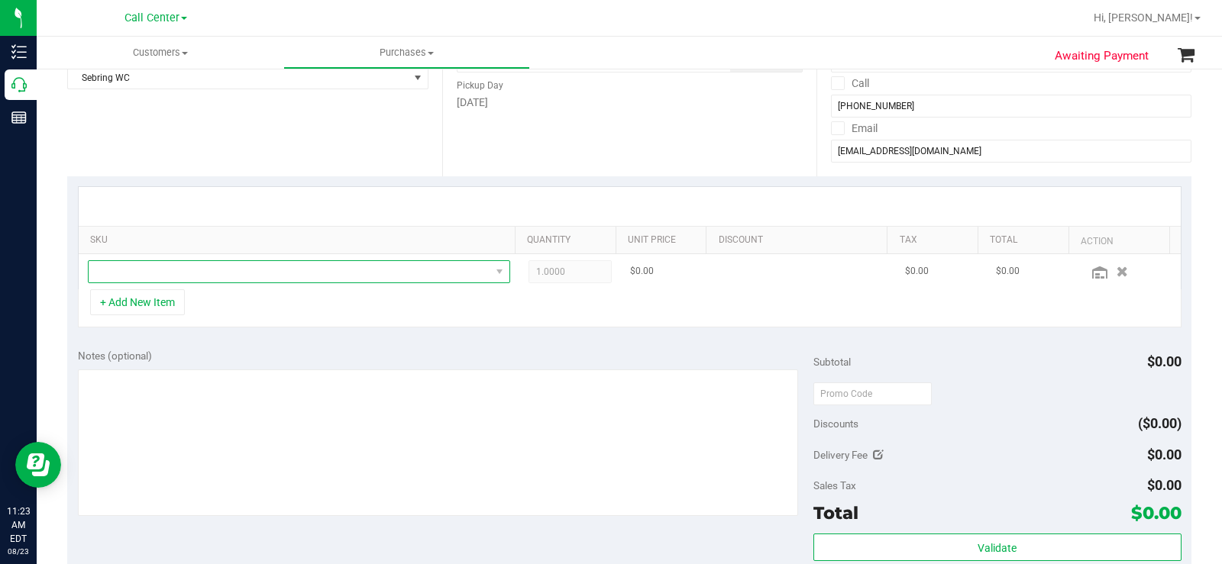
click at [263, 272] on span "NO DATA FOUND" at bounding box center [290, 271] width 402 height 21
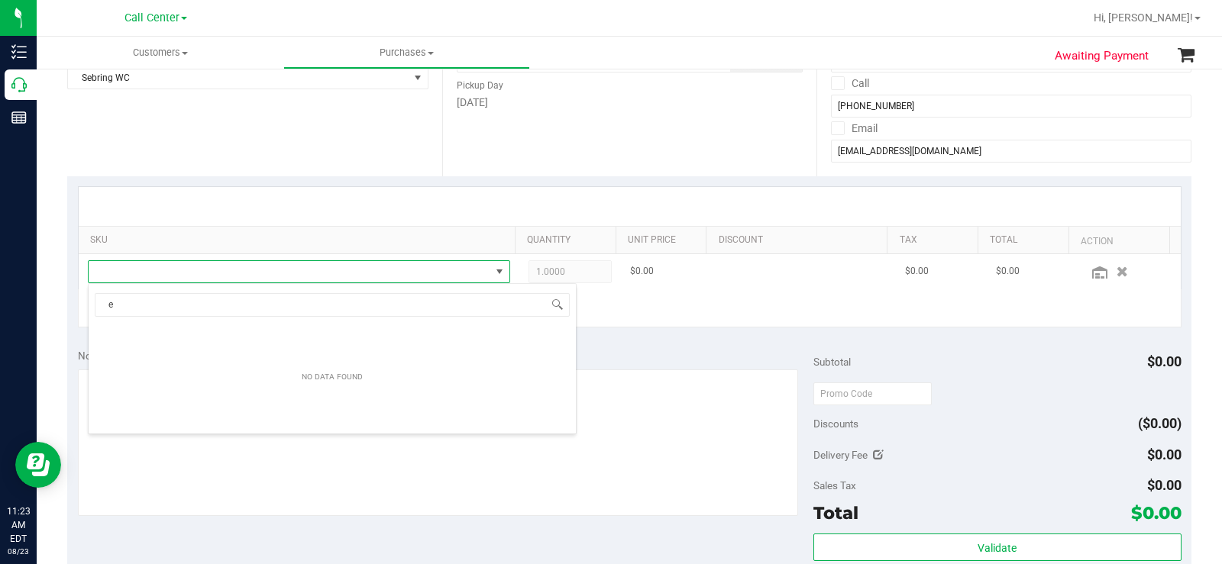
scroll to position [23, 409]
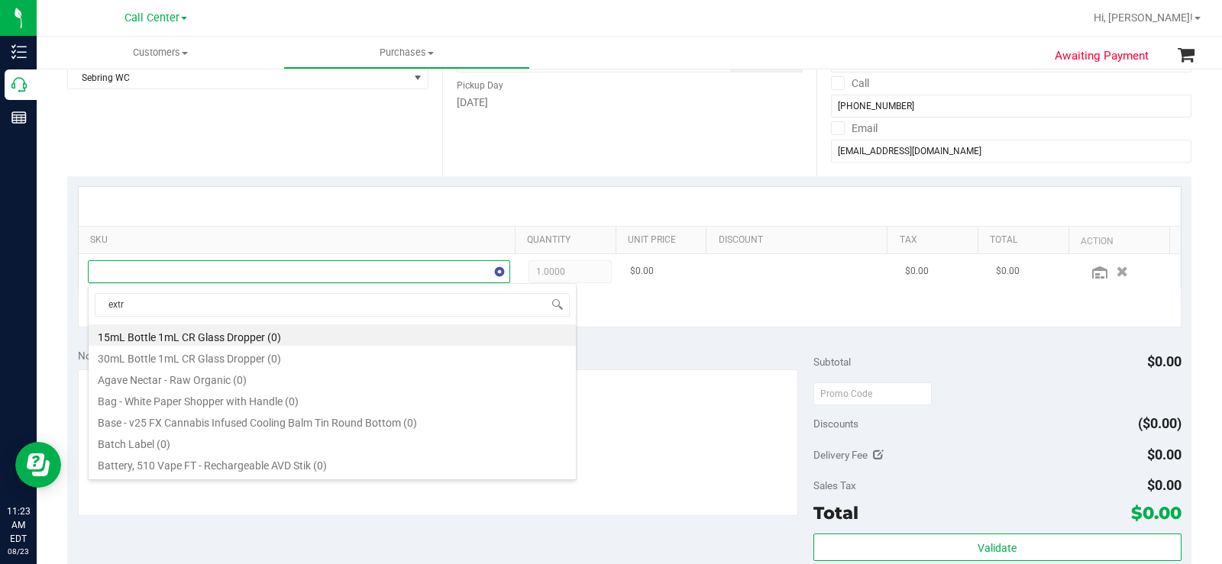
type input "extra"
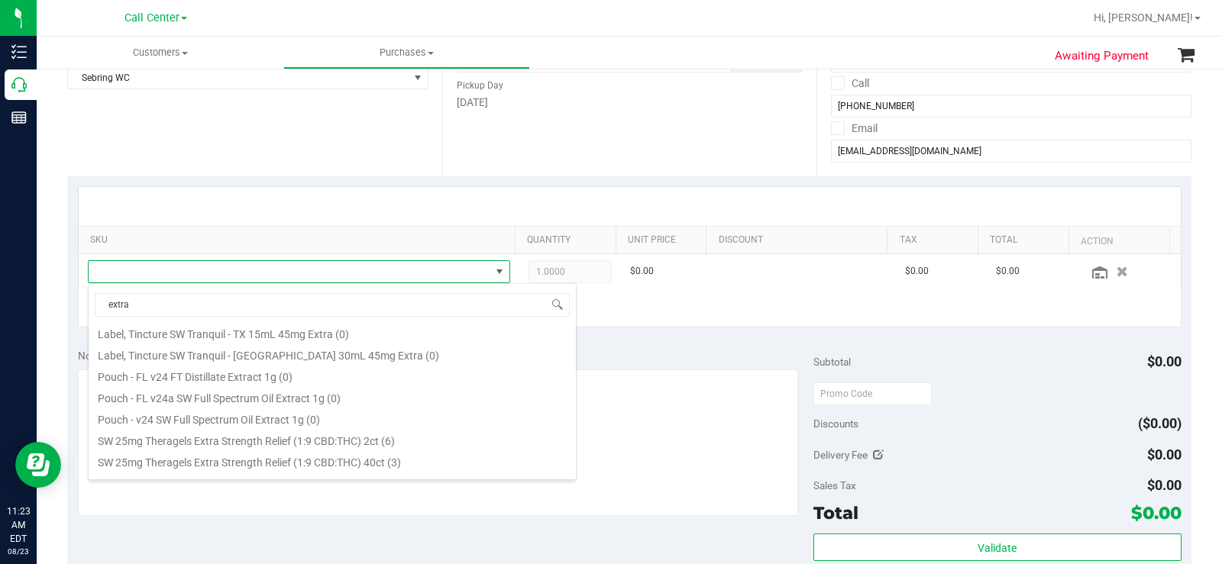
scroll to position [296, 0]
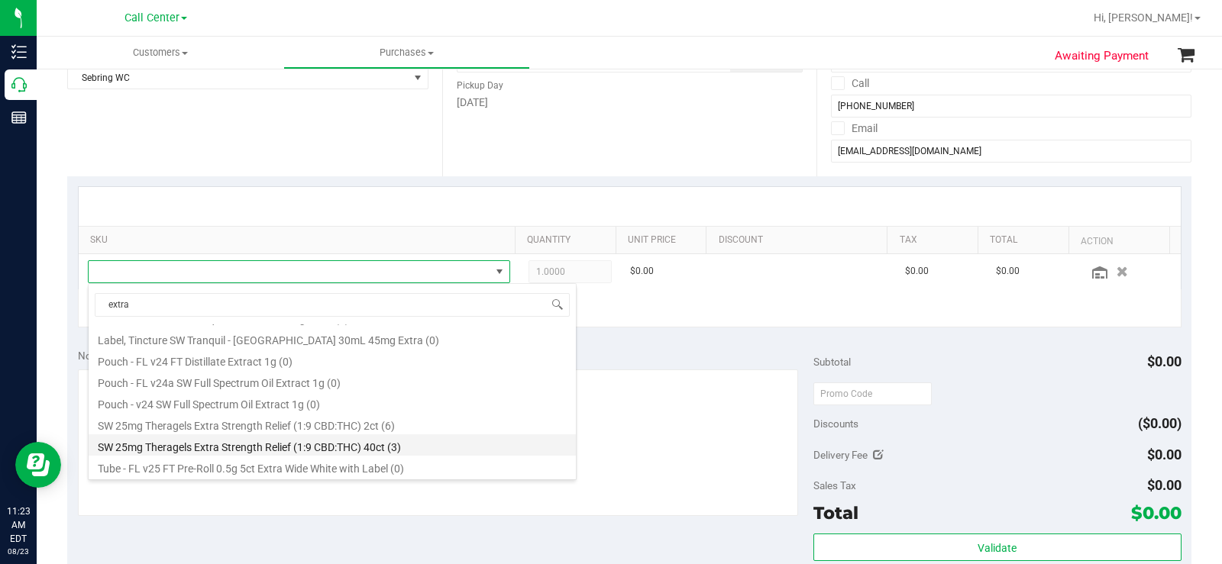
click at [361, 448] on li "SW 25mg Theragels Extra Strength Relief (1:9 CBD:THC) 40ct (3)" at bounding box center [332, 445] width 487 height 21
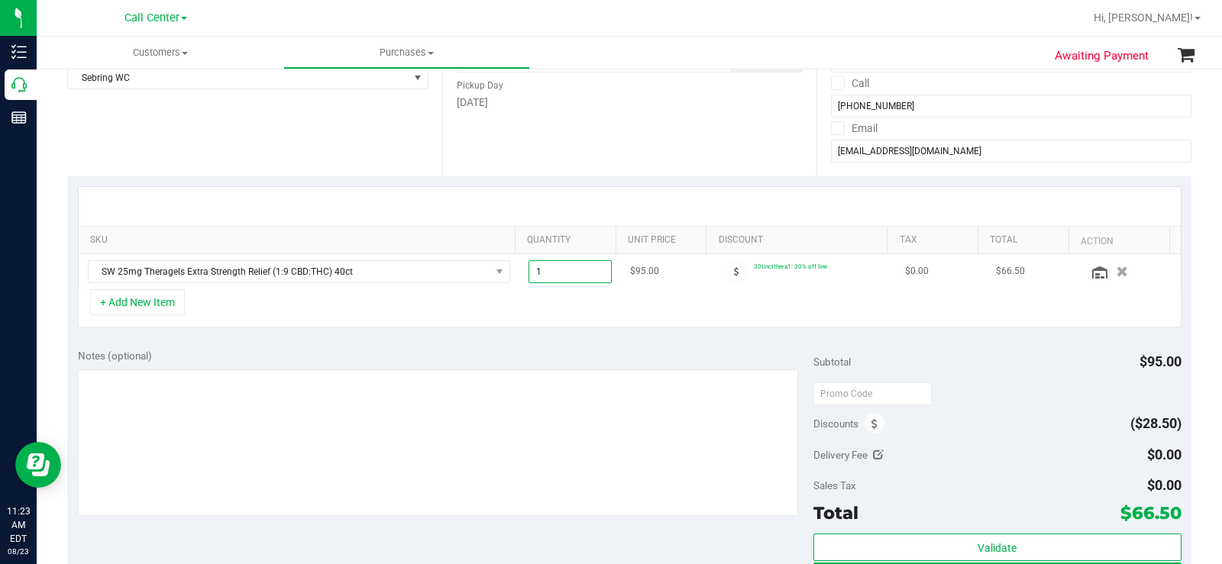
click at [586, 276] on span "1.00 1" at bounding box center [570, 271] width 83 height 23
click at [586, 276] on input "1" at bounding box center [570, 271] width 82 height 21
type input "2"
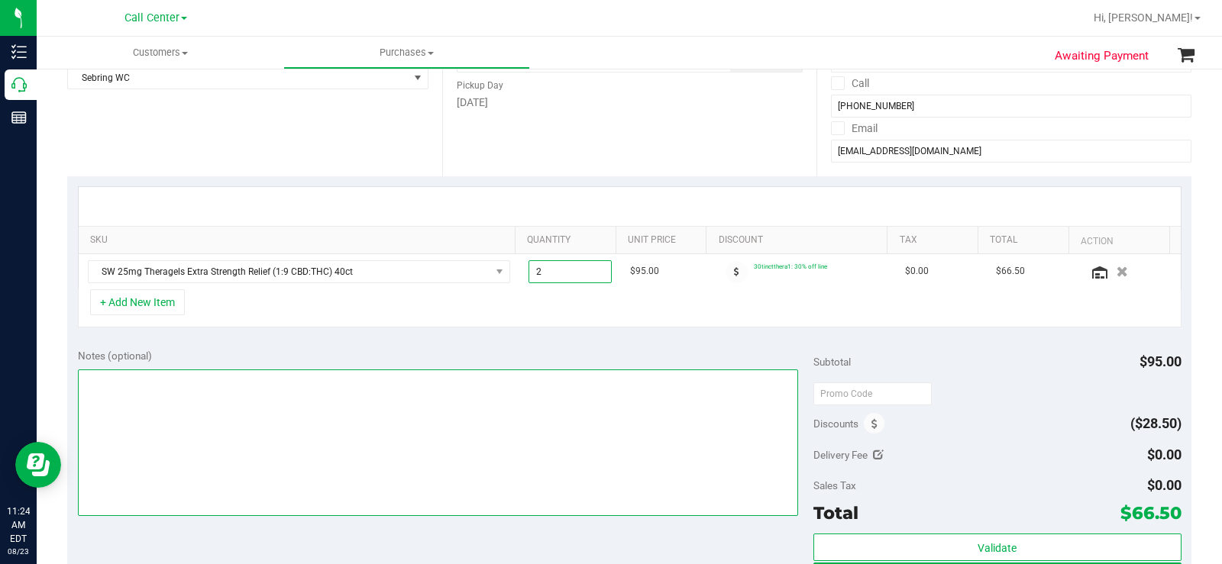
type input "2.00"
drag, startPoint x: 582, startPoint y: 406, endPoint x: 684, endPoint y: 352, distance: 114.8
click at [582, 405] on textarea at bounding box center [438, 443] width 720 height 147
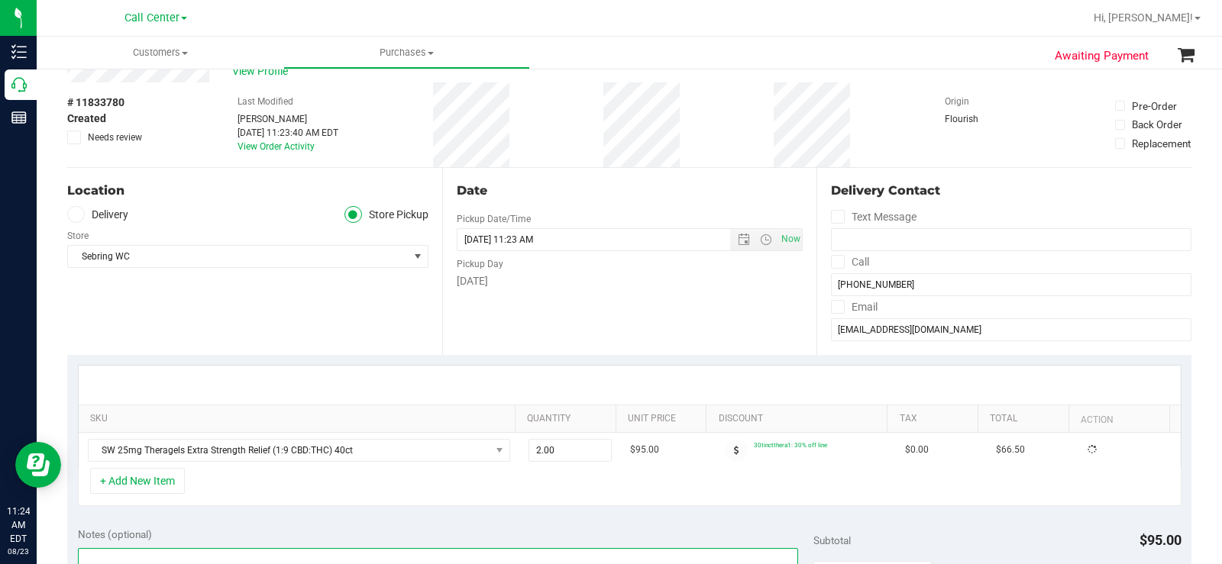
scroll to position [0, 0]
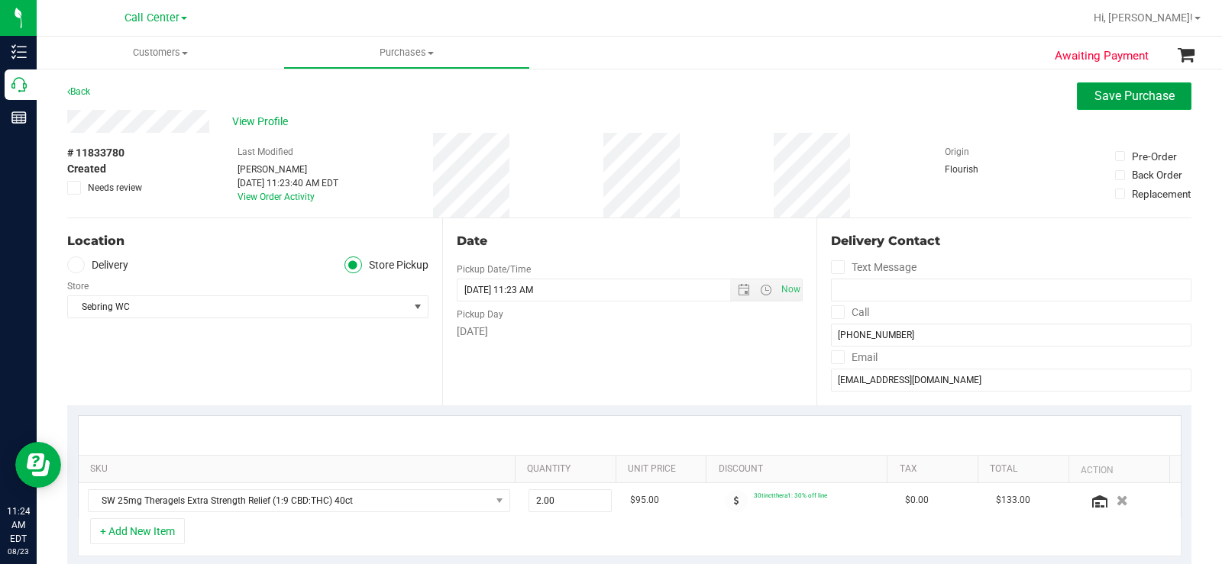
drag, startPoint x: 1127, startPoint y: 96, endPoint x: 471, endPoint y: 226, distance: 668.8
click at [1124, 96] on span "Save Purchase" at bounding box center [1134, 96] width 80 height 15
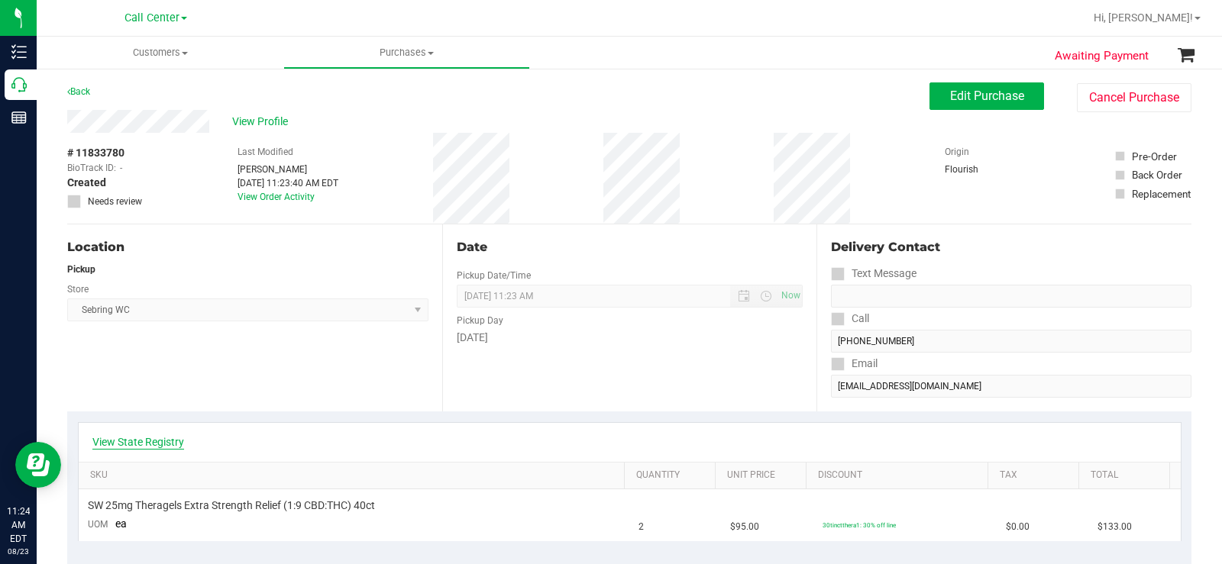
click at [112, 444] on link "View State Registry" at bounding box center [138, 442] width 92 height 15
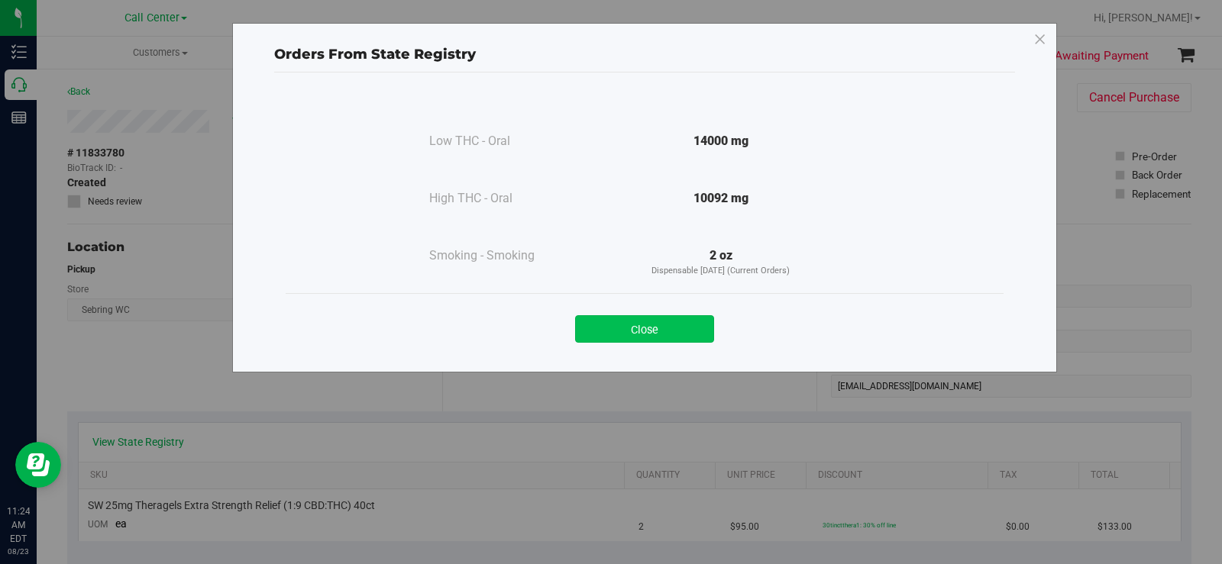
click at [660, 328] on button "Close" at bounding box center [644, 328] width 139 height 27
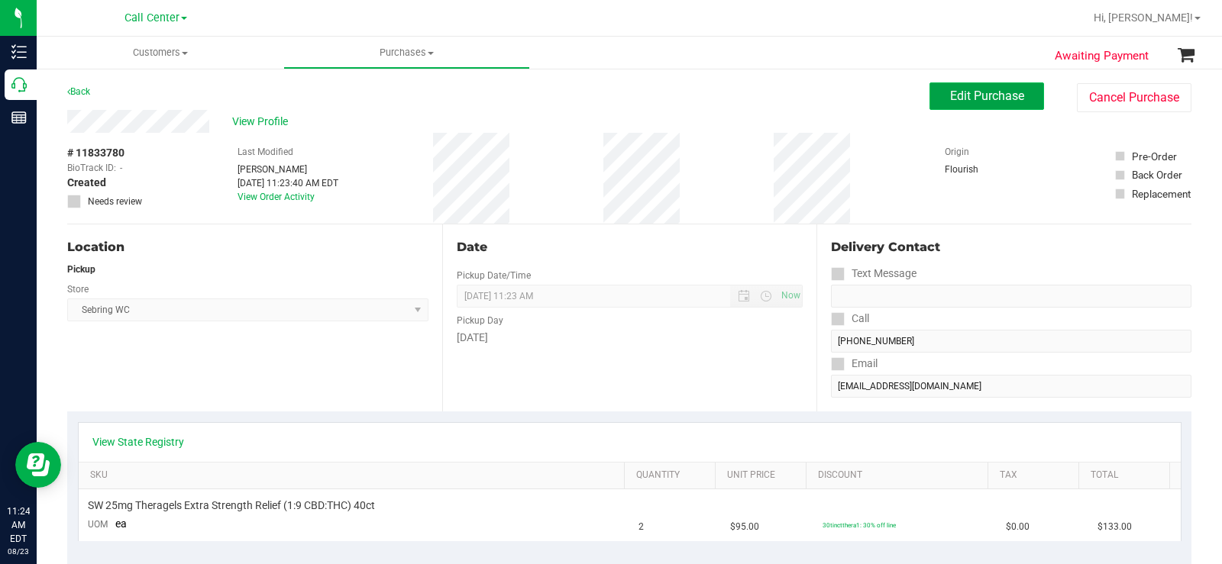
click at [978, 104] on button "Edit Purchase" at bounding box center [987, 95] width 115 height 27
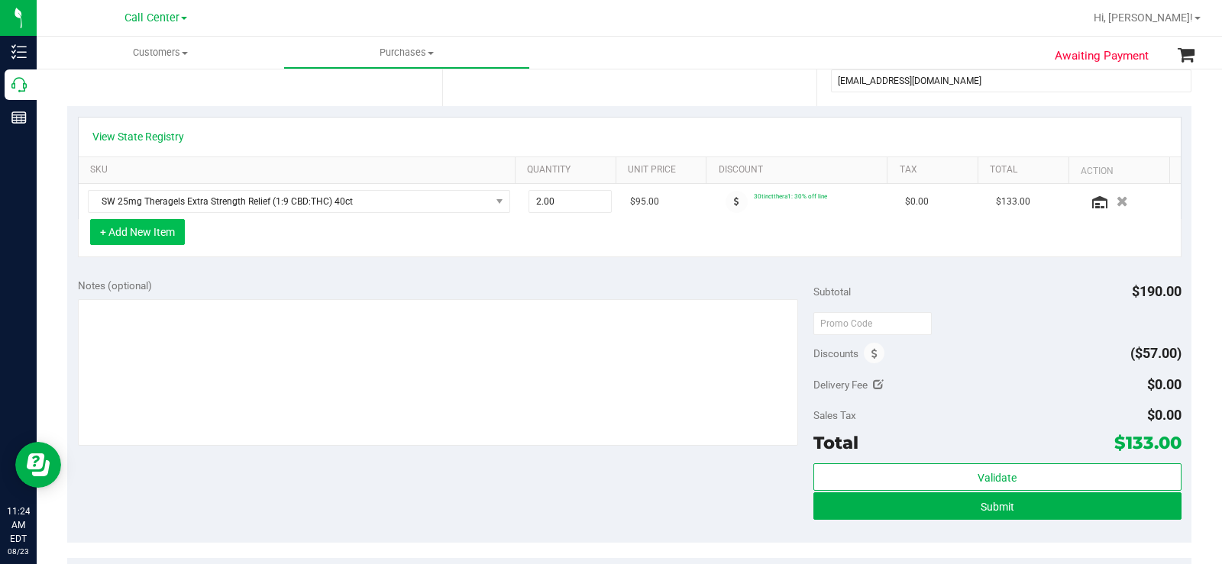
click at [138, 235] on button "+ Add New Item" at bounding box center [137, 232] width 95 height 26
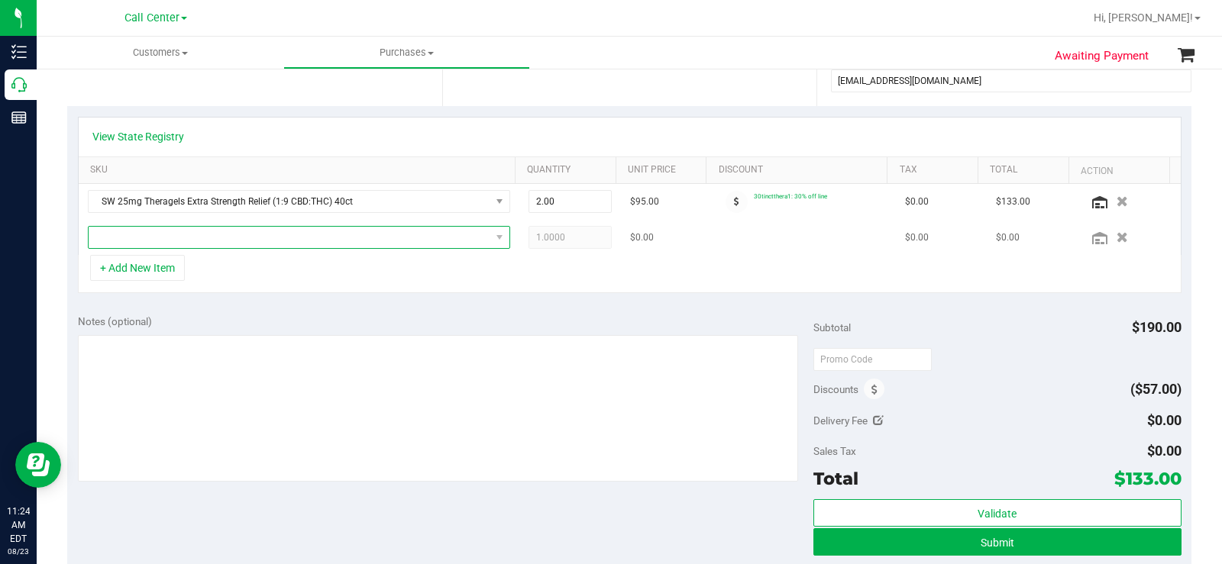
click at [159, 243] on span "NO DATA FOUND" at bounding box center [290, 237] width 402 height 21
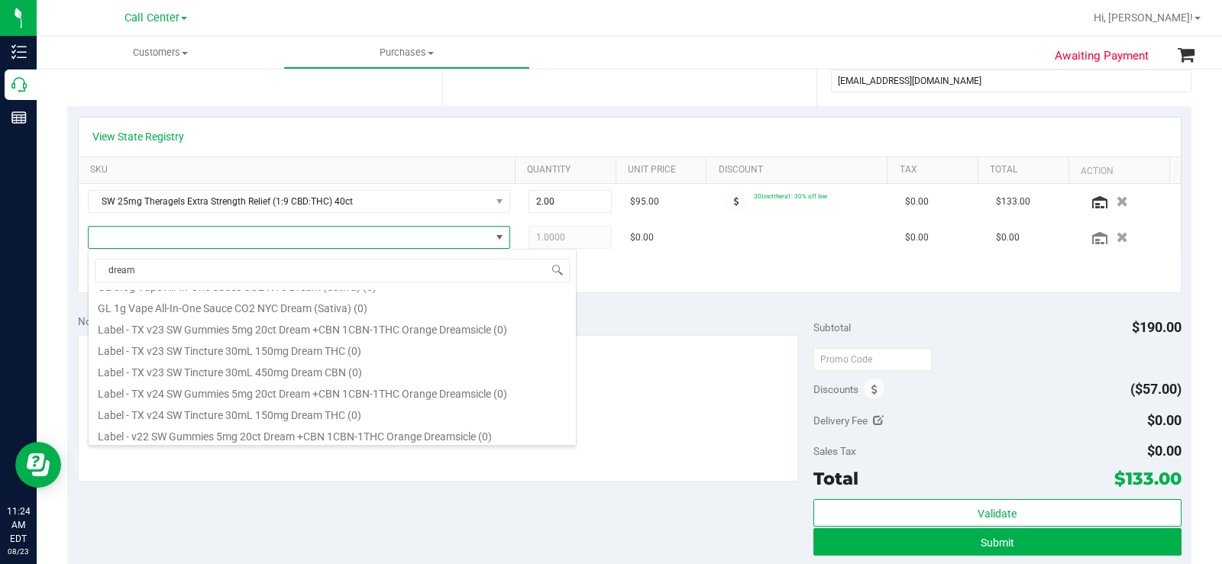
scroll to position [917, 0]
type input "dream"
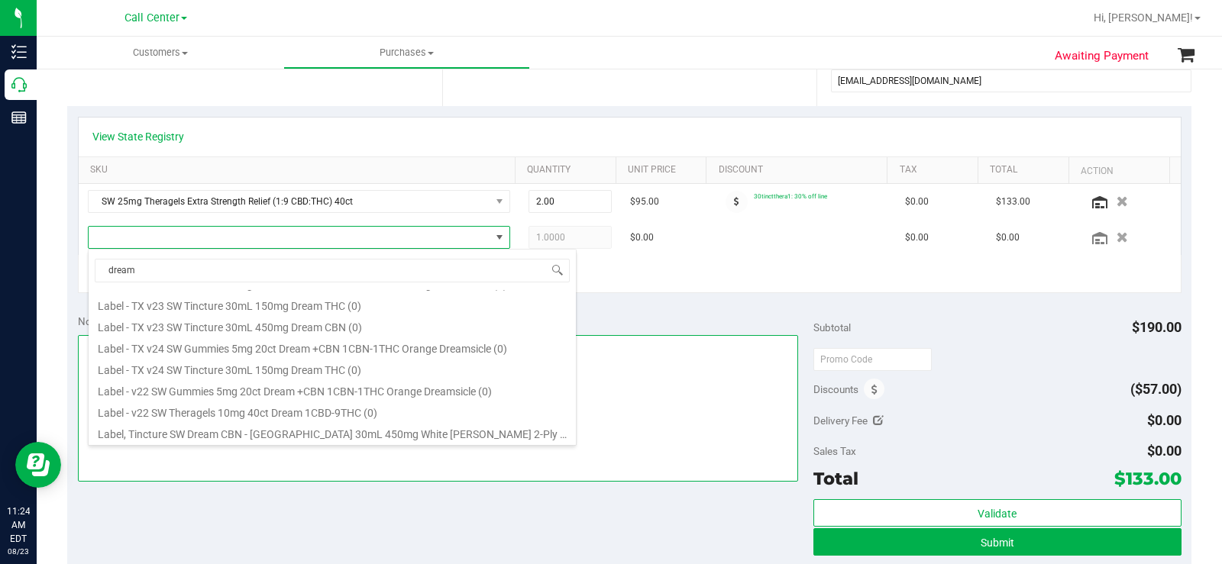
click at [708, 338] on textarea at bounding box center [438, 408] width 720 height 147
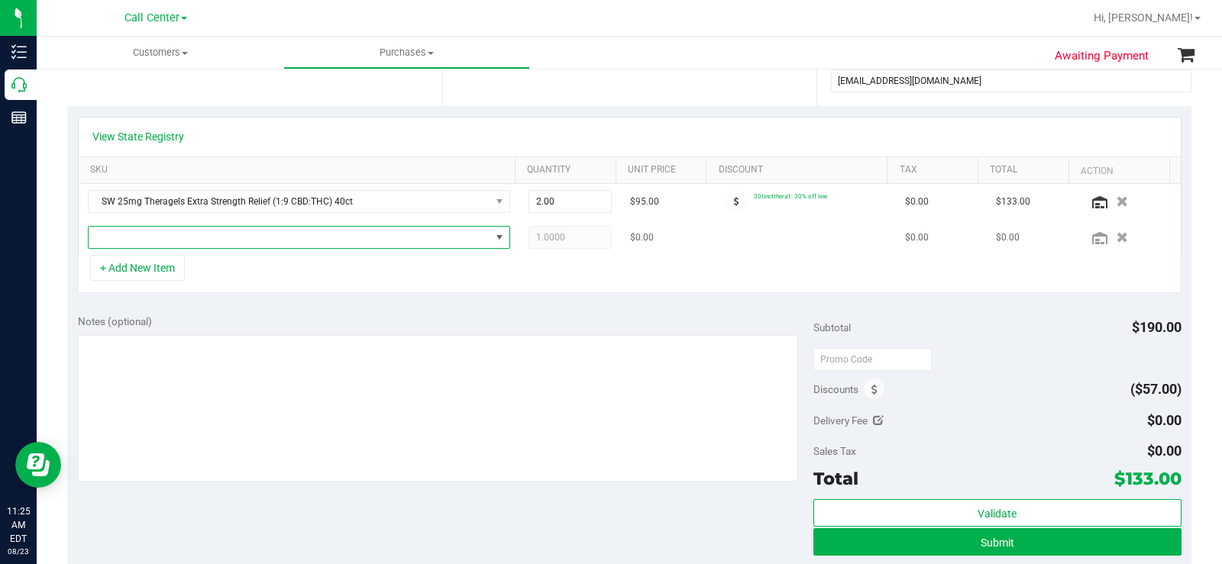
click at [162, 237] on span "NO DATA FOUND" at bounding box center [290, 237] width 402 height 21
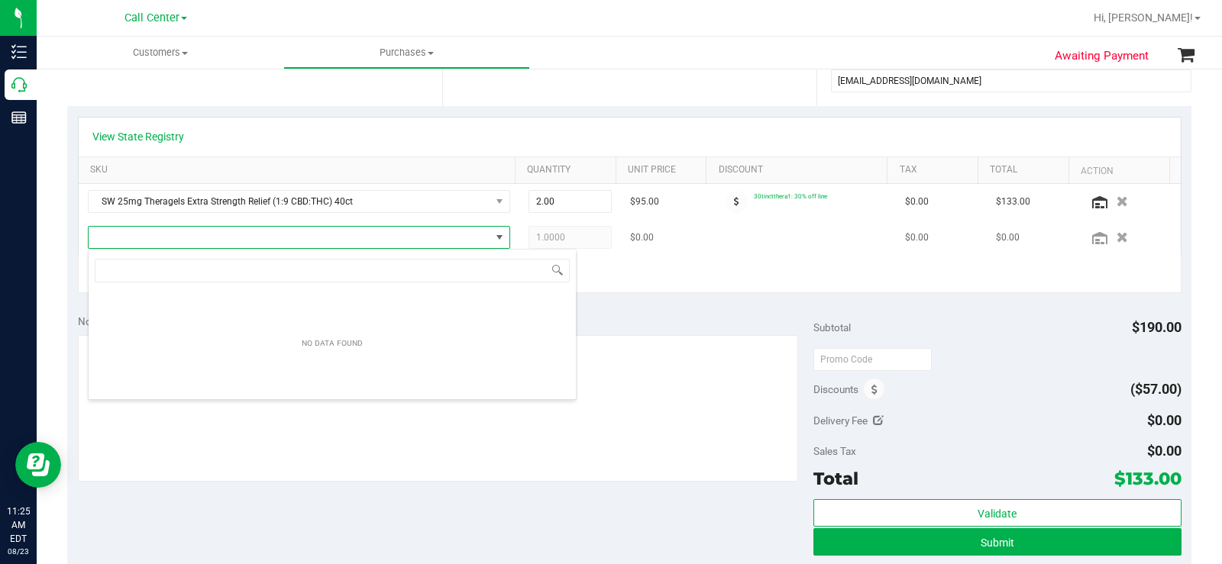
type input "SW - THERAGELS - 10MG - 40CT - DRM - 1CBD-9THC"
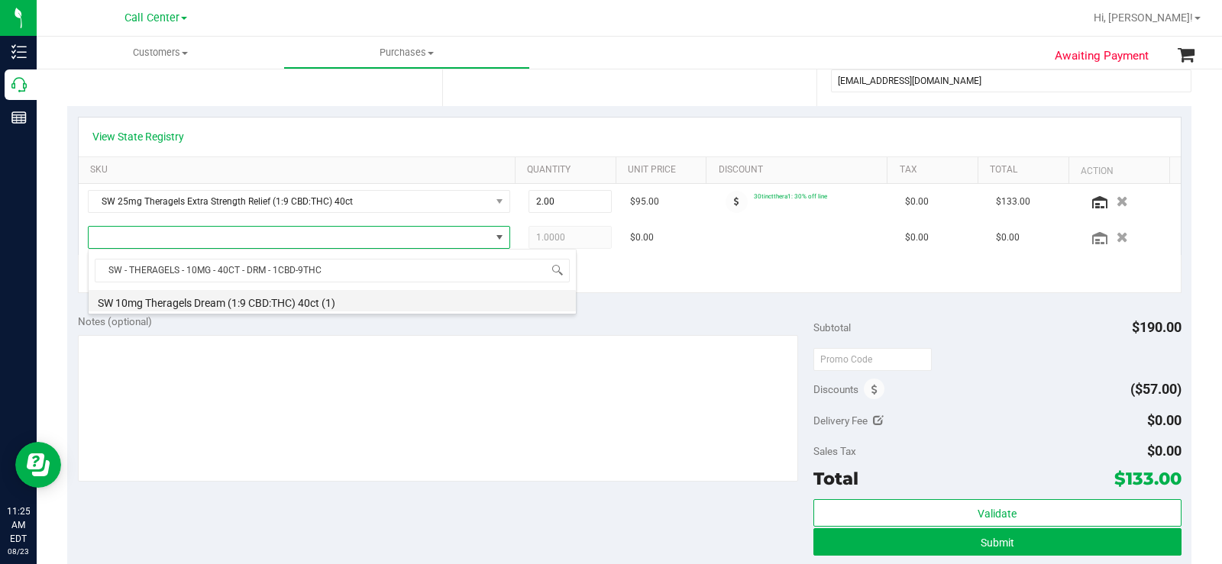
click at [399, 299] on li "SW 10mg Theragels Dream (1:9 CBD:THC) 40ct (1)" at bounding box center [332, 300] width 487 height 21
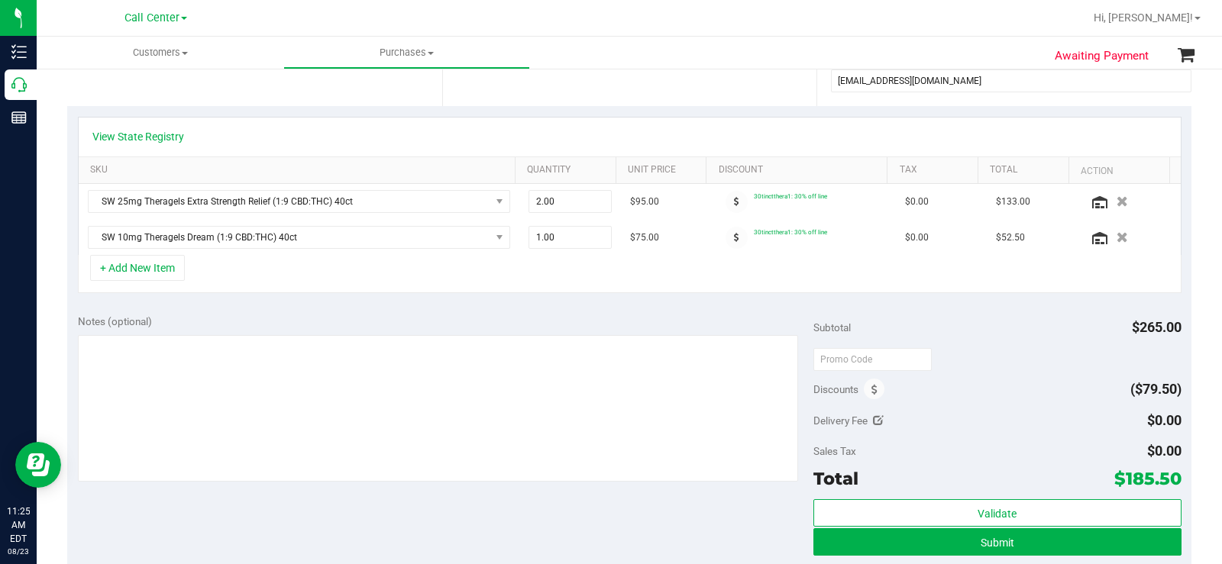
click at [457, 283] on div "+ Add New Item" at bounding box center [630, 274] width 1104 height 38
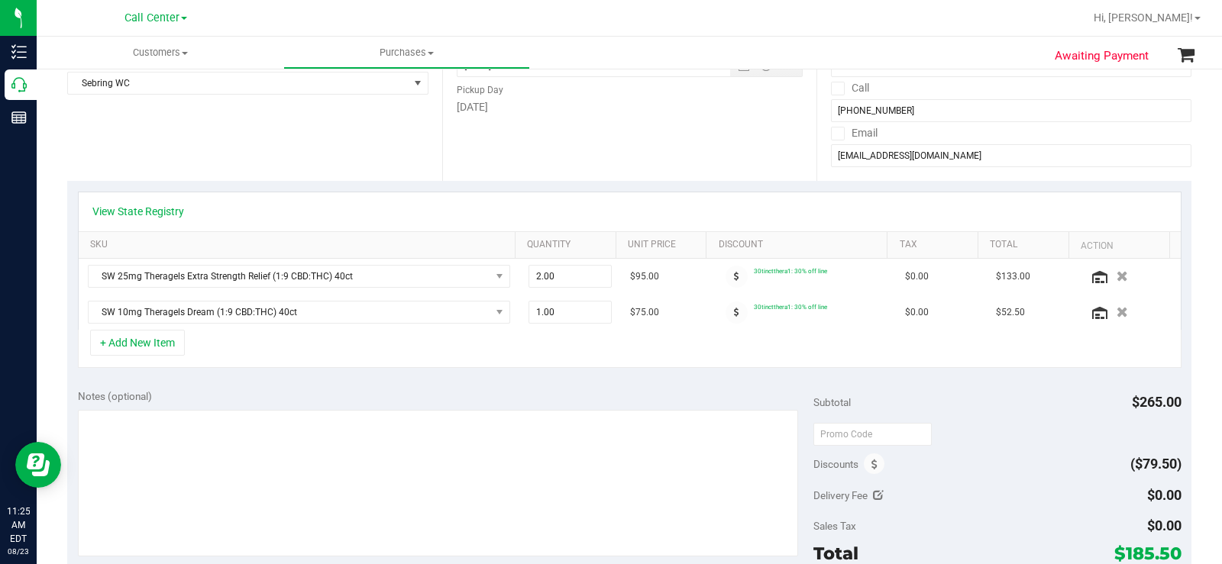
scroll to position [229, 0]
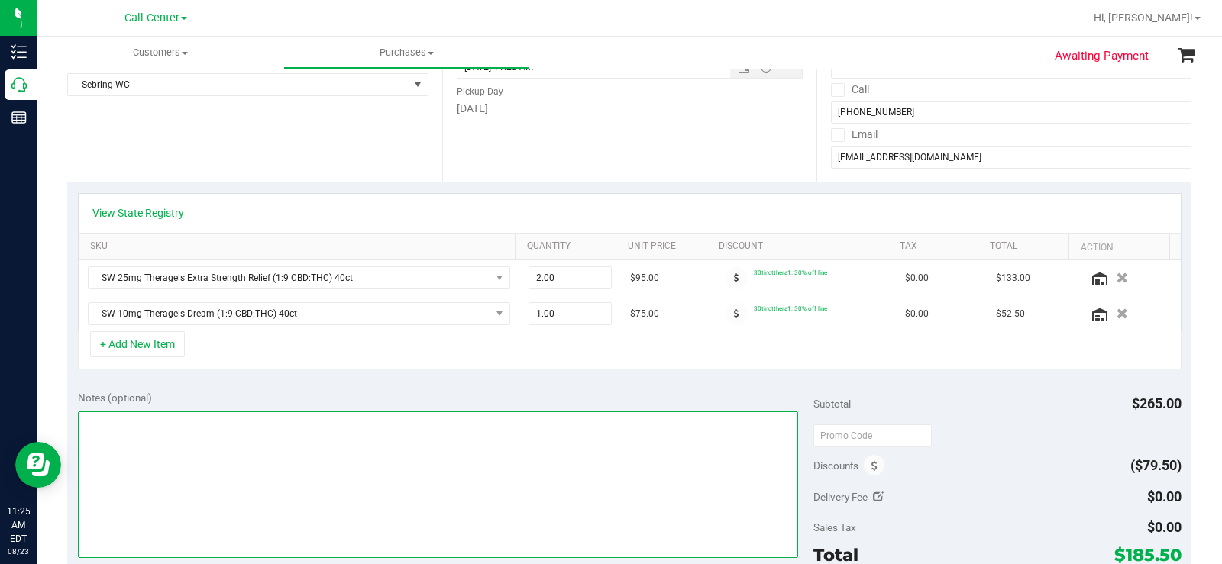
click at [142, 446] on textarea at bounding box center [438, 485] width 720 height 147
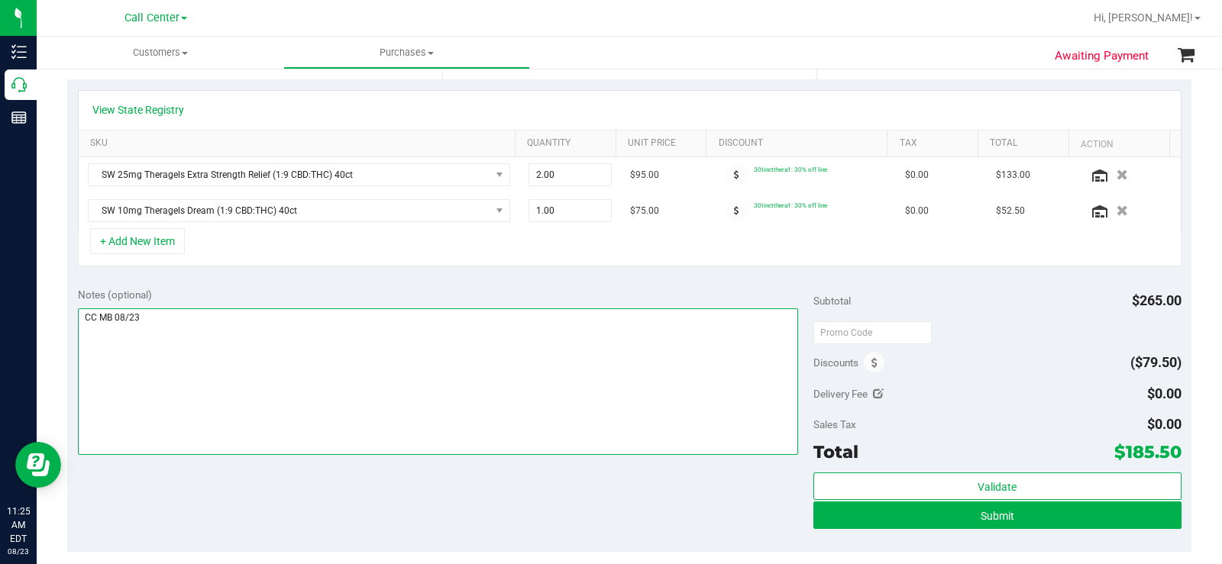
scroll to position [382, 0]
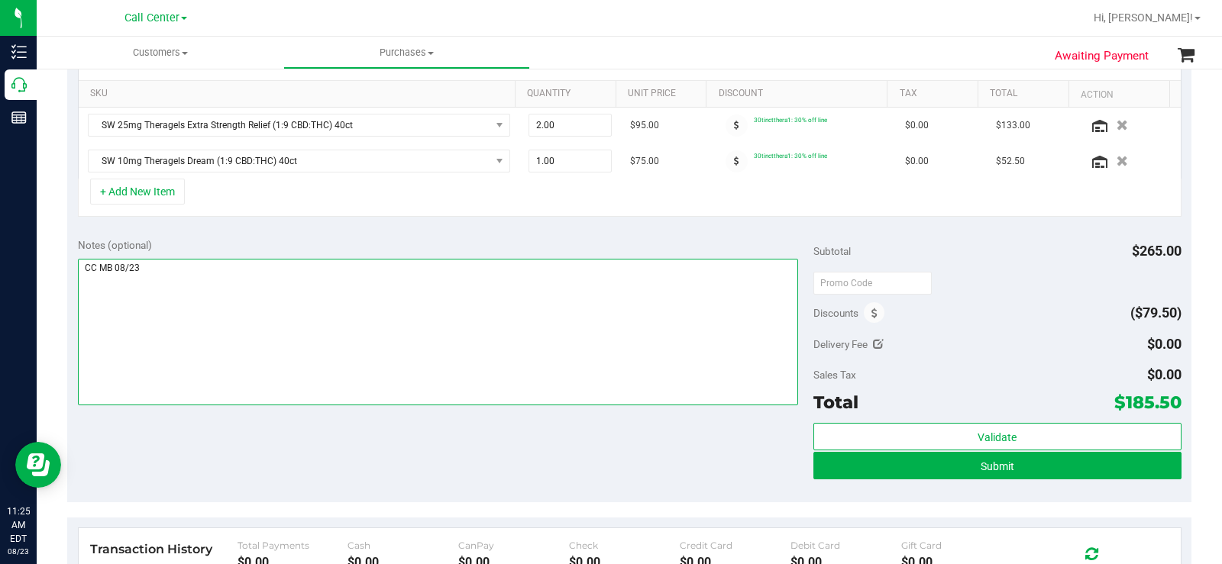
type textarea "CC MB 08/23"
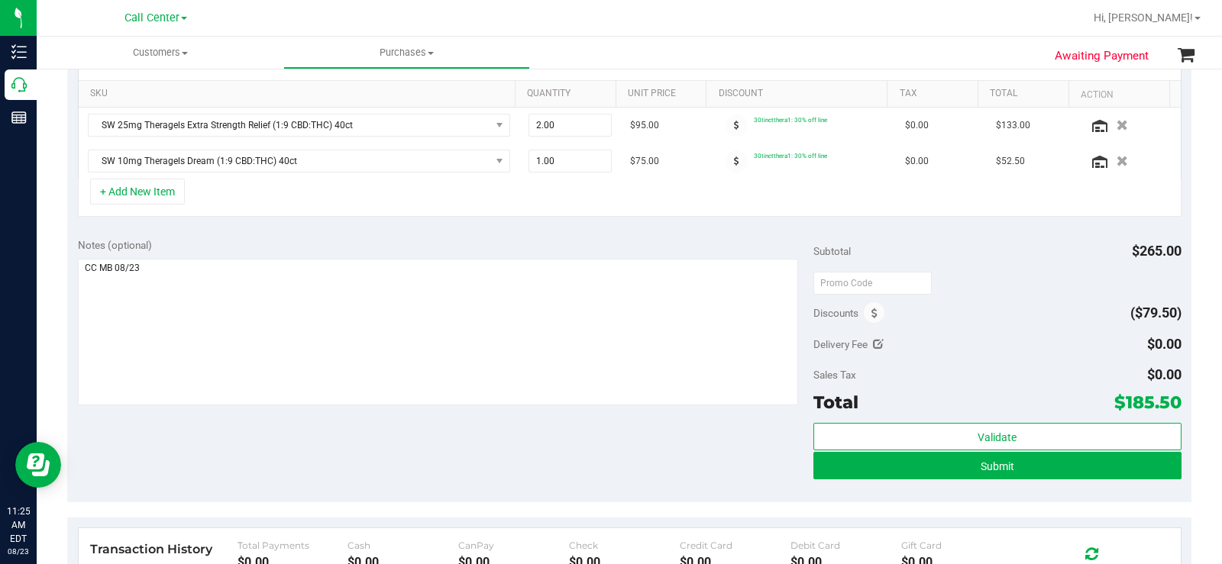
drag, startPoint x: 1191, startPoint y: 404, endPoint x: 1155, endPoint y: 403, distance: 36.7
click at [1155, 403] on div "Awaiting Payment Back Save Purchase View Profile # 11833780 BioTrack ID: - Crea…" at bounding box center [629, 259] width 1185 height 1149
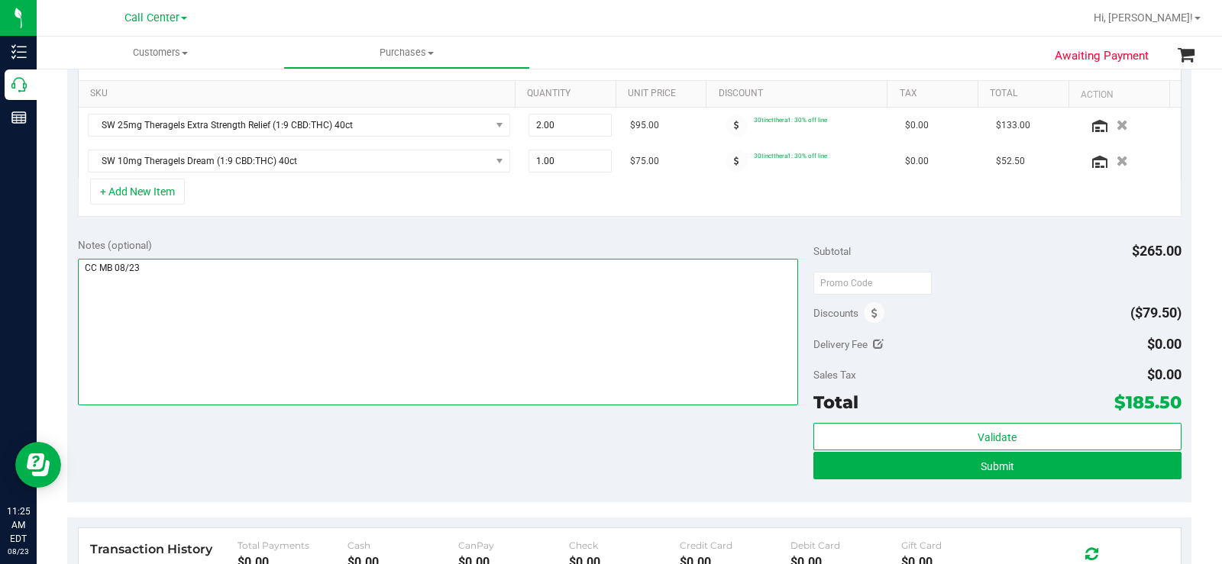
click at [607, 365] on textarea at bounding box center [438, 332] width 720 height 147
click at [605, 320] on textarea at bounding box center [438, 332] width 720 height 147
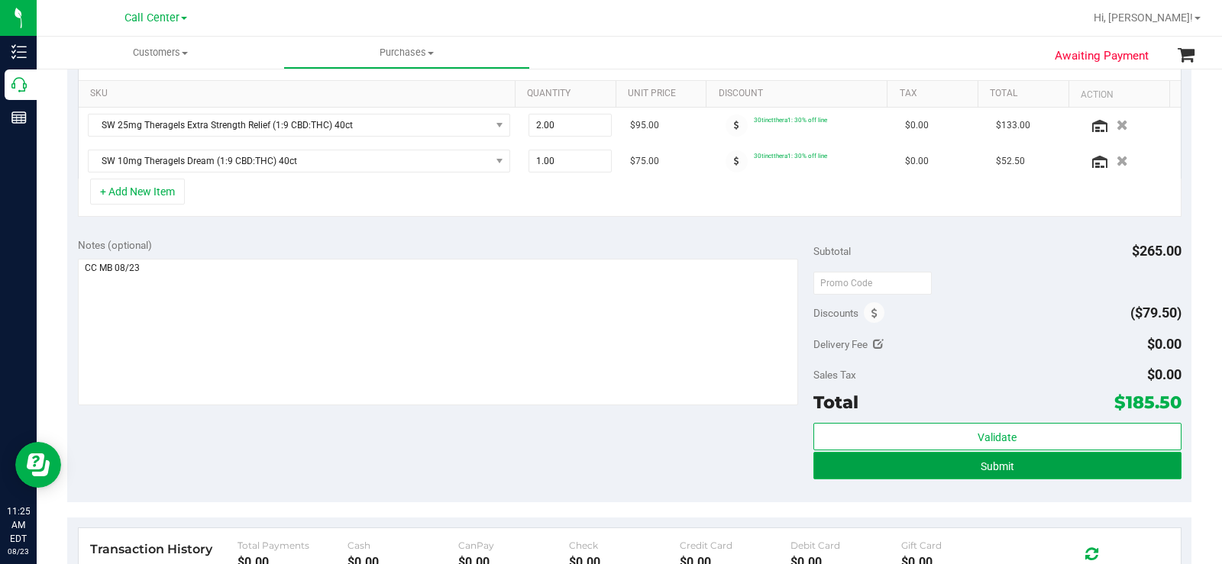
click at [902, 475] on button "Submit" at bounding box center [997, 465] width 368 height 27
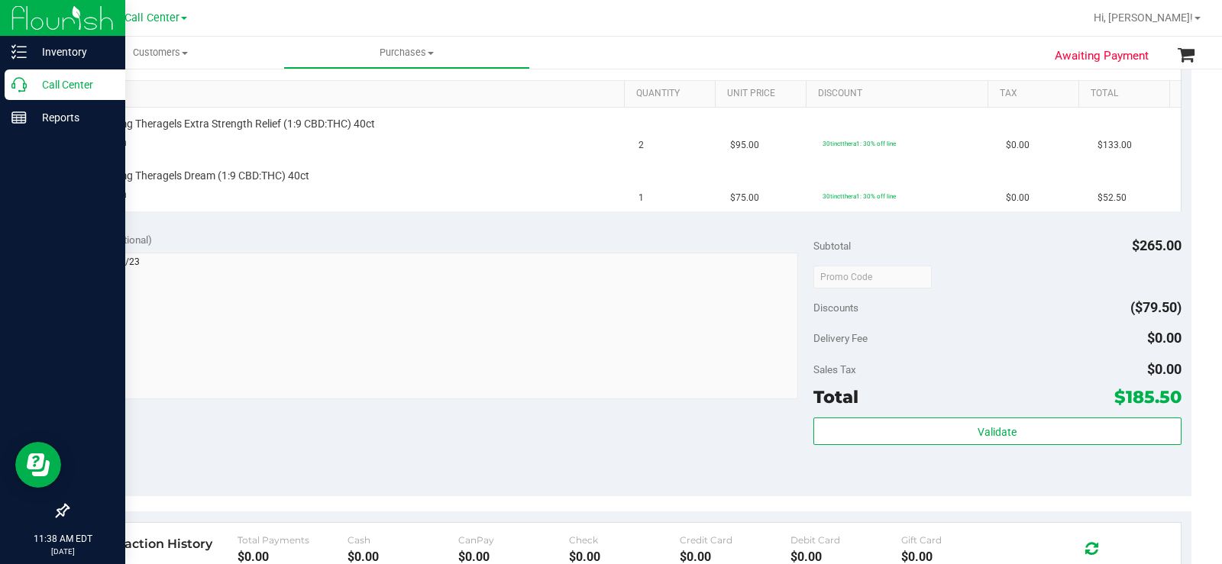
click at [34, 81] on p "Call Center" at bounding box center [73, 85] width 92 height 18
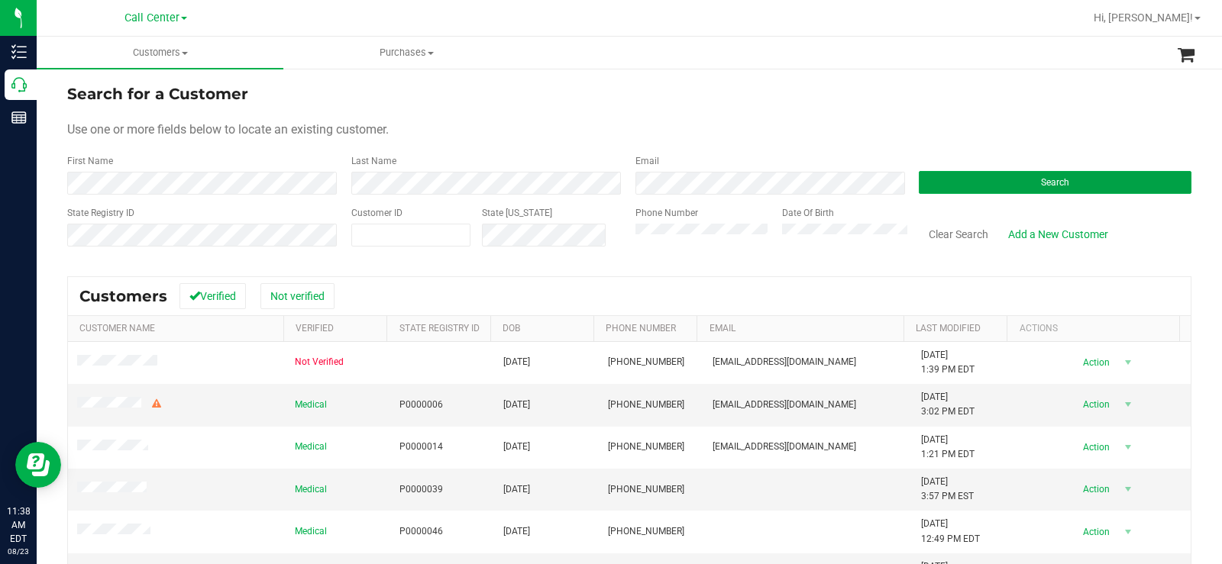
drag, startPoint x: 1061, startPoint y: 184, endPoint x: 975, endPoint y: 200, distance: 87.0
click at [1058, 192] on button "Search" at bounding box center [1055, 182] width 273 height 23
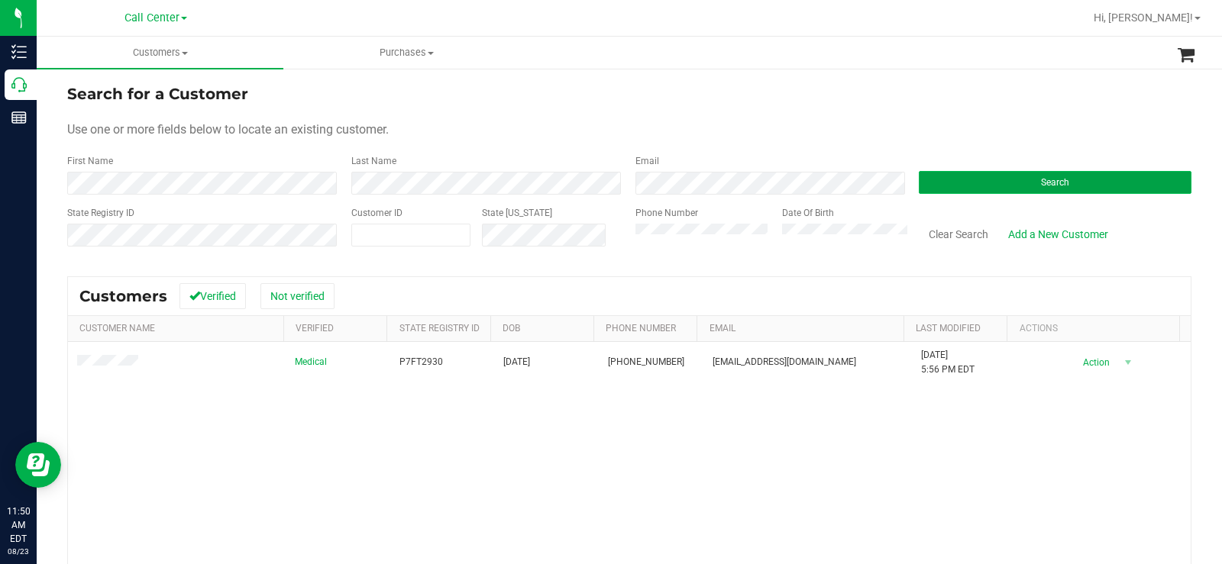
click at [1006, 183] on button "Search" at bounding box center [1055, 182] width 273 height 23
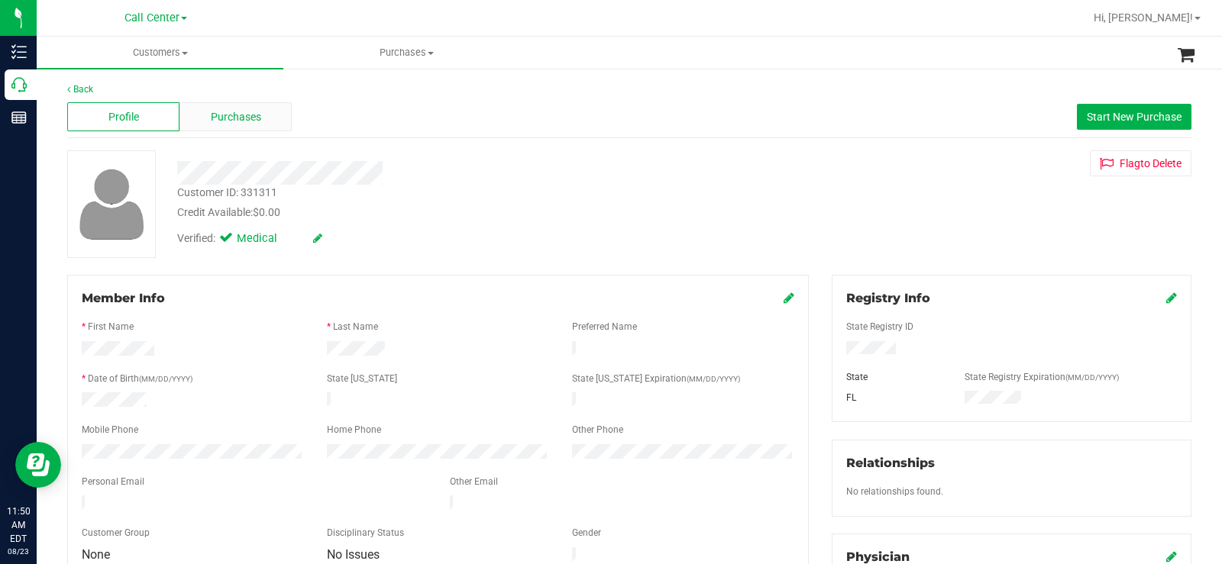
click at [274, 130] on div "Purchases" at bounding box center [235, 116] width 112 height 29
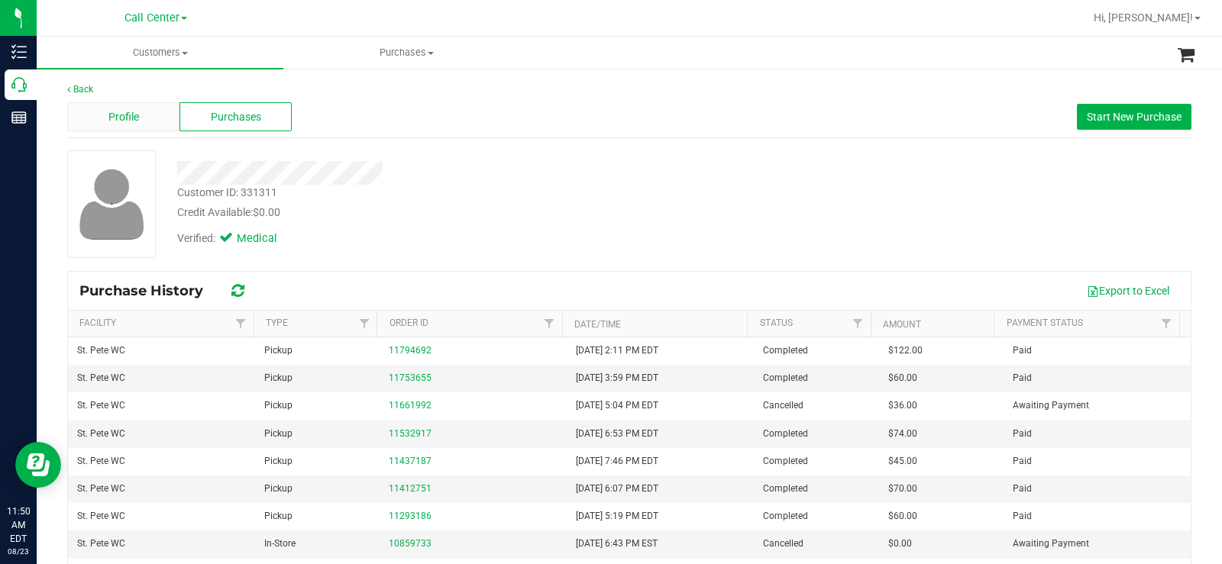
click at [120, 115] on span "Profile" at bounding box center [123, 117] width 31 height 16
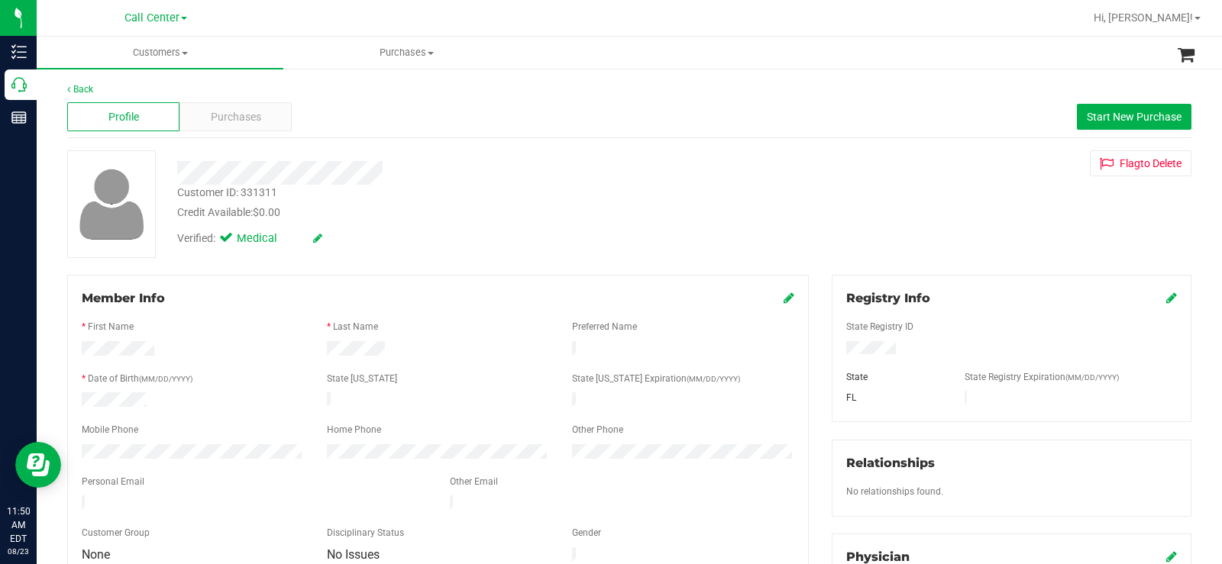
click at [539, 218] on div "Credit Available: $0.00" at bounding box center [452, 213] width 551 height 16
drag, startPoint x: 386, startPoint y: 175, endPoint x: 173, endPoint y: 178, distance: 213.1
click at [173, 178] on div at bounding box center [453, 173] width 574 height 24
click at [254, 118] on span "Purchases" at bounding box center [236, 117] width 50 height 16
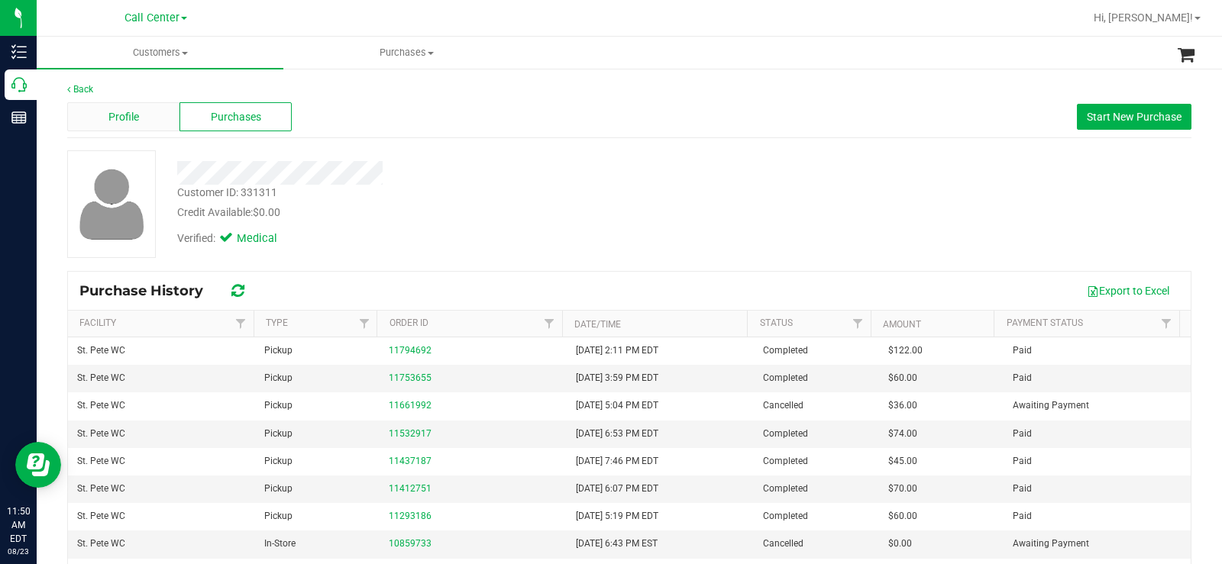
click at [160, 118] on div "Profile" at bounding box center [123, 116] width 112 height 29
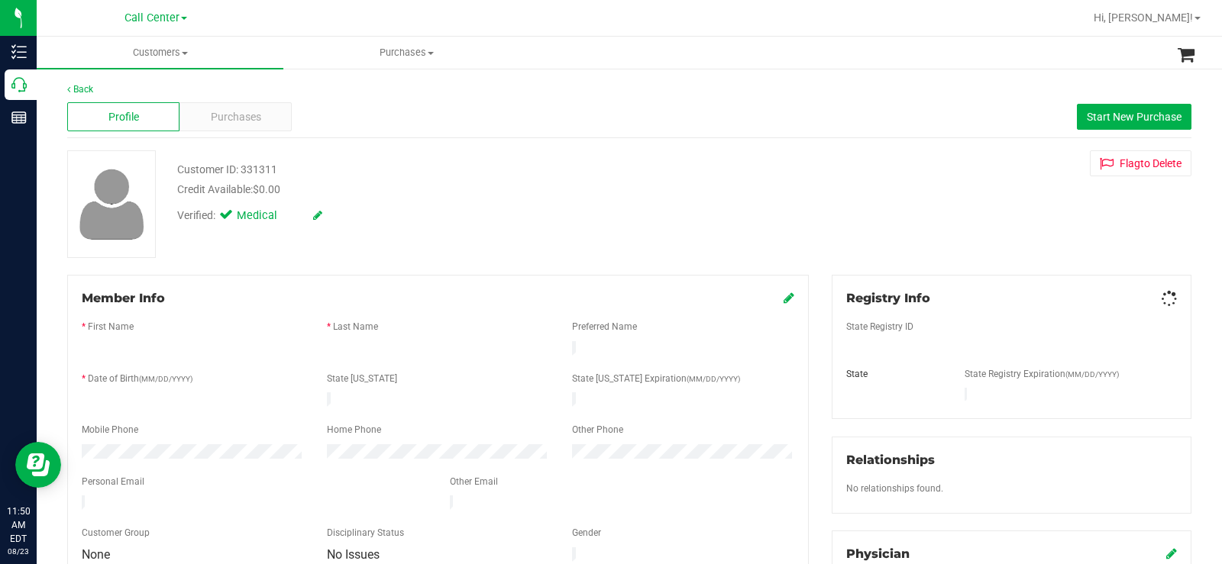
click at [457, 126] on div "Profile Purchases Start New Purchase" at bounding box center [629, 117] width 1124 height 42
click at [296, 197] on div "Customer ID: 331311 Credit Available: $0.00" at bounding box center [453, 203] width 574 height 36
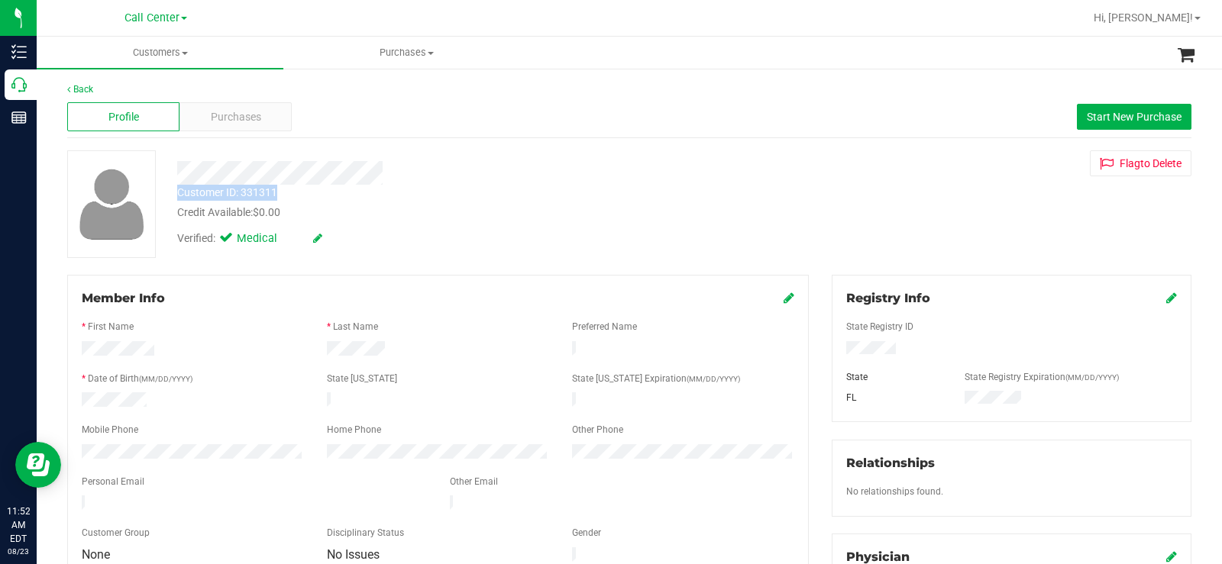
drag, startPoint x: 279, startPoint y: 191, endPoint x: 175, endPoint y: 200, distance: 104.3
click at [175, 200] on div "Customer ID: 331311 Credit Available: $0.00" at bounding box center [453, 203] width 574 height 36
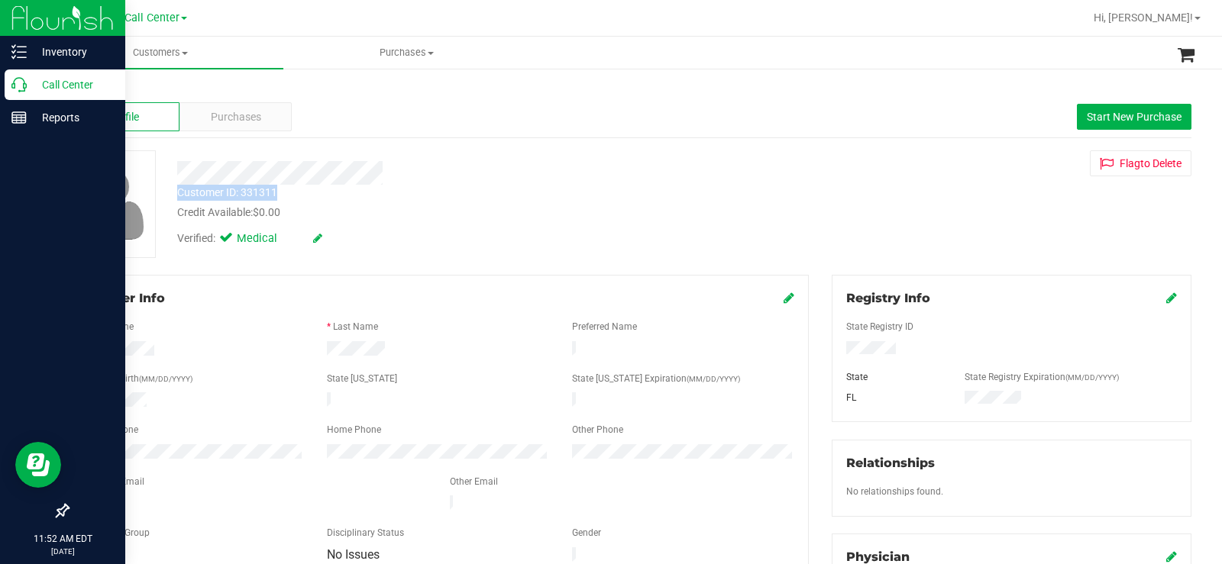
copy div "Customer ID: 331311"
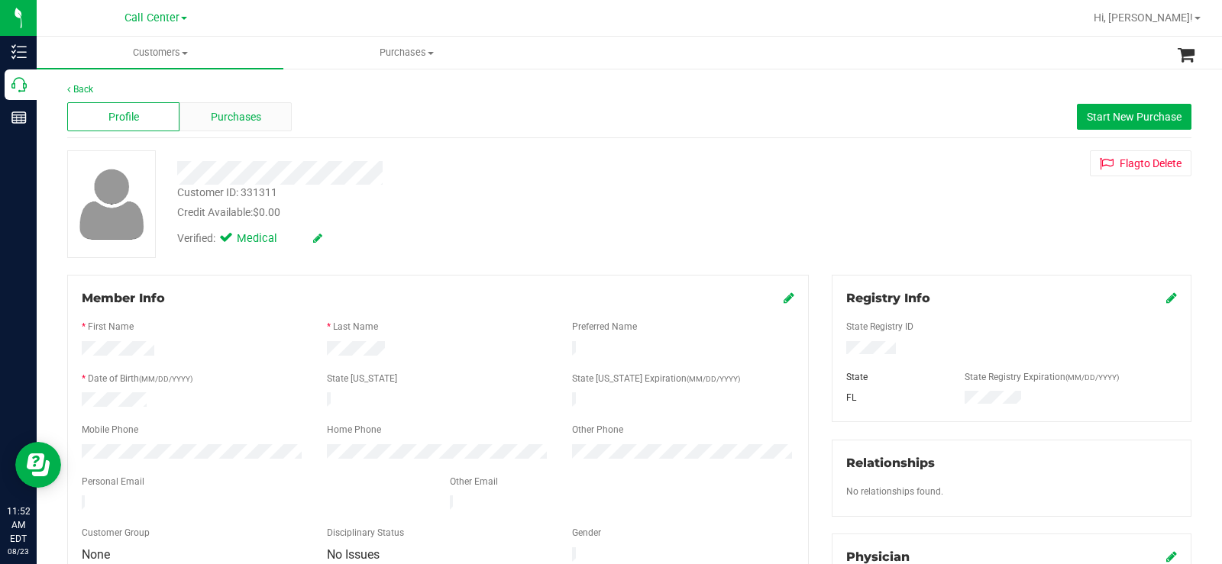
click at [280, 108] on div "Purchases" at bounding box center [235, 116] width 112 height 29
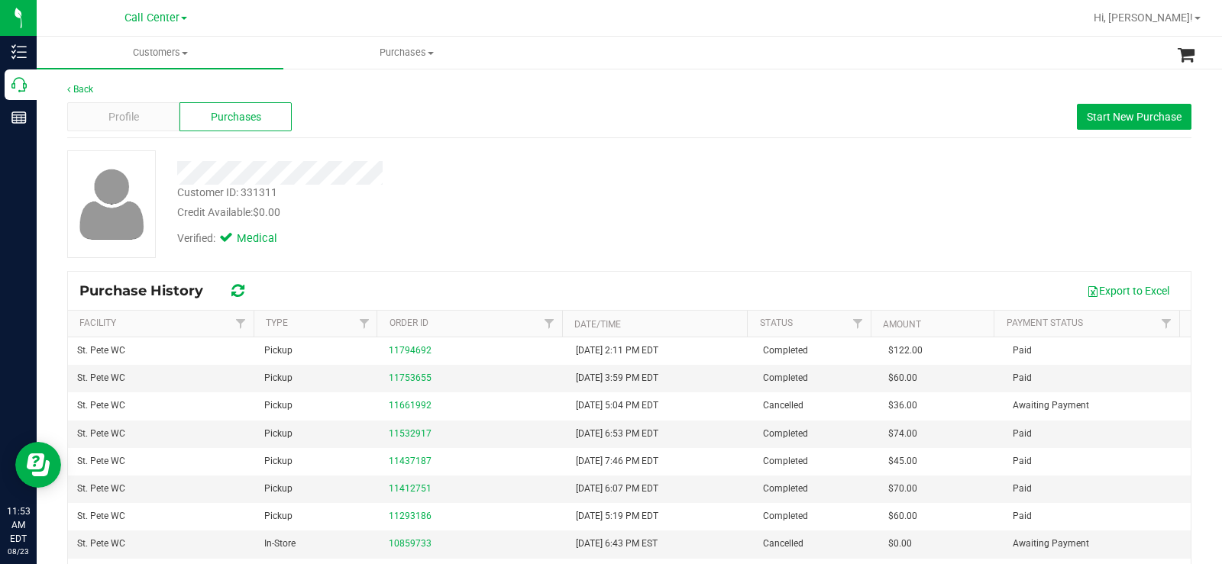
drag, startPoint x: 388, startPoint y: 172, endPoint x: 174, endPoint y: 182, distance: 214.1
click at [174, 182] on div at bounding box center [453, 173] width 574 height 24
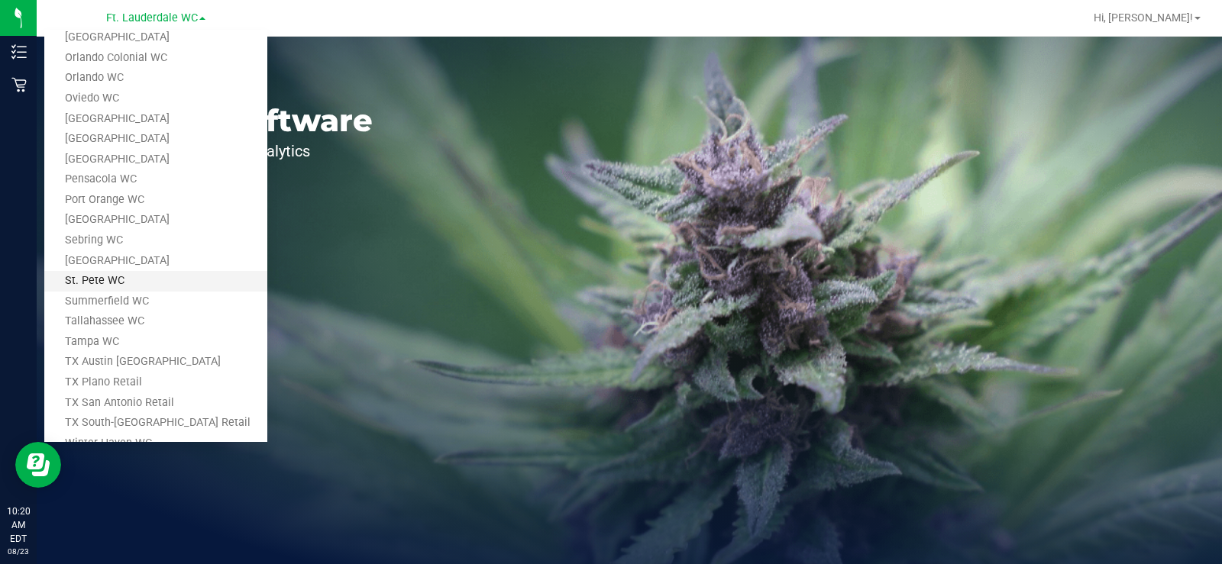
scroll to position [611, 0]
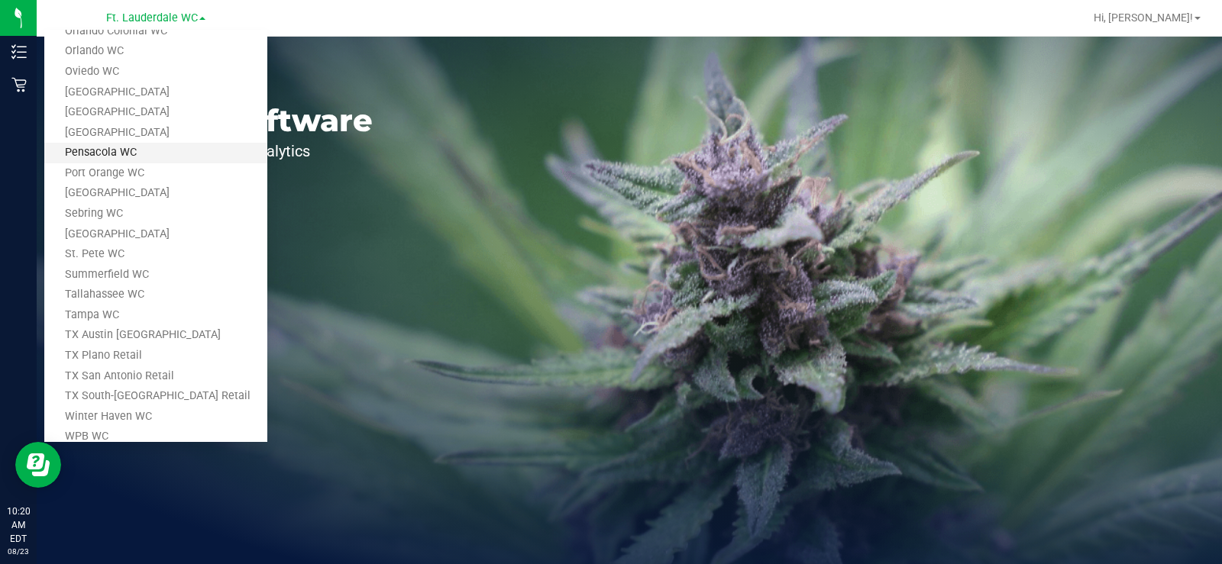
click at [128, 157] on link "Pensacola WC" at bounding box center [155, 153] width 223 height 21
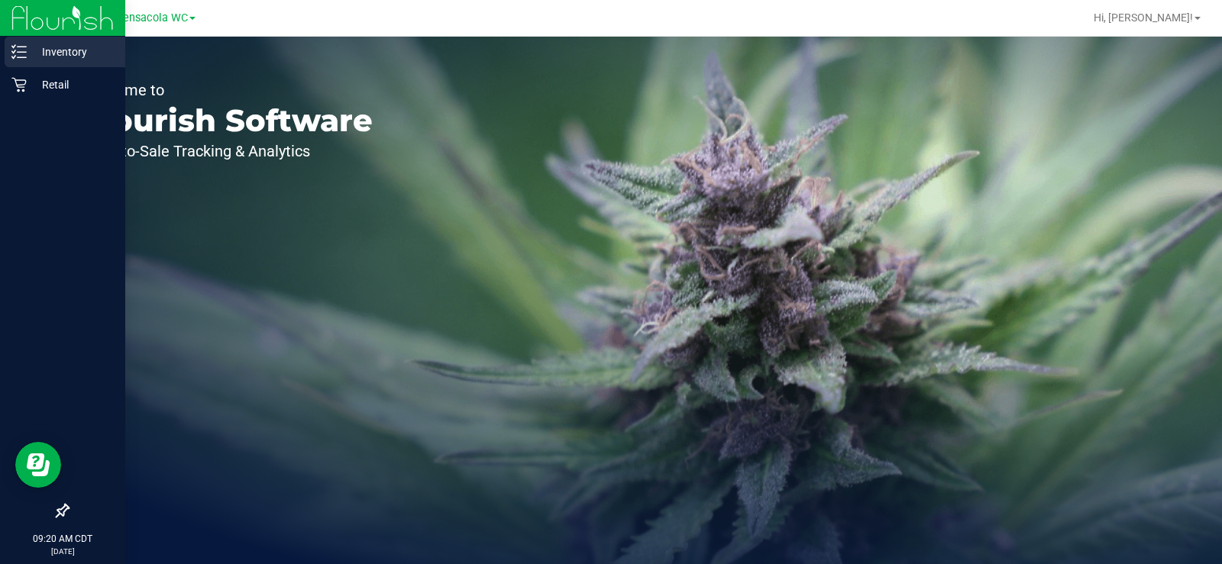
click at [15, 49] on icon at bounding box center [18, 51] width 15 height 15
click at [19, 52] on line at bounding box center [22, 52] width 8 height 0
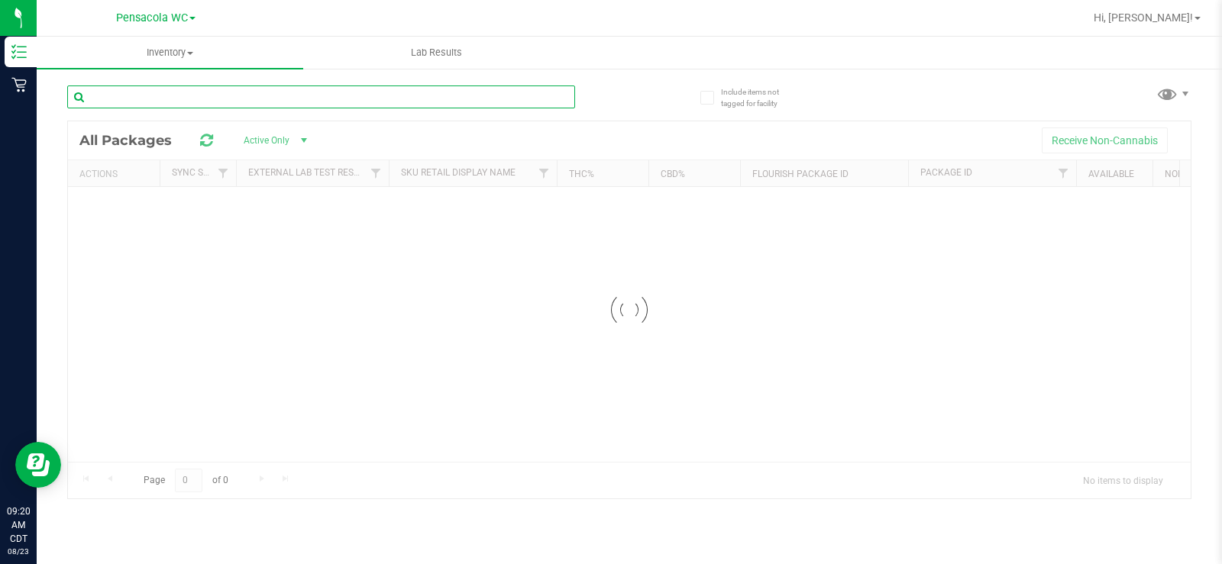
click at [225, 98] on input "text" at bounding box center [321, 97] width 508 height 23
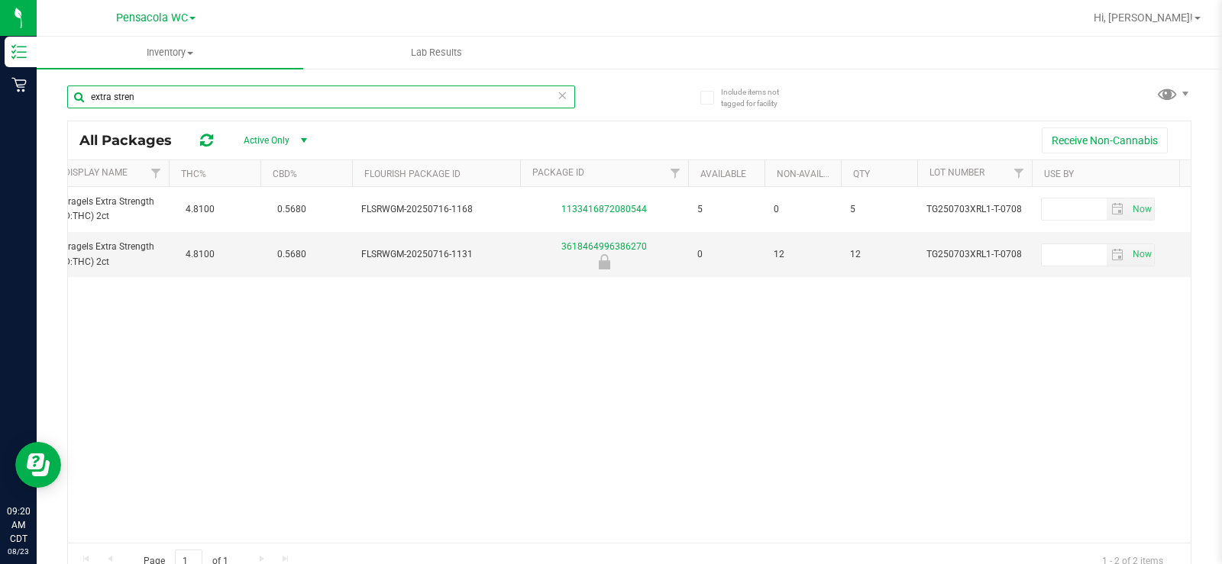
scroll to position [0, 280]
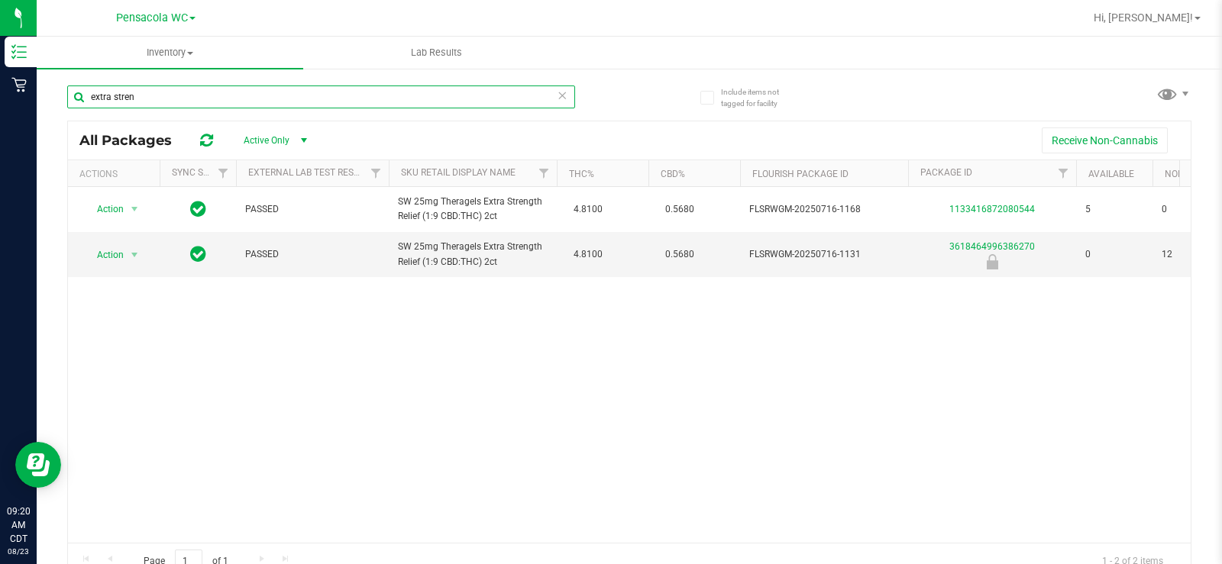
type input "extra stren"
click at [408, 435] on div "Action Action Global inventory Package audit log Print package label Print prod…" at bounding box center [629, 365] width 1123 height 356
click at [528, 412] on div "Action Action Global inventory Package audit log Print package label Print prod…" at bounding box center [629, 365] width 1123 height 356
click at [580, 442] on div "Action Action Global inventory Package audit log Print package label Print prod…" at bounding box center [629, 365] width 1123 height 356
click at [408, 467] on div "Action Action Global inventory Package audit log Print package label Print prod…" at bounding box center [629, 365] width 1123 height 356
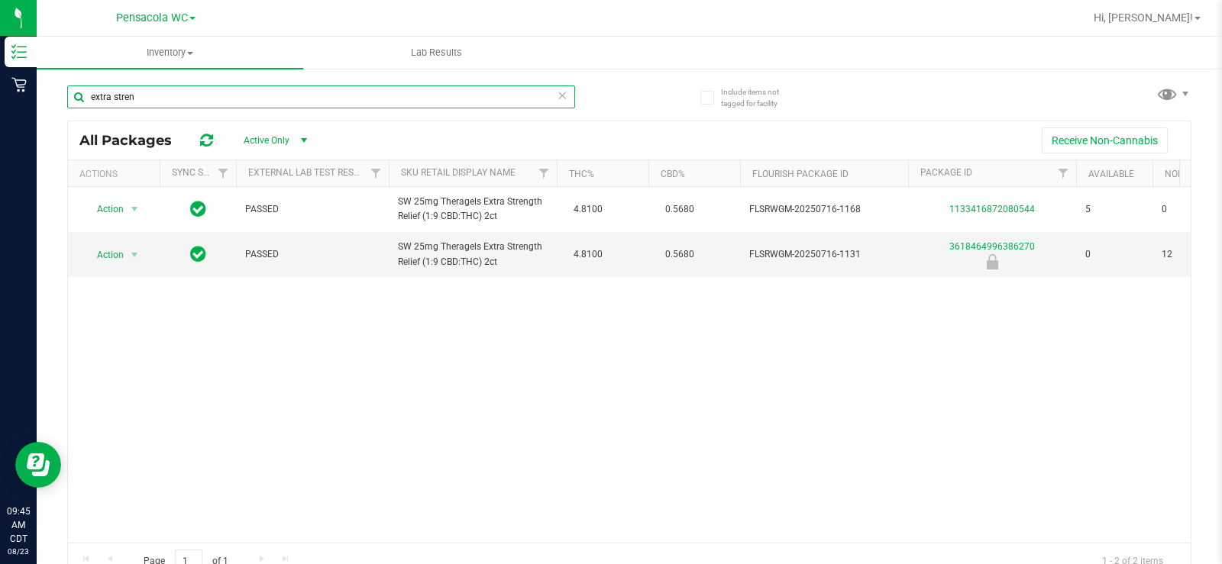
click at [257, 97] on input "extra stren" at bounding box center [321, 97] width 508 height 23
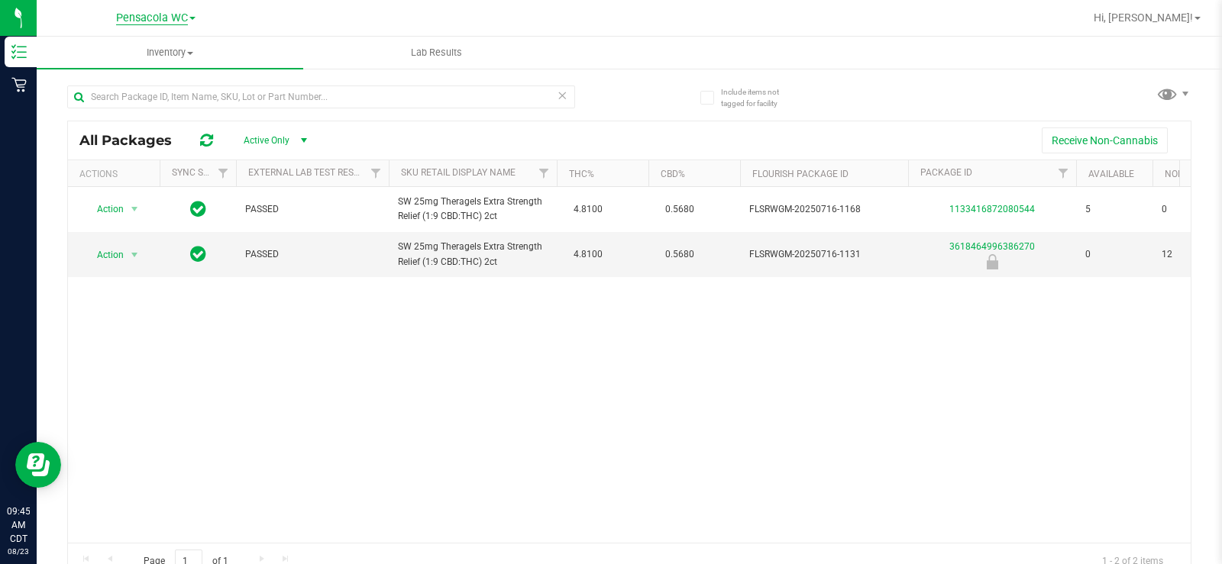
click at [177, 18] on span "Pensacola WC" at bounding box center [152, 18] width 72 height 14
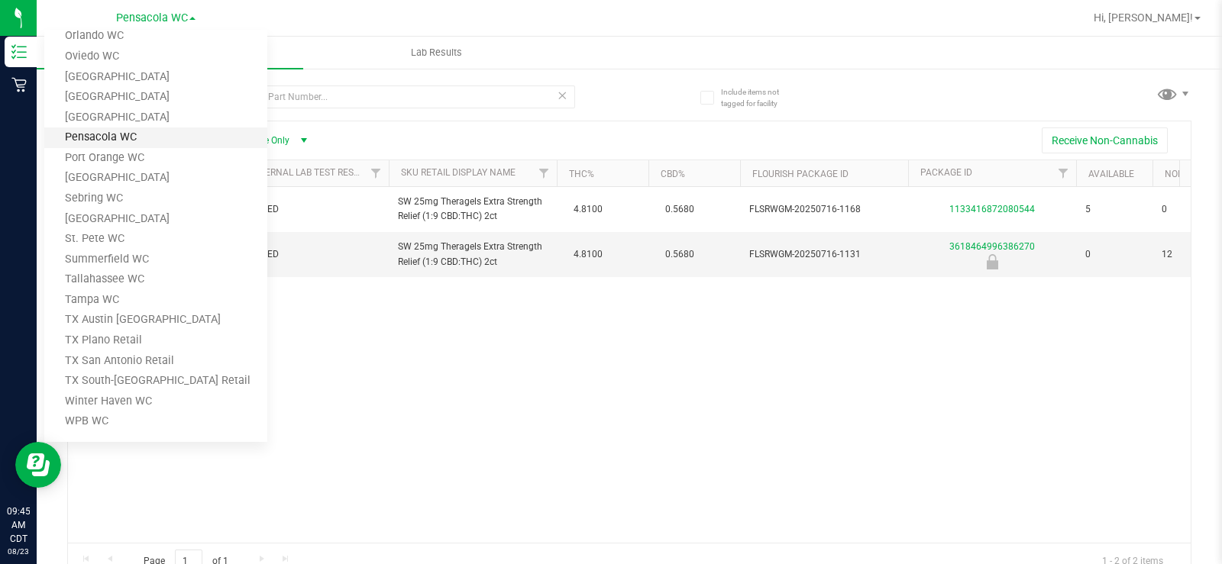
scroll to position [630, 0]
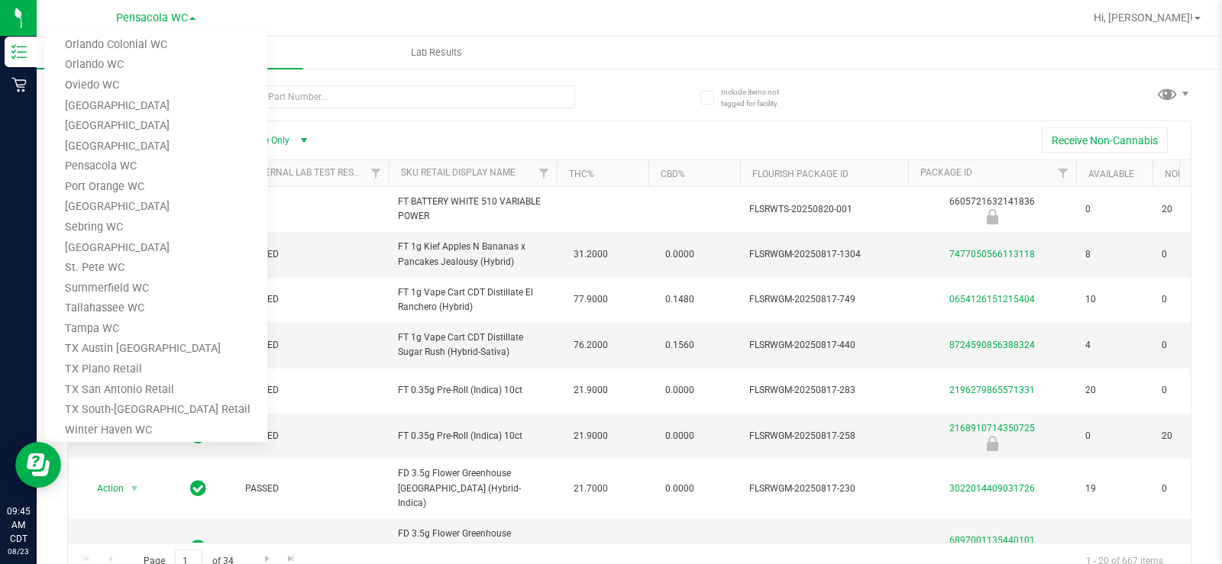
scroll to position [611, 0]
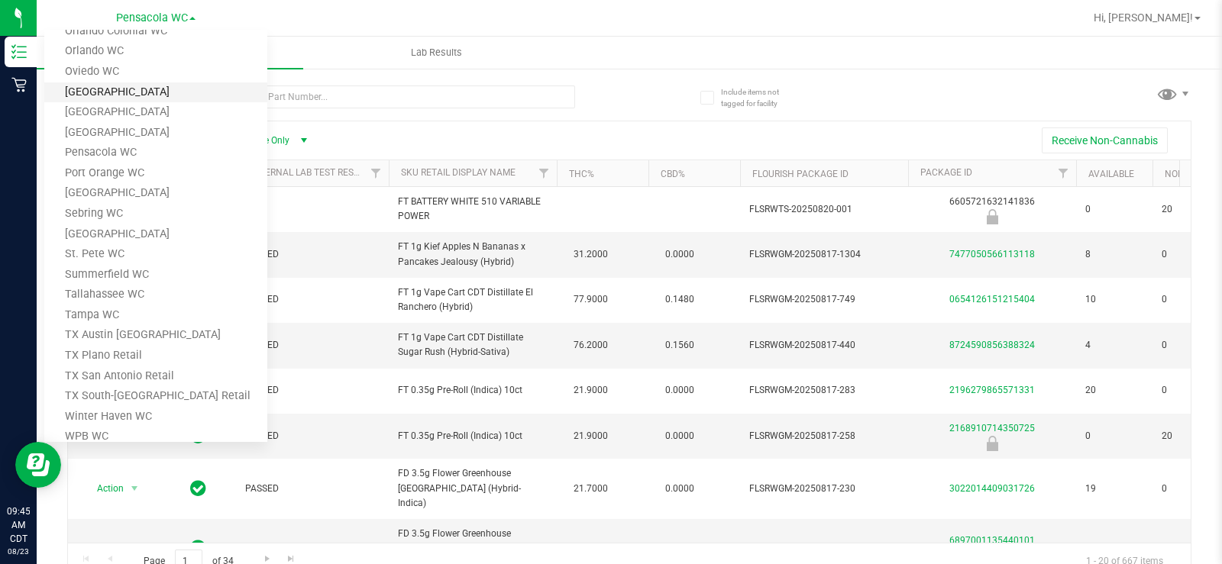
click at [137, 93] on link "[GEOGRAPHIC_DATA]" at bounding box center [155, 92] width 223 height 21
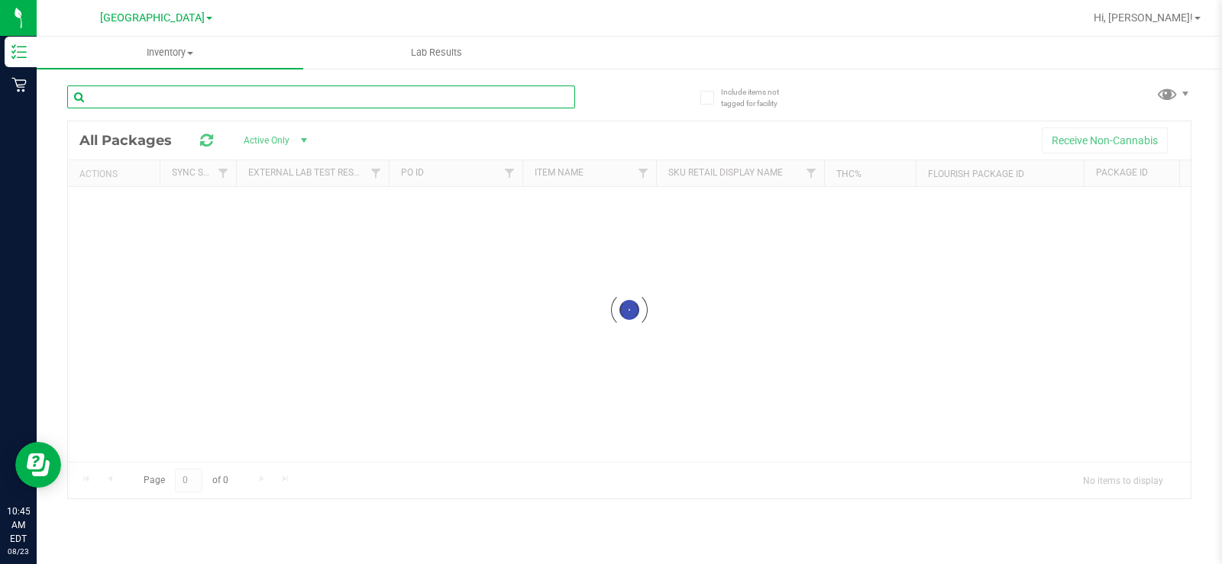
click at [215, 97] on input "text" at bounding box center [321, 97] width 508 height 23
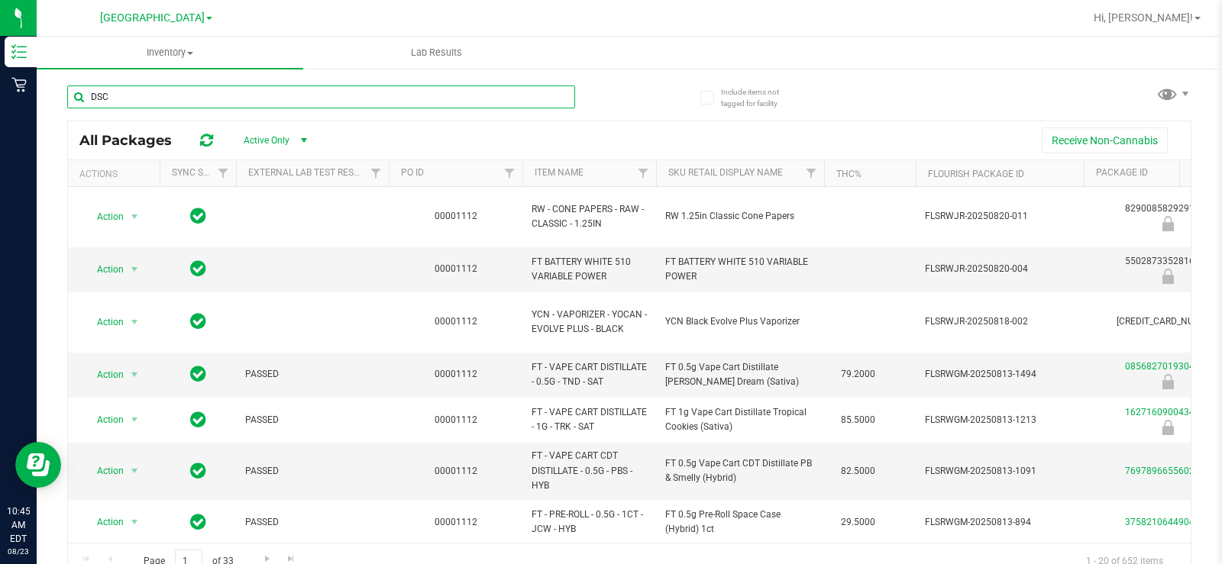
type input "DSC"
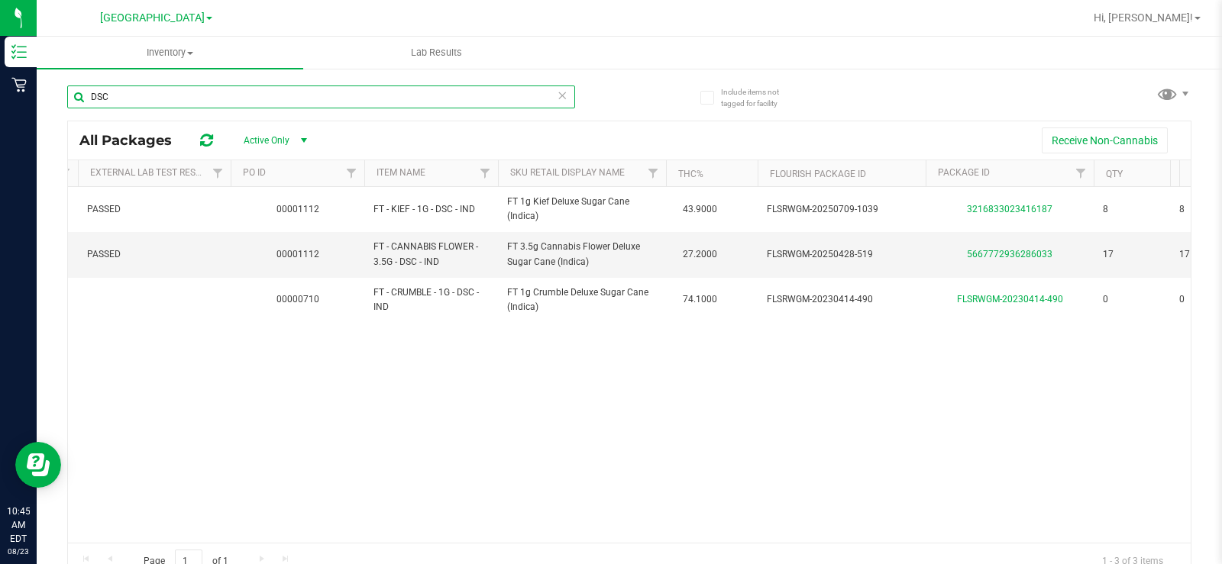
scroll to position [0, 132]
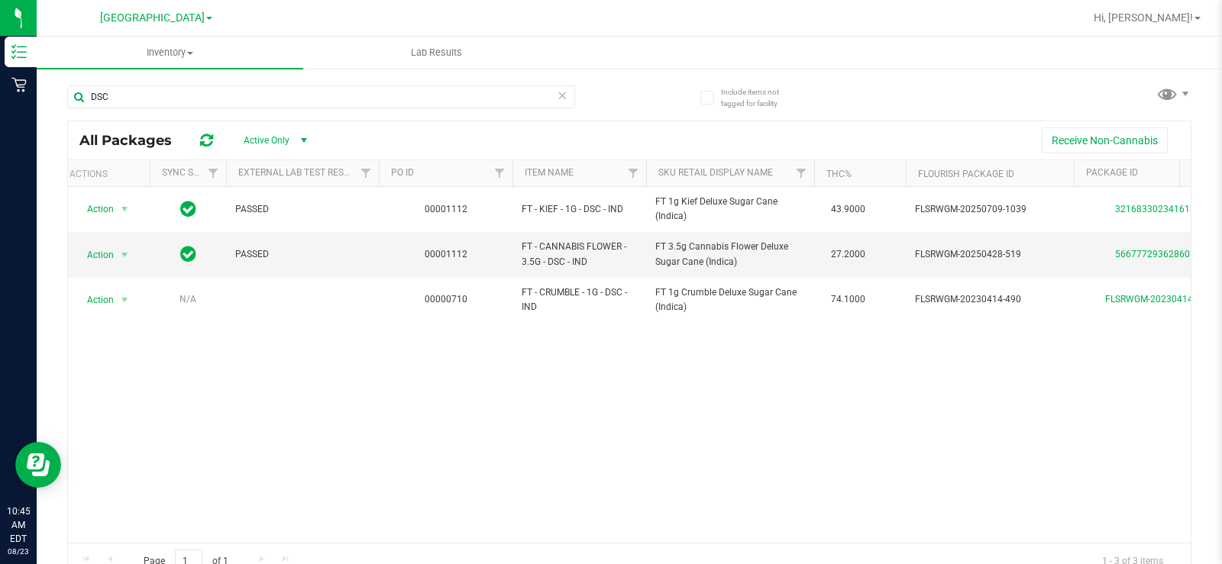
click at [371, 448] on div "Action Action Global inventory Package audit log Print package label Print prod…" at bounding box center [629, 365] width 1123 height 356
click at [179, 102] on input "DSC" at bounding box center [321, 97] width 508 height 23
type input "AML"
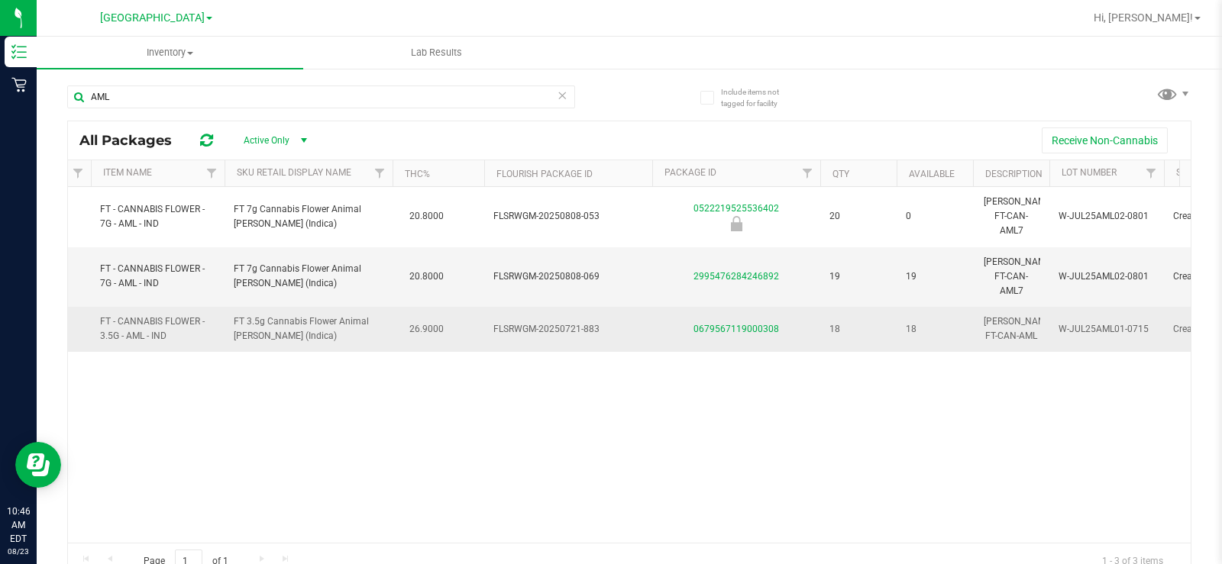
drag, startPoint x: 570, startPoint y: 470, endPoint x: 462, endPoint y: 296, distance: 204.1
click at [560, 451] on div "Action Action Global inventory Package audit log Print package label Print prod…" at bounding box center [629, 365] width 1123 height 356
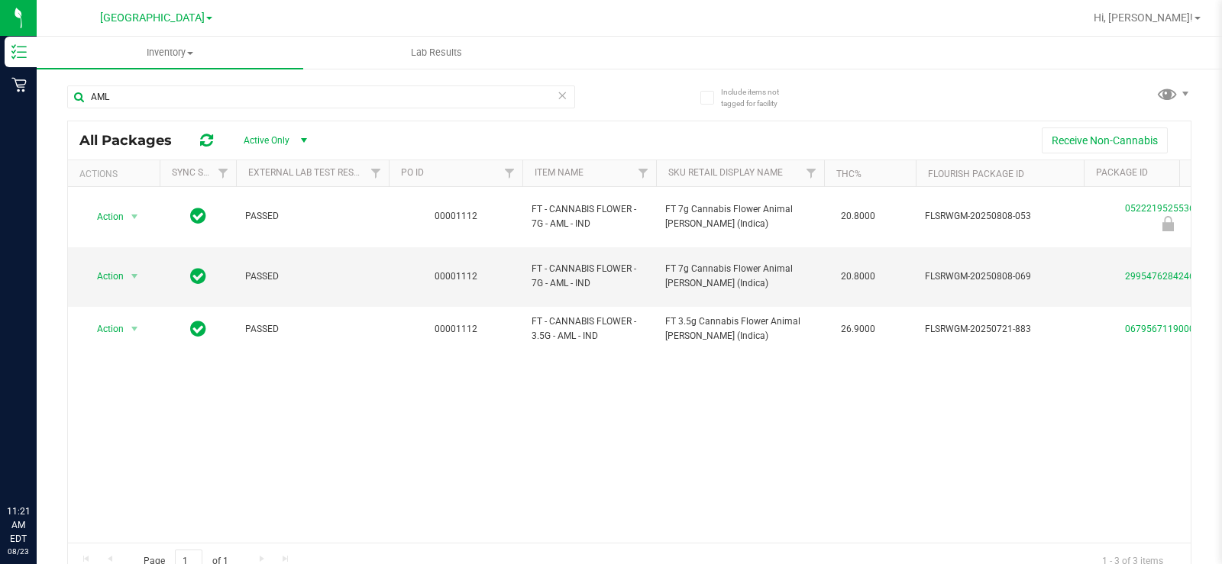
click at [167, 15] on span "[GEOGRAPHIC_DATA]" at bounding box center [152, 17] width 105 height 13
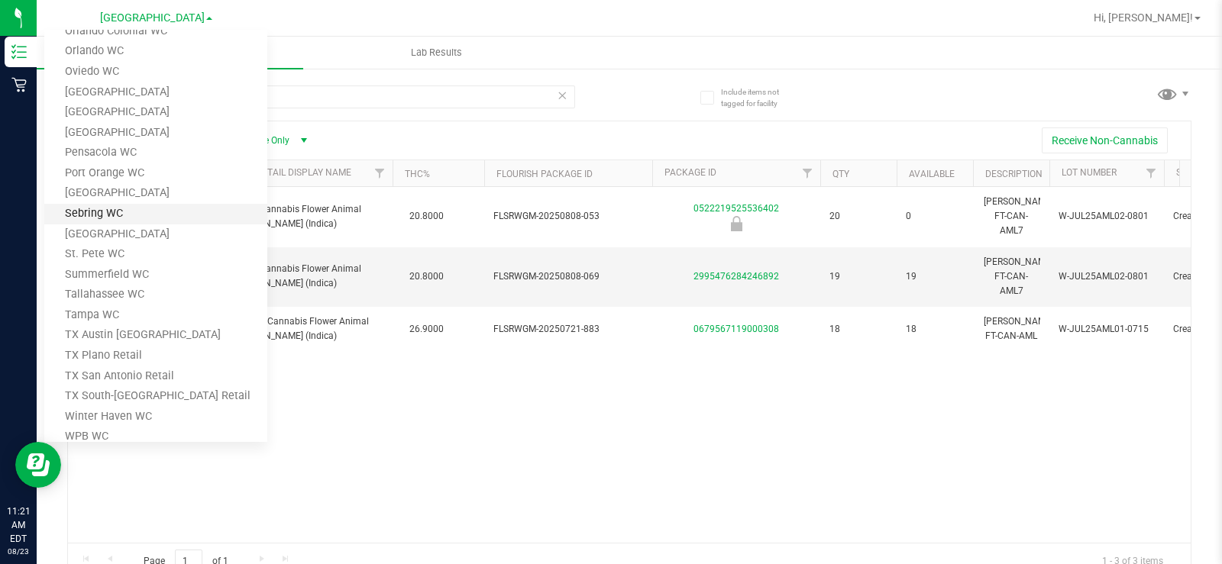
click at [151, 218] on link "Sebring WC" at bounding box center [155, 214] width 223 height 21
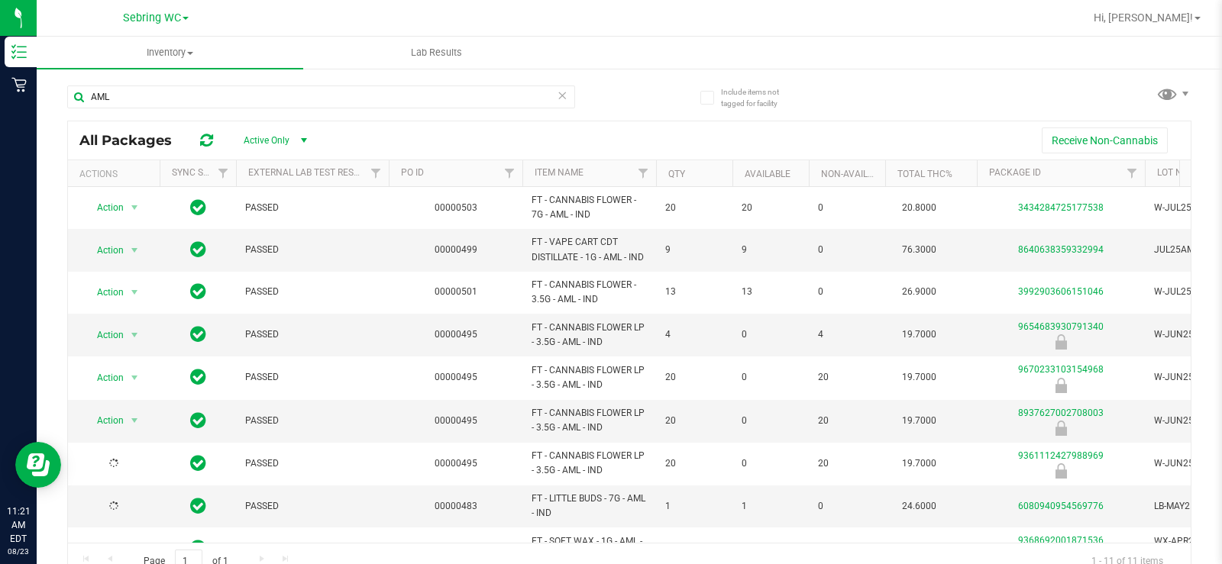
click at [561, 99] on icon at bounding box center [562, 95] width 11 height 18
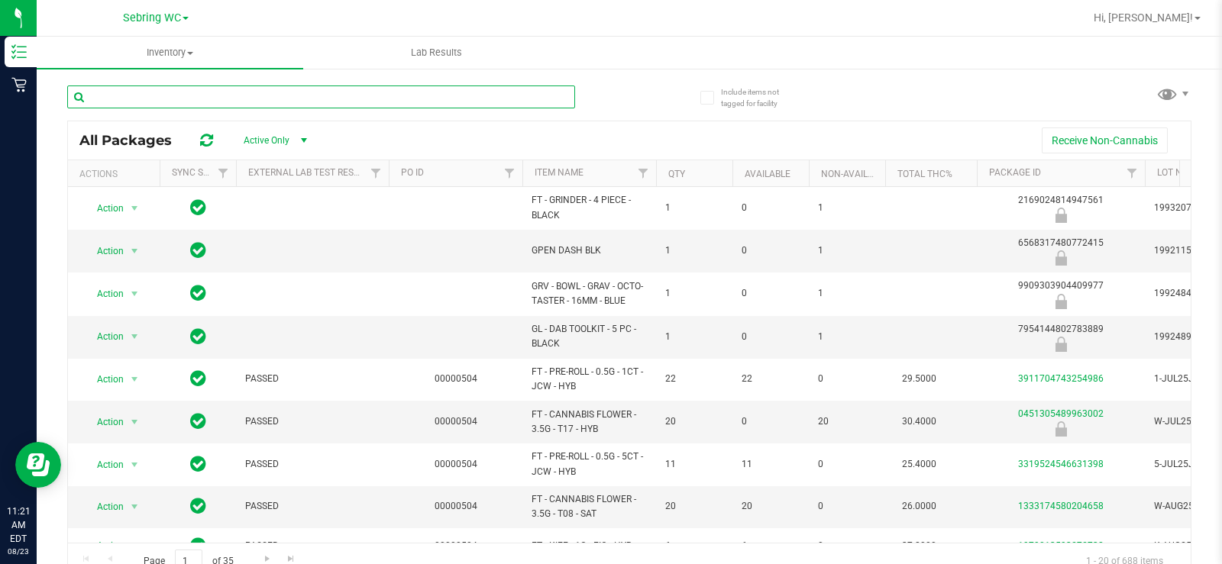
click at [286, 105] on input "text" at bounding box center [321, 97] width 508 height 23
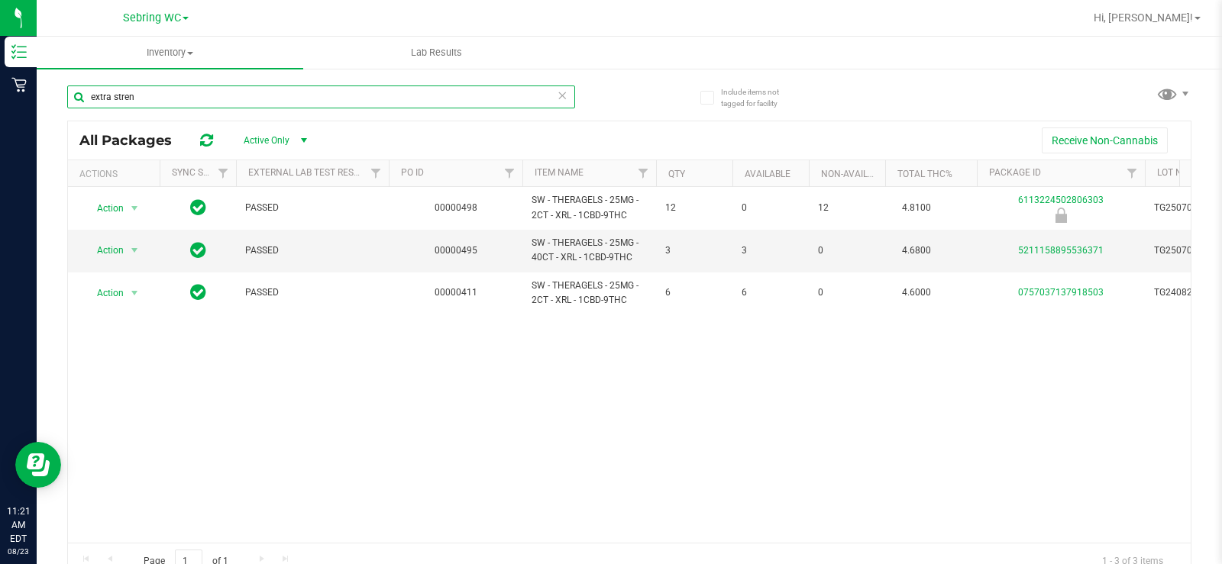
type input "extra stren"
click at [562, 435] on div "Action Action Global inventory Package audit log Print package label Print prod…" at bounding box center [629, 365] width 1123 height 356
click at [329, 86] on div "extra stren" at bounding box center [348, 96] width 562 height 49
click at [327, 93] on input "extra stren" at bounding box center [321, 97] width 508 height 23
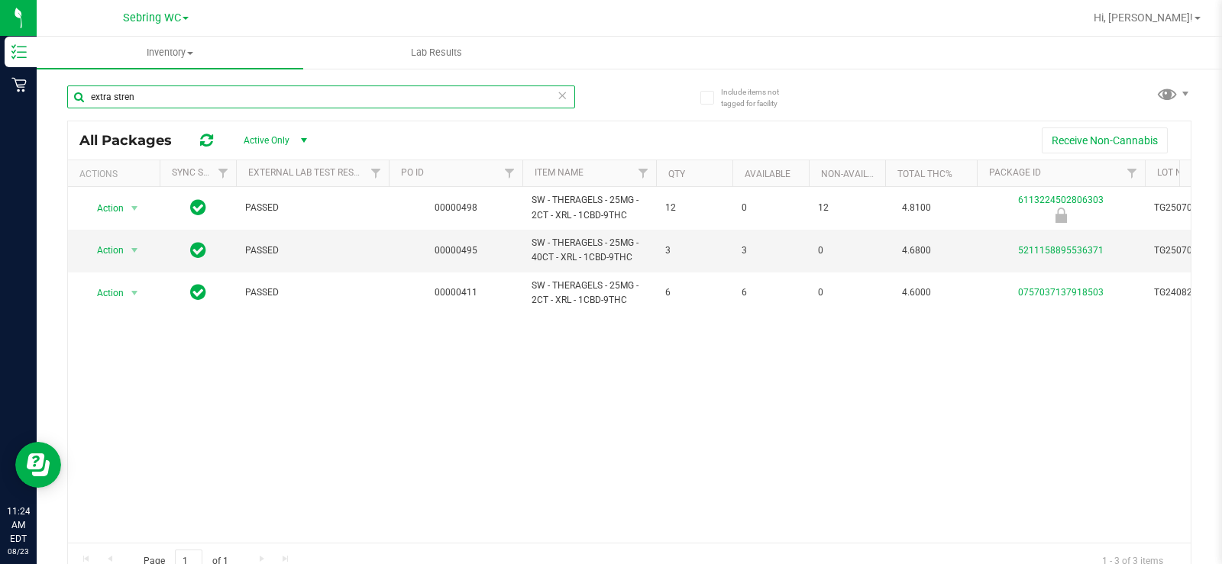
click at [328, 93] on input "extra stren" at bounding box center [321, 97] width 508 height 23
type input "dream"
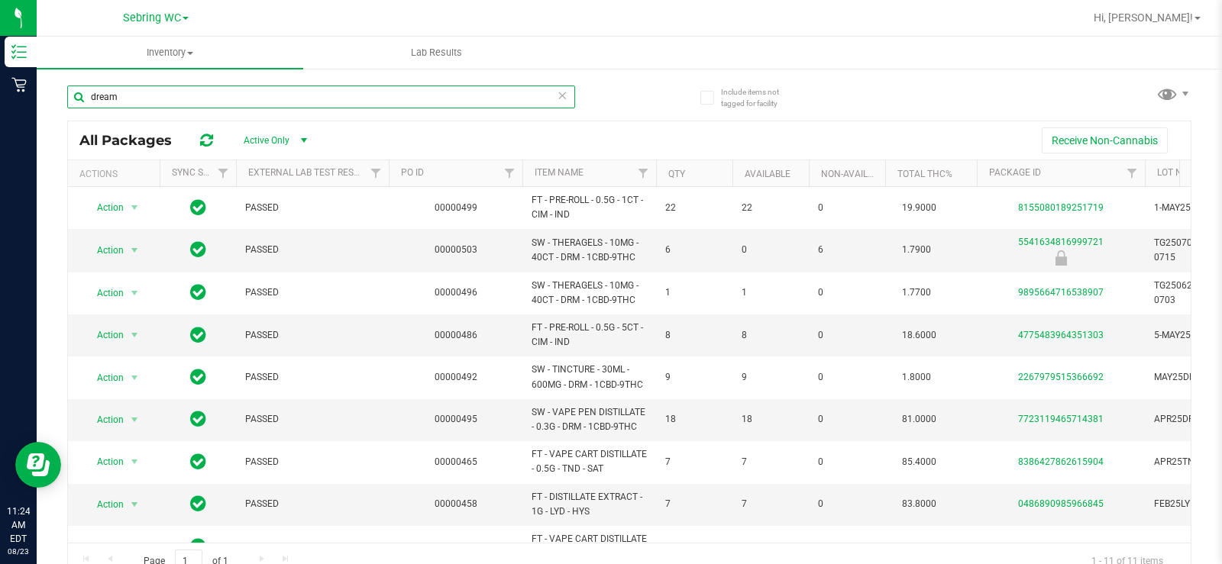
click at [419, 92] on input "dream" at bounding box center [321, 97] width 508 height 23
type input "theragels"
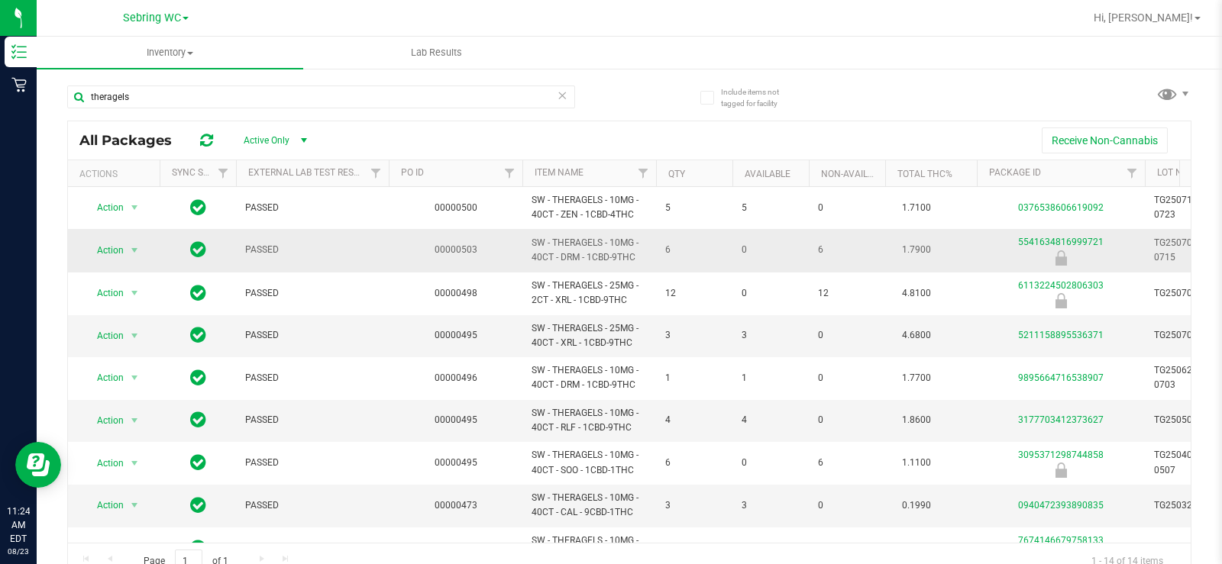
drag, startPoint x: 642, startPoint y: 257, endPoint x: 524, endPoint y: 241, distance: 118.8
click at [524, 241] on td "SW - THERAGELS - 10MG - 40CT - DRM - 1CBD-9THC" at bounding box center [589, 250] width 134 height 43
copy span "SW - THERAGELS - 10MG - 40CT - DRM - 1CBD-9THC"
